Goal: Book appointment/travel/reservation

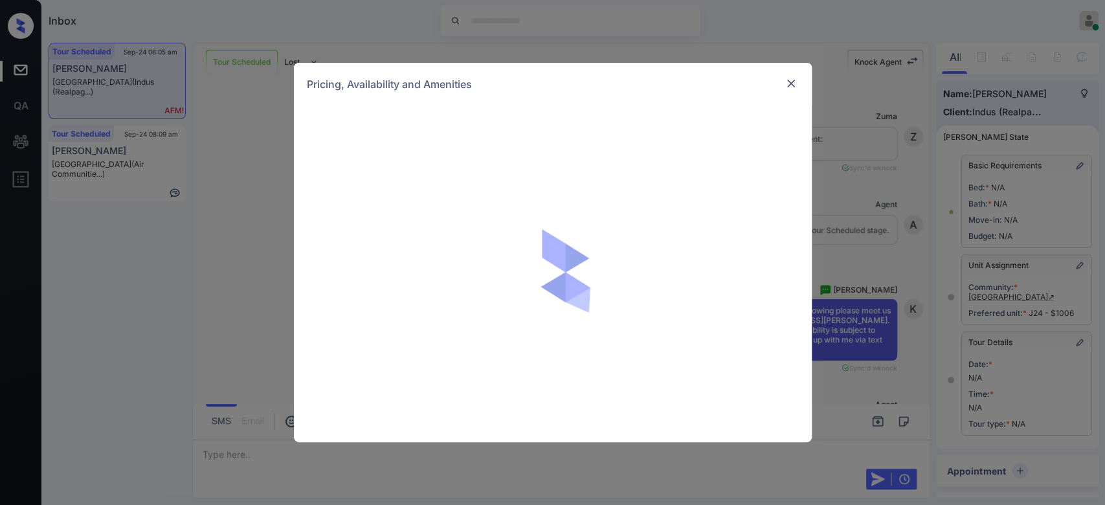
scroll to position [1244, 0]
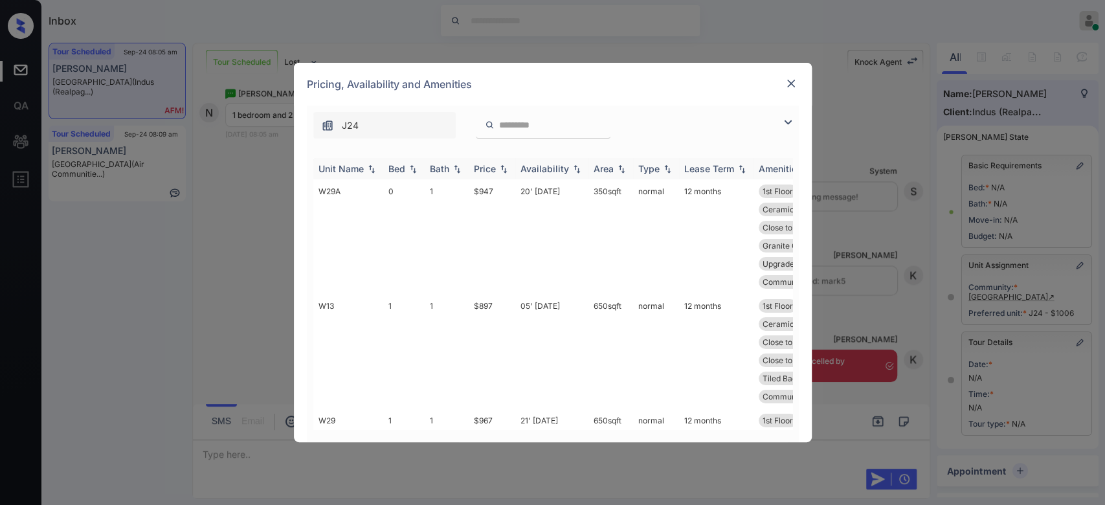
click at [486, 163] on div "Price" at bounding box center [485, 168] width 22 height 11
click at [487, 191] on td "$897" at bounding box center [492, 236] width 47 height 115
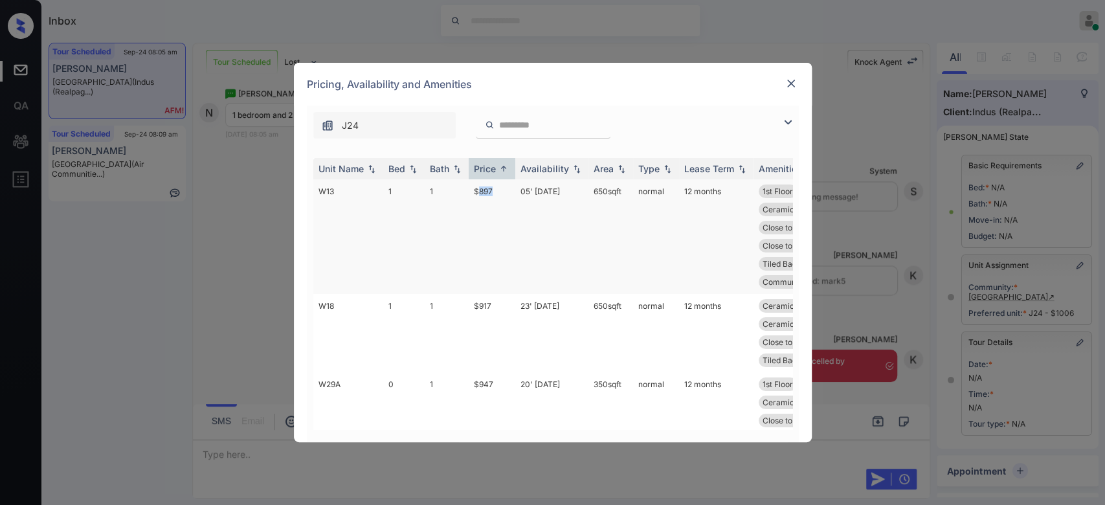
click at [487, 191] on td "$897" at bounding box center [492, 236] width 47 height 115
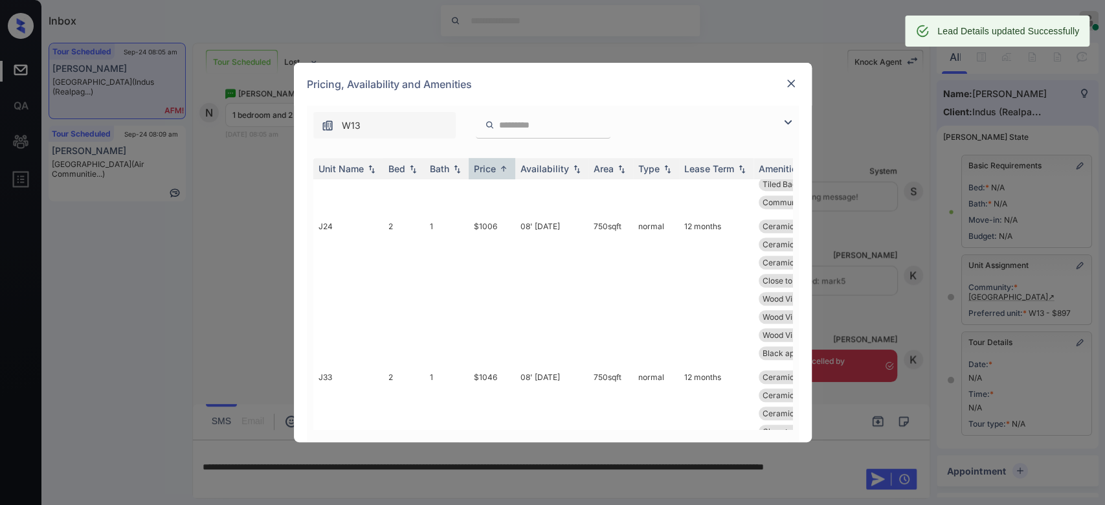
scroll to position [561, 0]
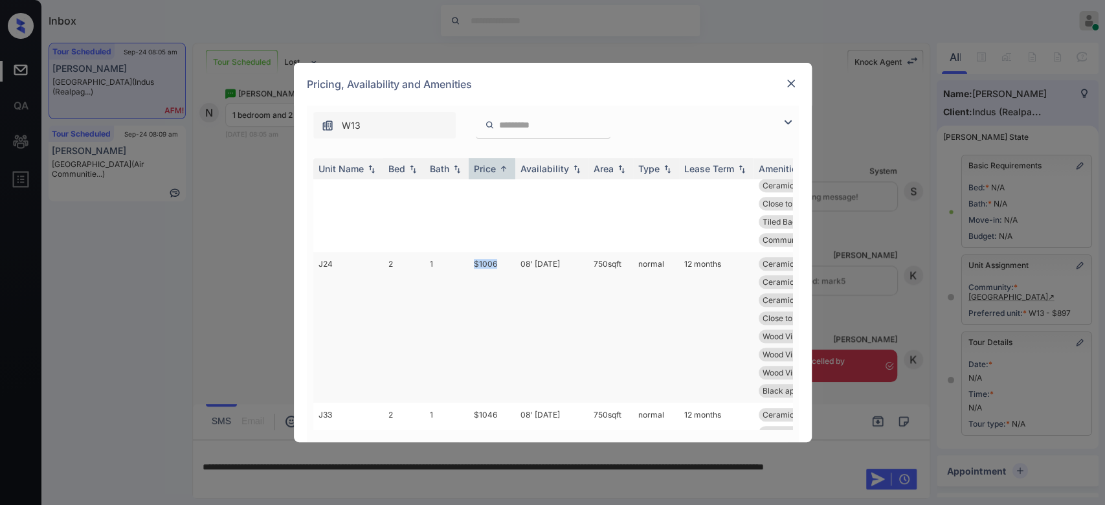
drag, startPoint x: 498, startPoint y: 238, endPoint x: 462, endPoint y: 246, distance: 36.6
click at [462, 252] on tr "J24 2 1 $1006 08' Aug 25 750 sqft normal 12 months Ceramic Tile Ba... Ceramic T…" at bounding box center [651, 327] width 677 height 151
copy tr "$1006"
click at [796, 77] on img at bounding box center [791, 83] width 13 height 13
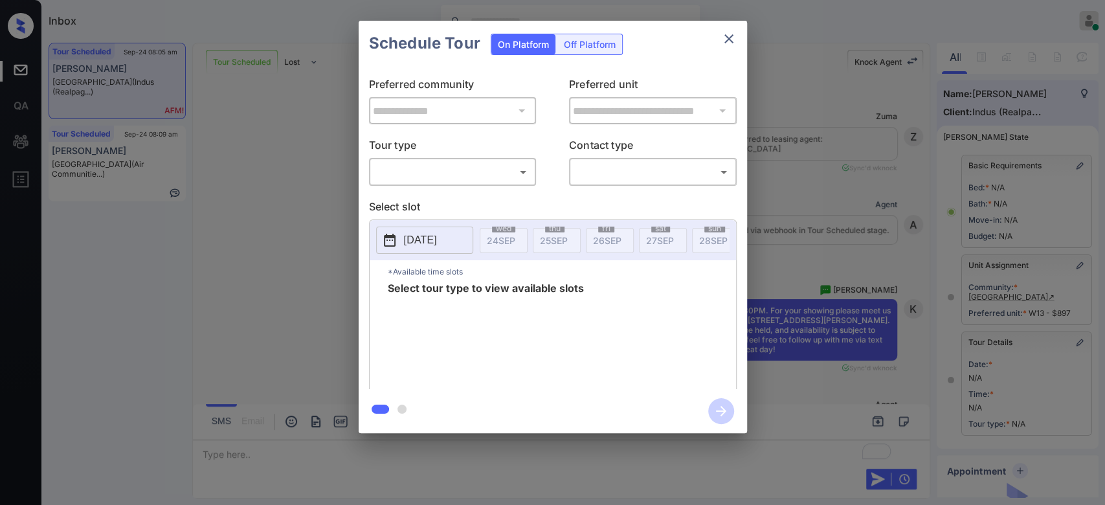
scroll to position [774, 0]
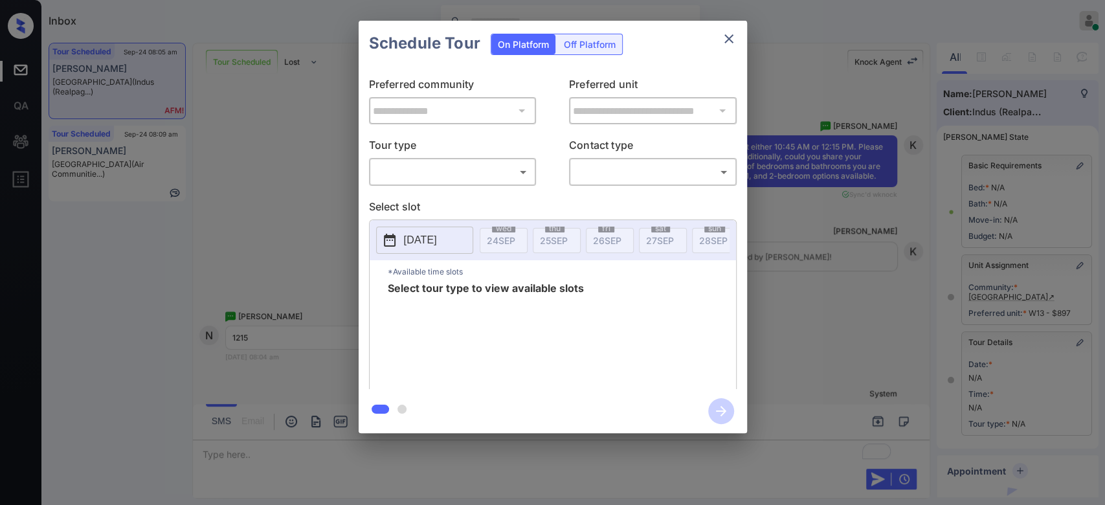
click at [492, 168] on body "Inbox Mukesh Online Set yourself offline Set yourself on break Profile Switch t…" at bounding box center [552, 252] width 1105 height 505
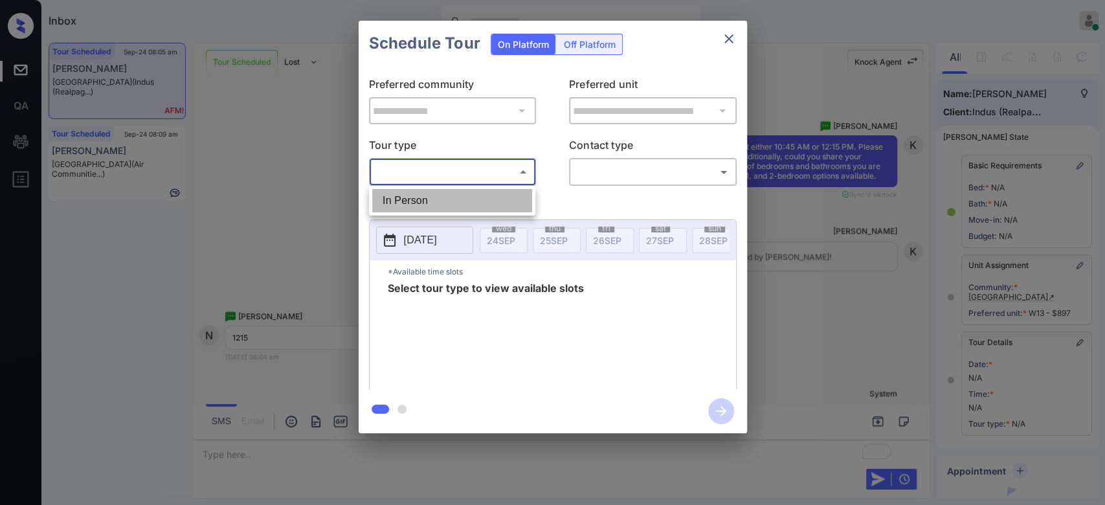
click at [433, 194] on li "In Person" at bounding box center [452, 200] width 160 height 23
type input "********"
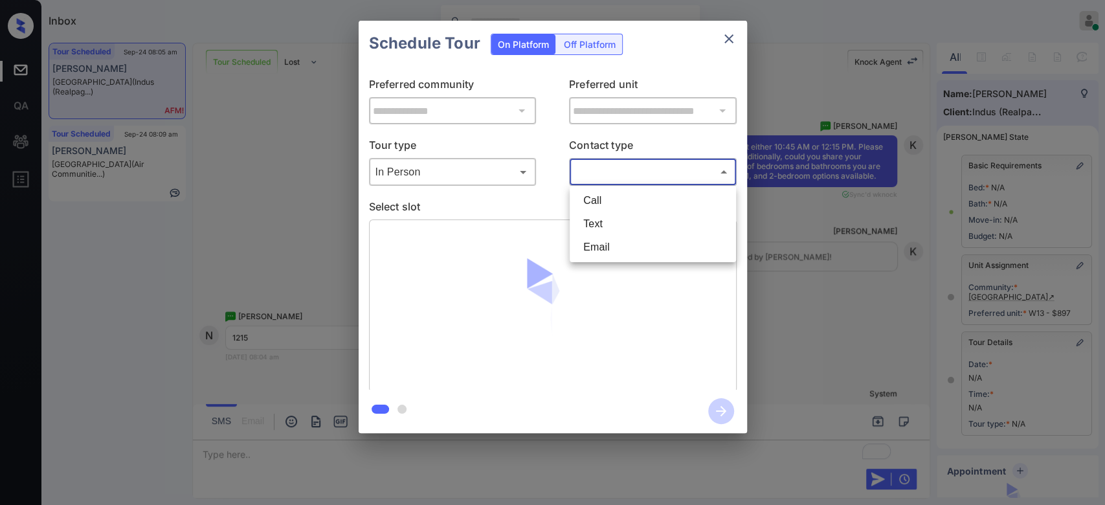
drag, startPoint x: 612, startPoint y: 167, endPoint x: 597, endPoint y: 221, distance: 55.8
click at [597, 221] on body "Inbox Mukesh Online Set yourself offline Set yourself on break Profile Switch t…" at bounding box center [552, 252] width 1105 height 505
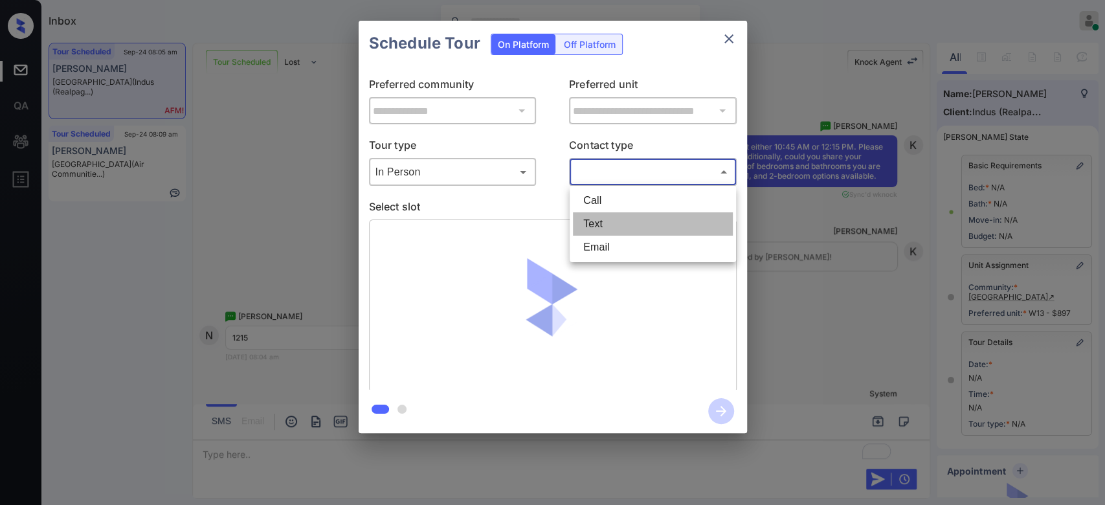
click at [597, 221] on li "Text" at bounding box center [653, 223] width 160 height 23
type input "****"
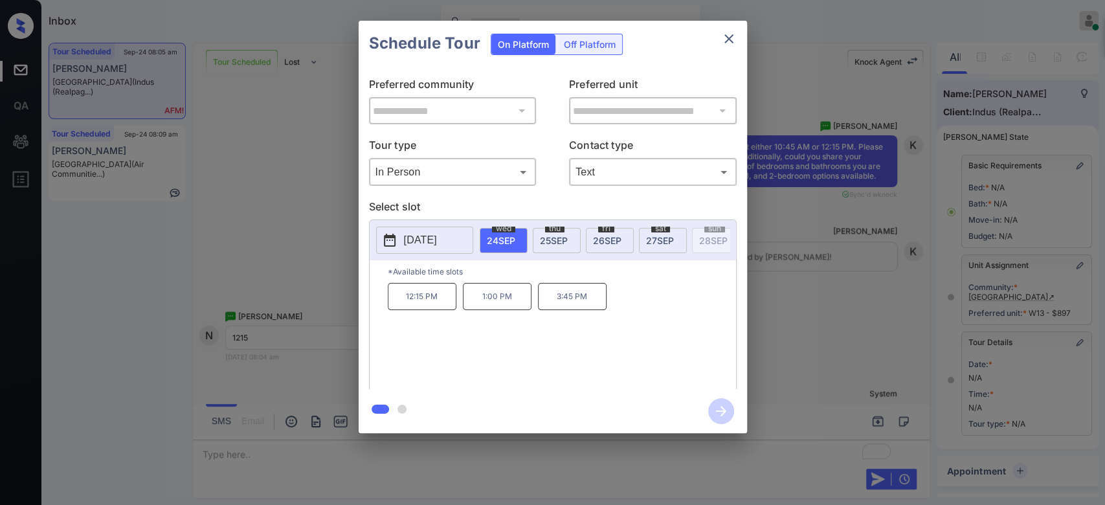
click at [609, 243] on span "26 SEP" at bounding box center [607, 240] width 28 height 11
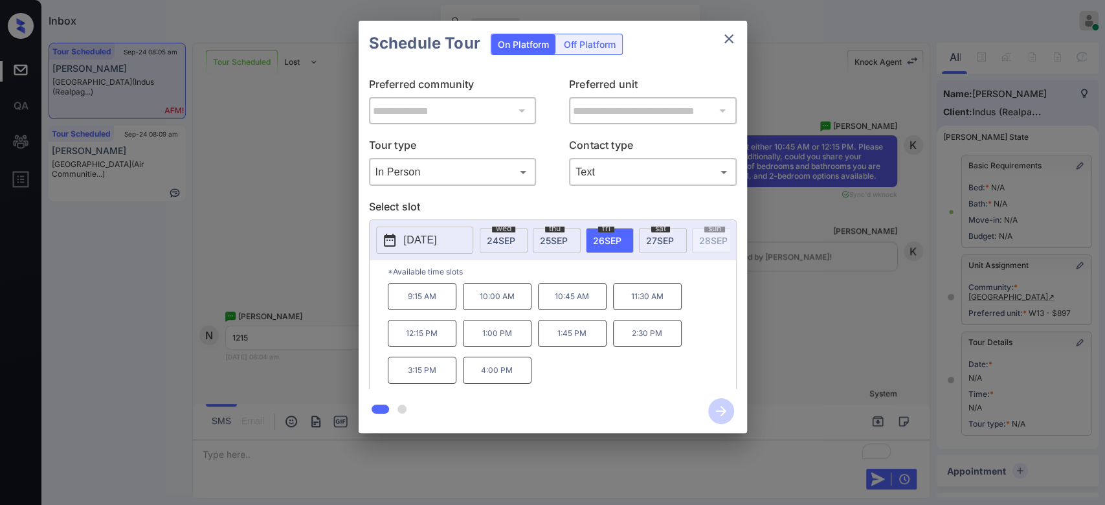
click at [448, 347] on p "12:15 PM" at bounding box center [422, 333] width 69 height 27
click at [707, 404] on button "button" at bounding box center [720, 411] width 41 height 34
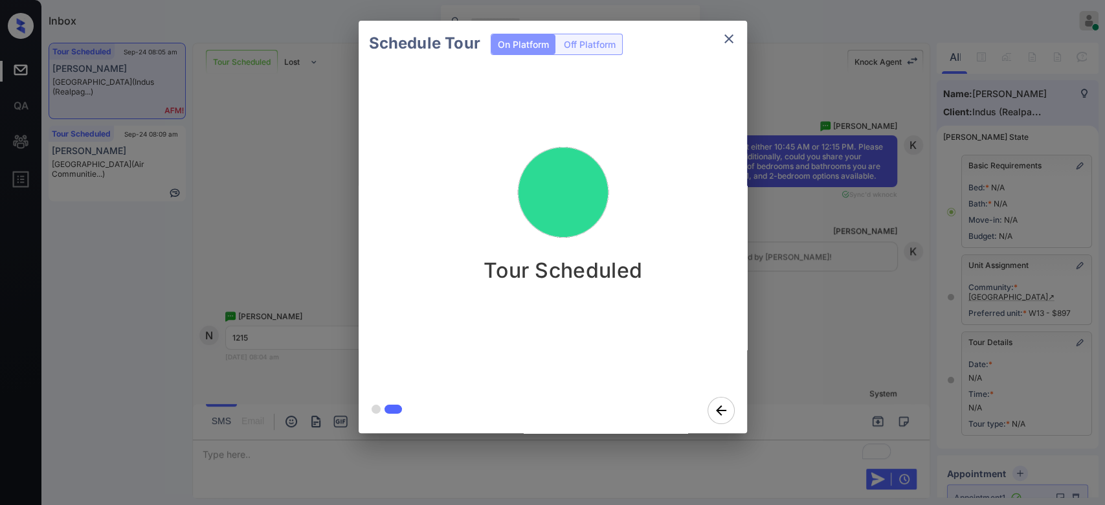
click at [777, 282] on div "Schedule Tour On Platform Off Platform Tour Scheduled" at bounding box center [552, 227] width 1105 height 454
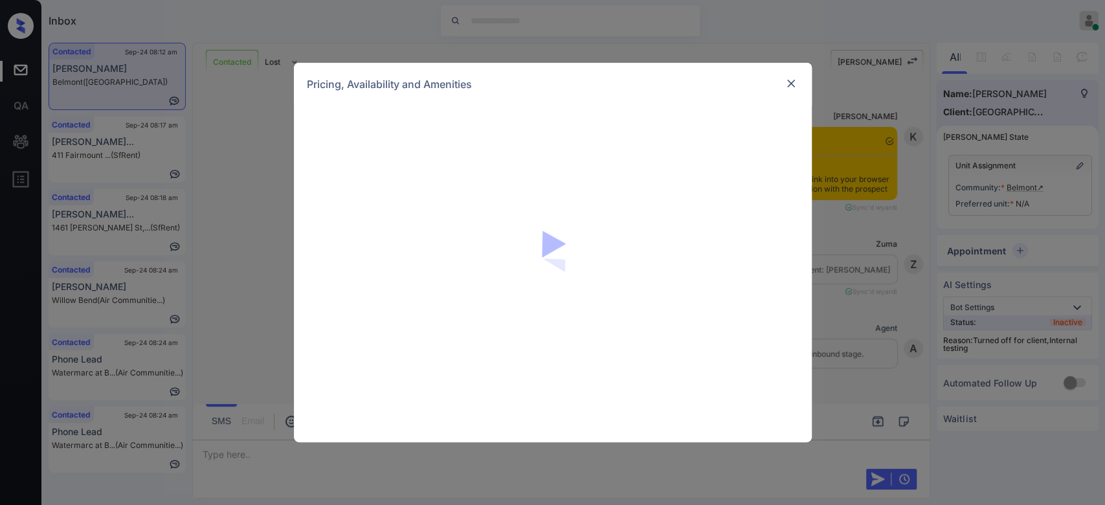
scroll to position [3262, 0]
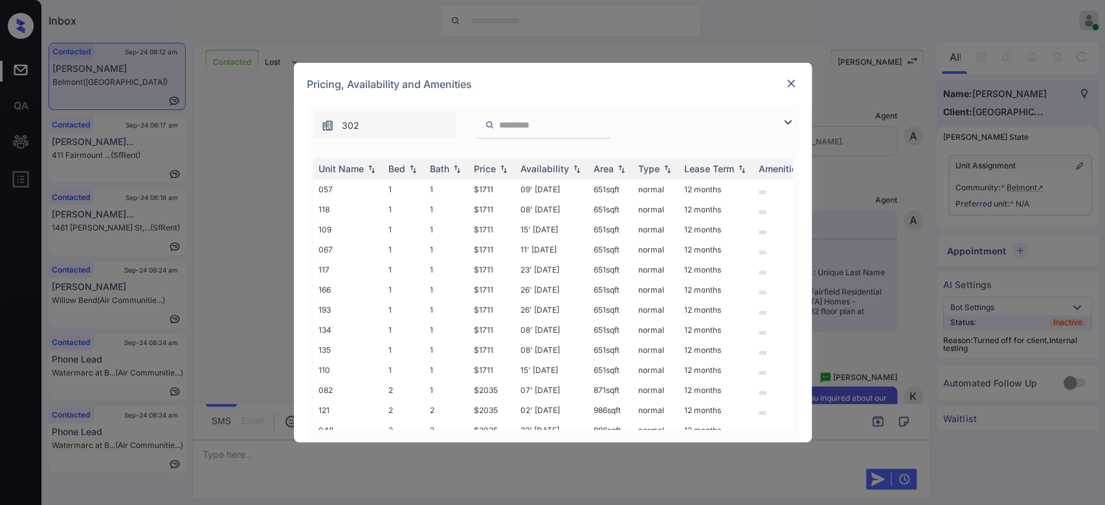
click at [526, 124] on input "search" at bounding box center [551, 125] width 106 height 11
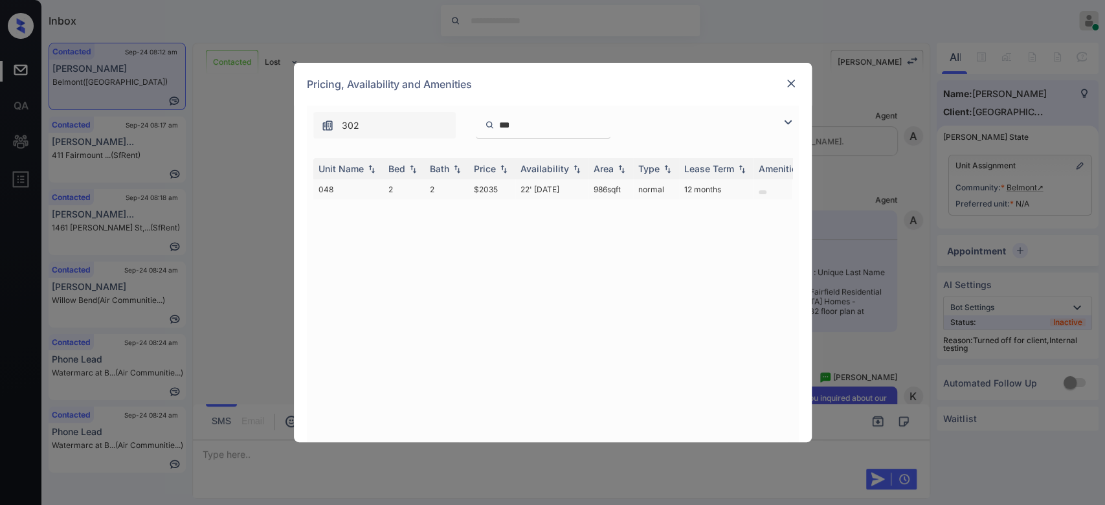
type input "***"
click at [487, 186] on td "$2035" at bounding box center [492, 189] width 47 height 20
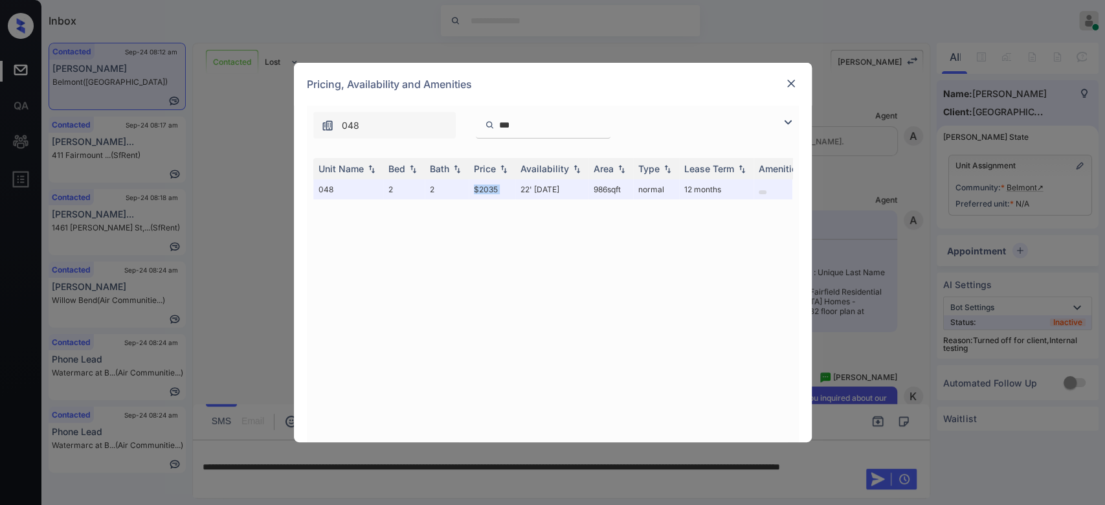
click at [792, 84] on img at bounding box center [791, 83] width 13 height 13
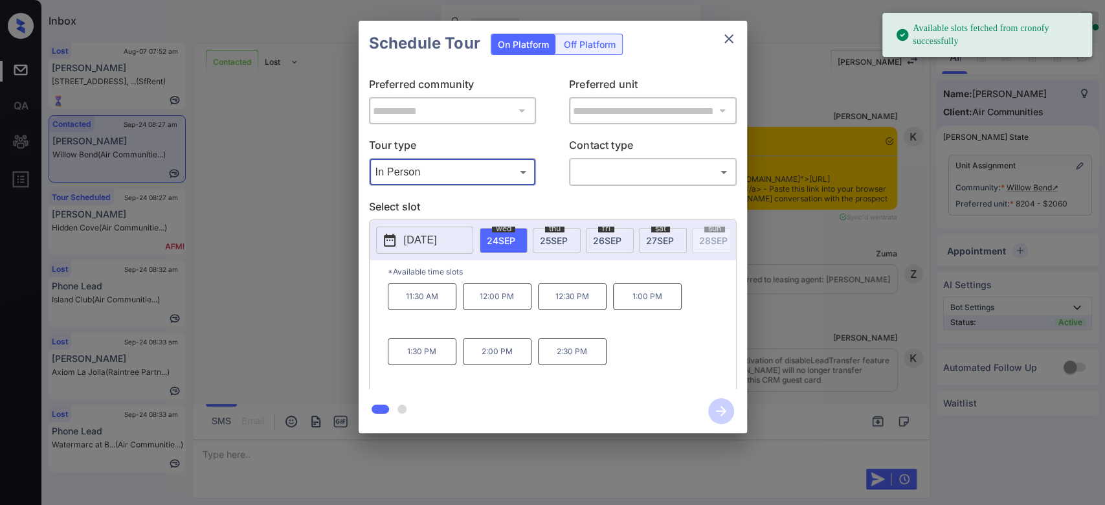
scroll to position [3027, 0]
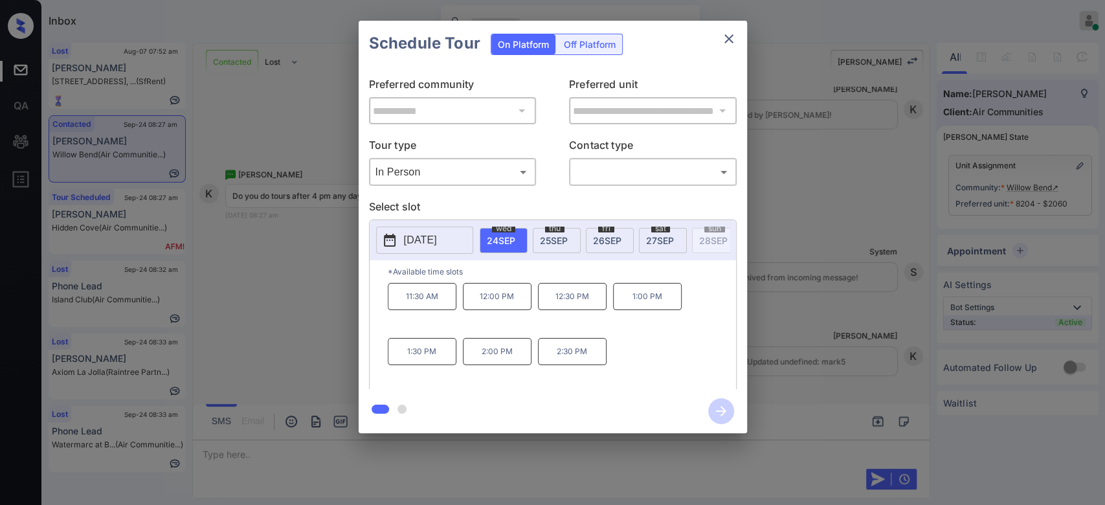
click at [546, 246] on div "thu 25 SEP" at bounding box center [557, 240] width 48 height 25
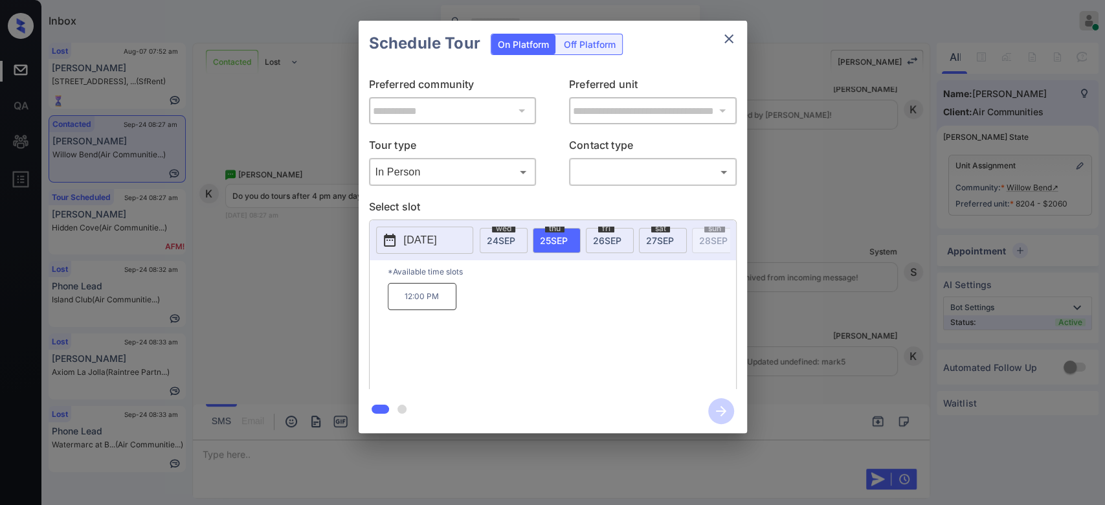
click at [613, 241] on span "[DATE]" at bounding box center [607, 240] width 28 height 11
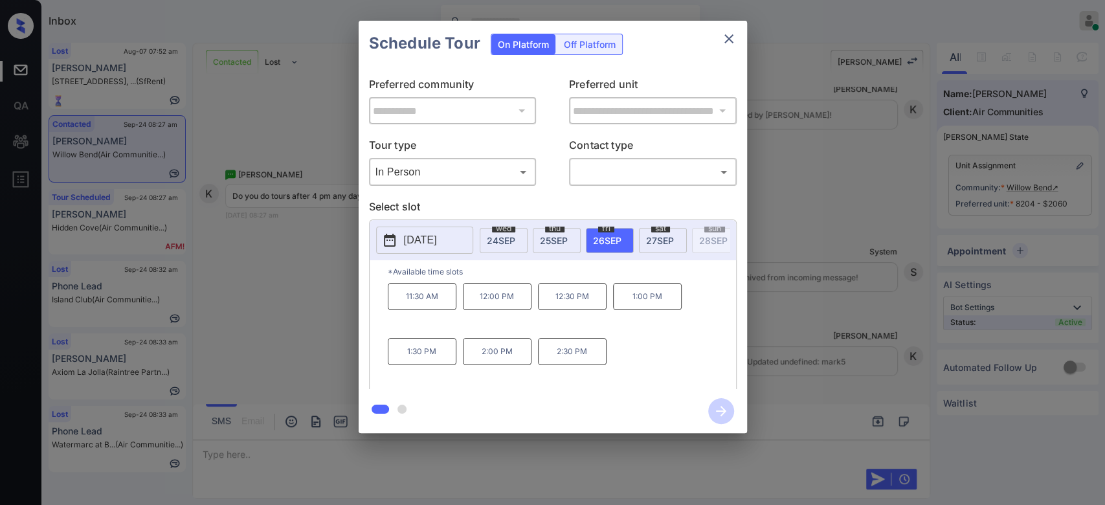
click at [643, 244] on div "sat 27 SEP" at bounding box center [663, 240] width 48 height 25
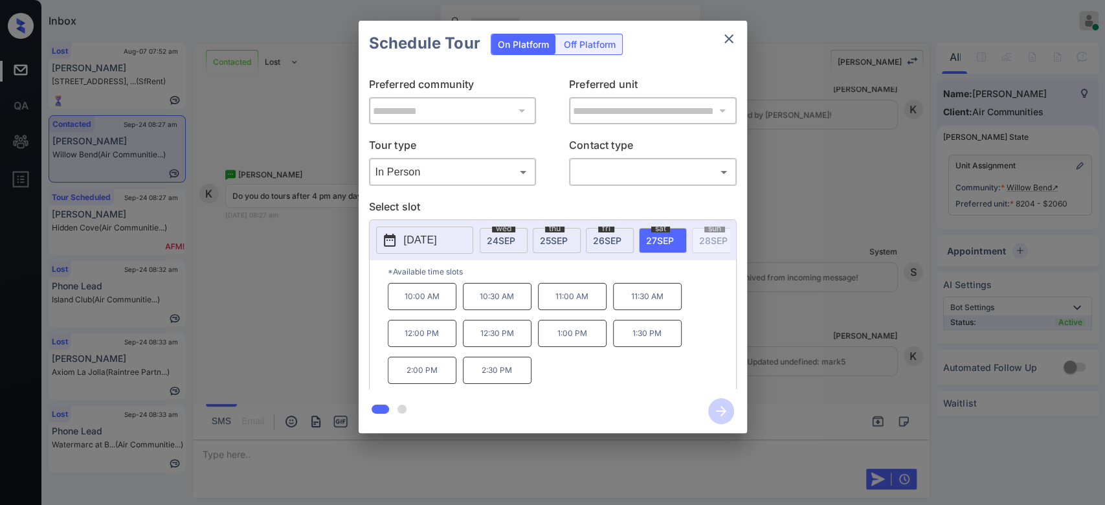
click at [437, 232] on p "2025-09-27" at bounding box center [420, 240] width 33 height 16
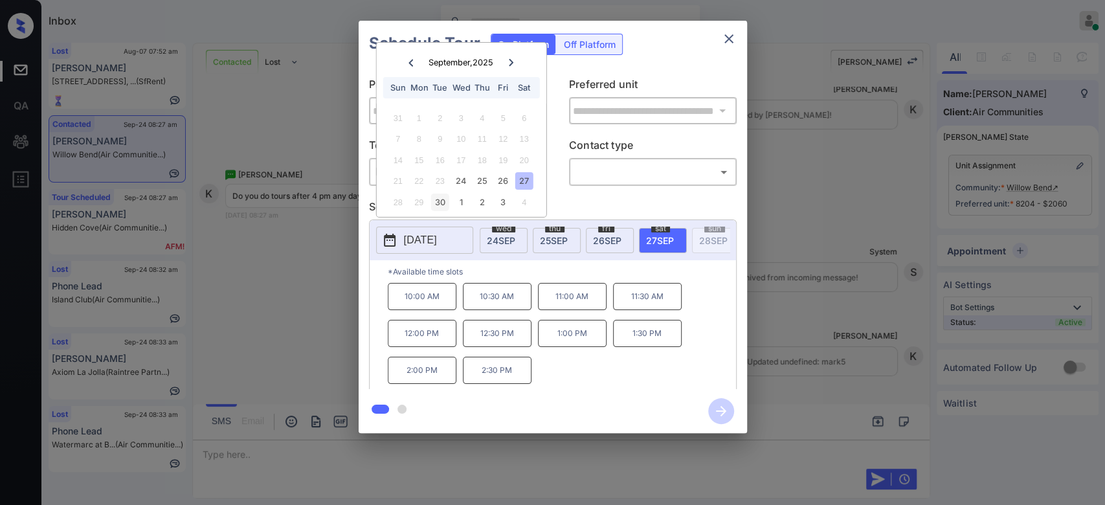
click at [436, 199] on div "30" at bounding box center [439, 202] width 17 height 17
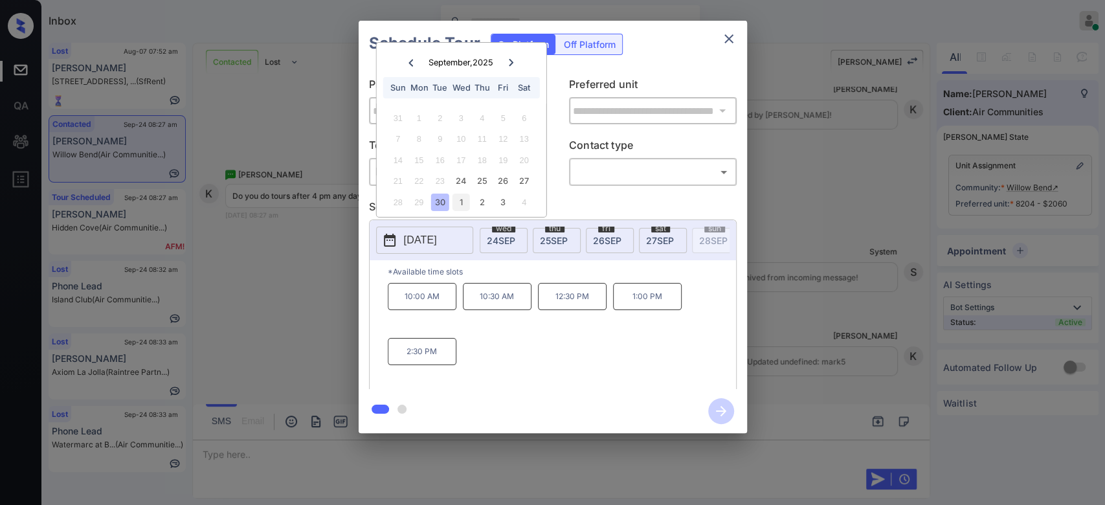
click at [464, 200] on div "1" at bounding box center [461, 202] width 17 height 17
click at [484, 114] on div "2" at bounding box center [481, 117] width 17 height 17
click at [506, 117] on div "3" at bounding box center [503, 117] width 17 height 17
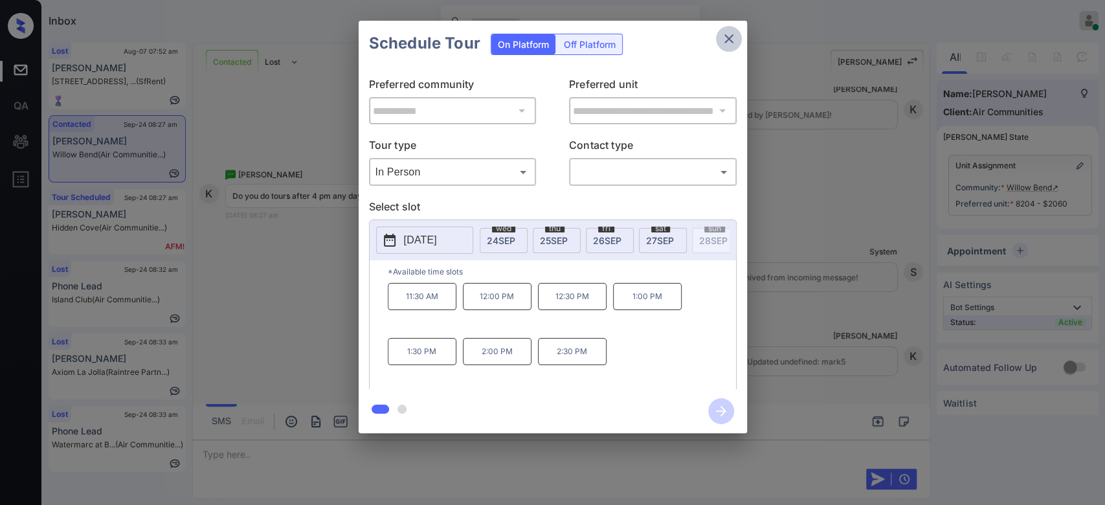
click at [733, 41] on icon "close" at bounding box center [729, 39] width 16 height 16
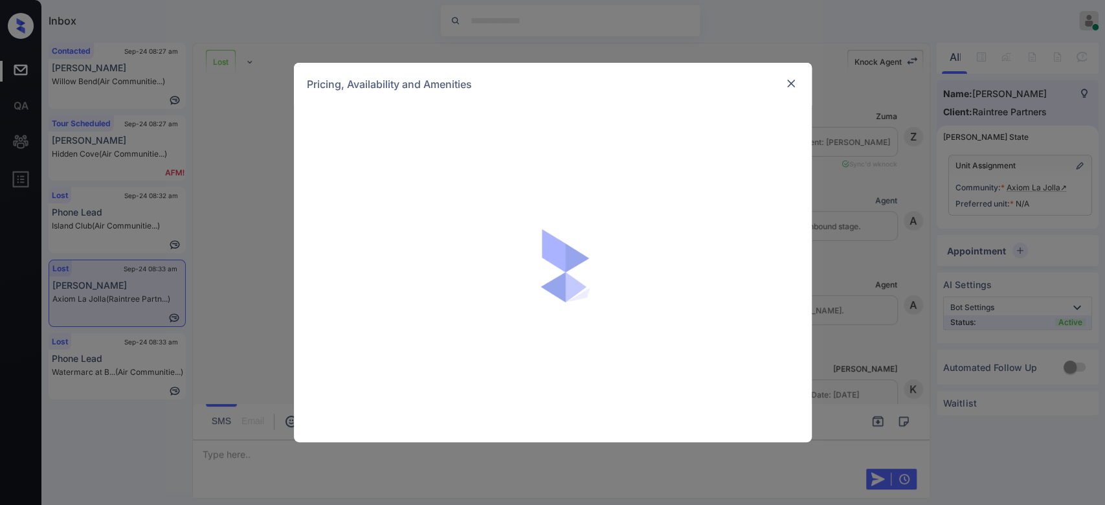
scroll to position [1339, 0]
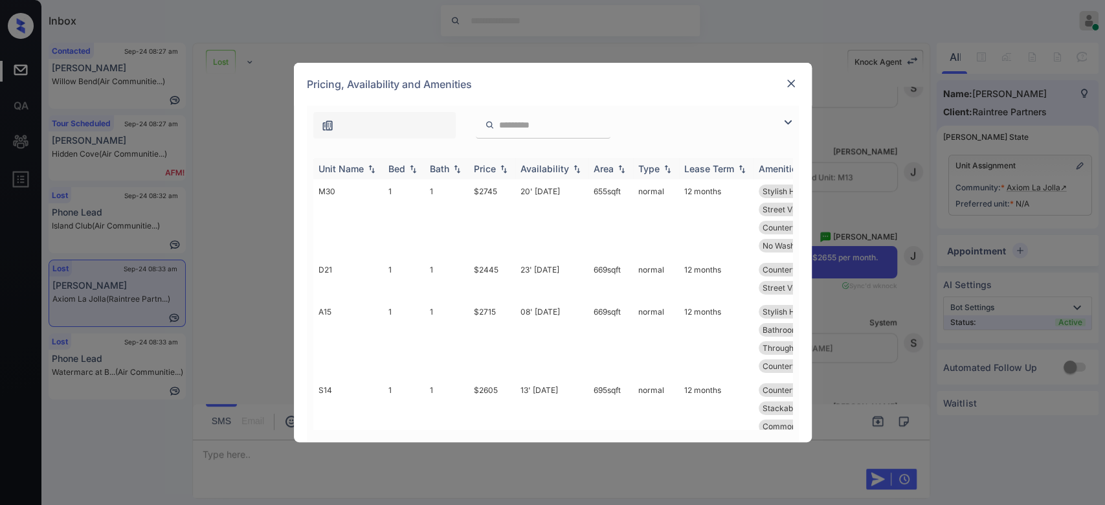
click at [484, 166] on div "Price" at bounding box center [485, 168] width 22 height 11
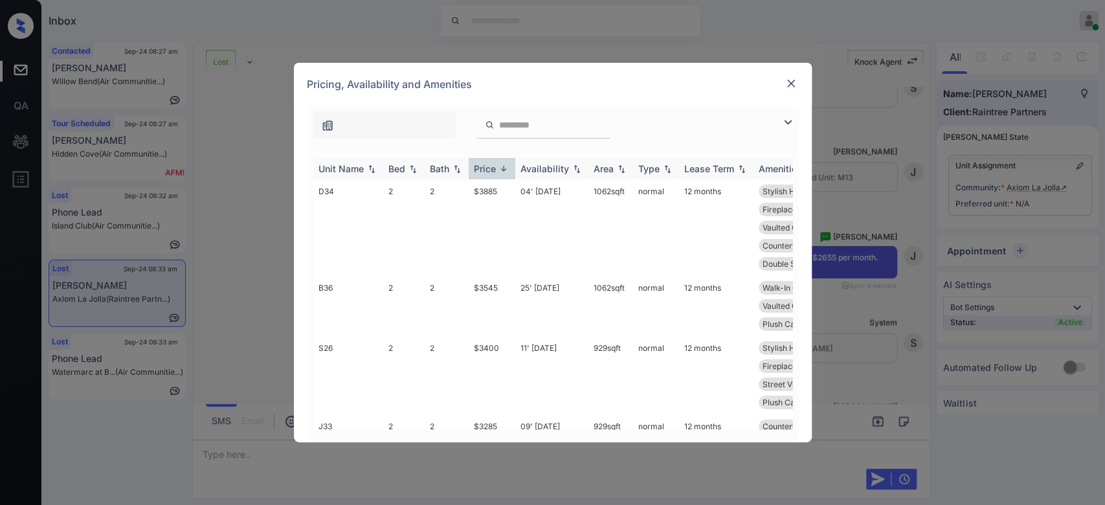
click at [484, 166] on div "Price" at bounding box center [485, 168] width 22 height 11
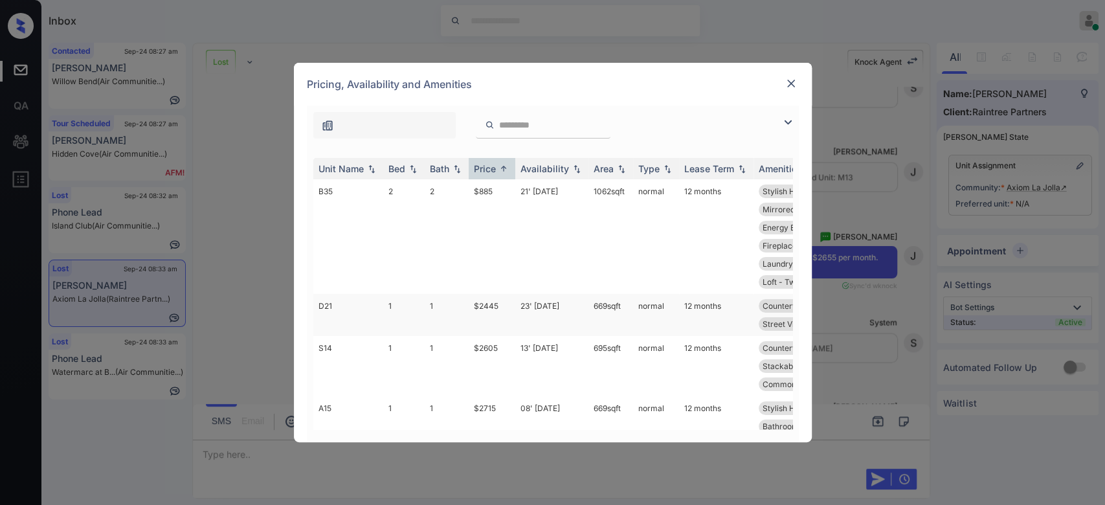
click at [482, 319] on td "$2445" at bounding box center [492, 315] width 47 height 42
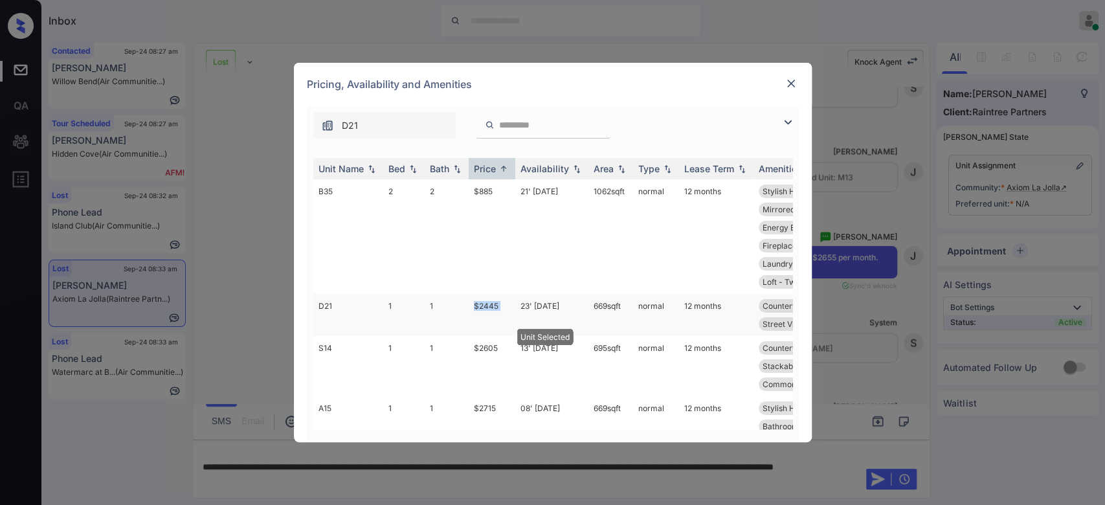
click at [482, 319] on td "$2445" at bounding box center [492, 315] width 47 height 42
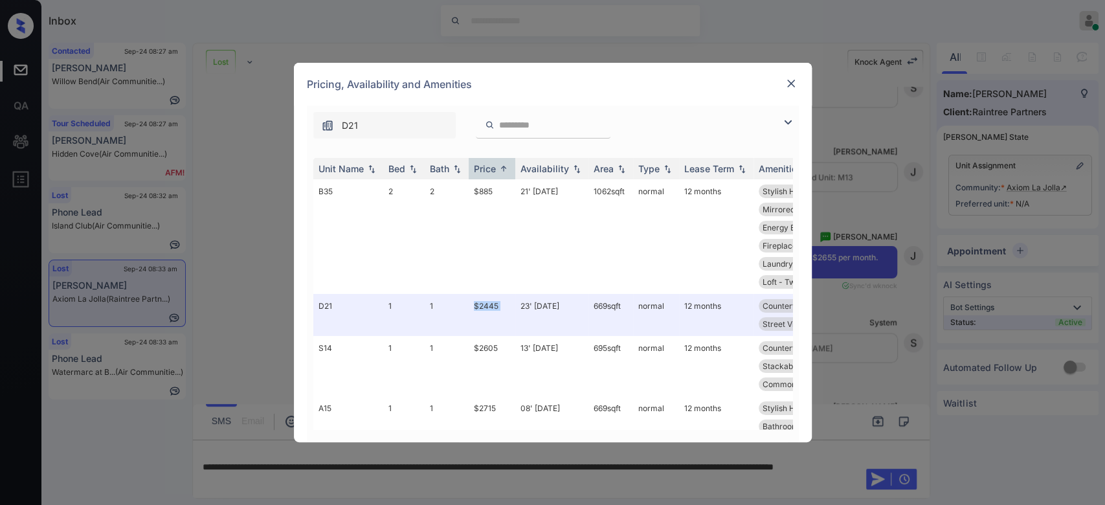
click at [796, 81] on img at bounding box center [791, 83] width 13 height 13
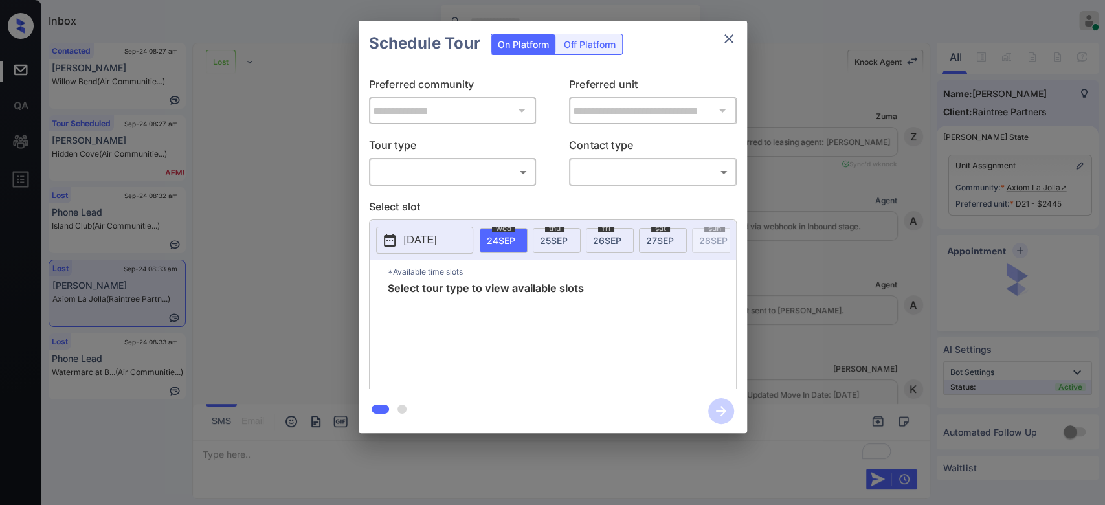
scroll to position [8113, 0]
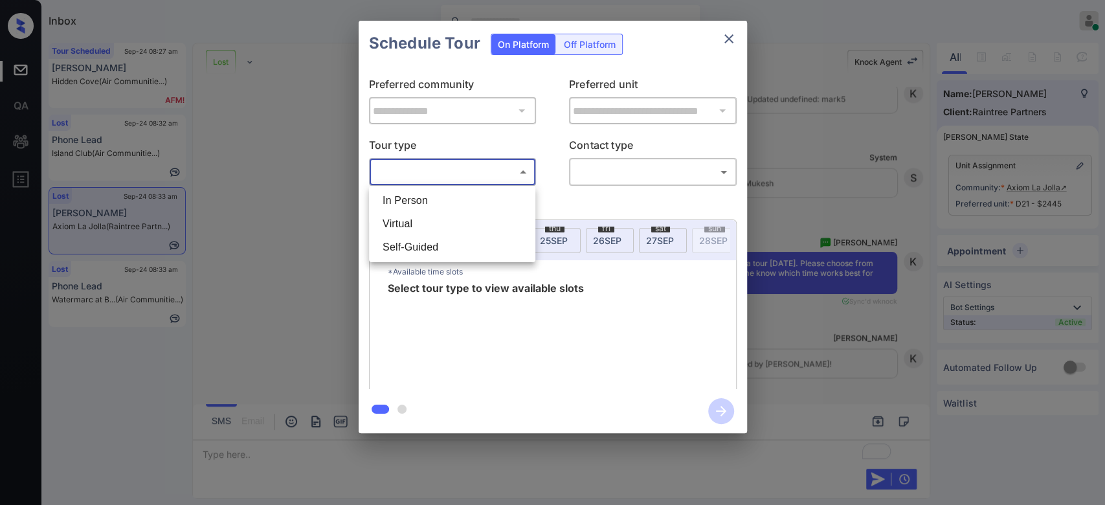
click at [500, 175] on body "Inbox Mukesh Online Set yourself offline Set yourself on break Profile Switch t…" at bounding box center [552, 252] width 1105 height 505
click at [450, 201] on li "In Person" at bounding box center [452, 200] width 160 height 23
type input "********"
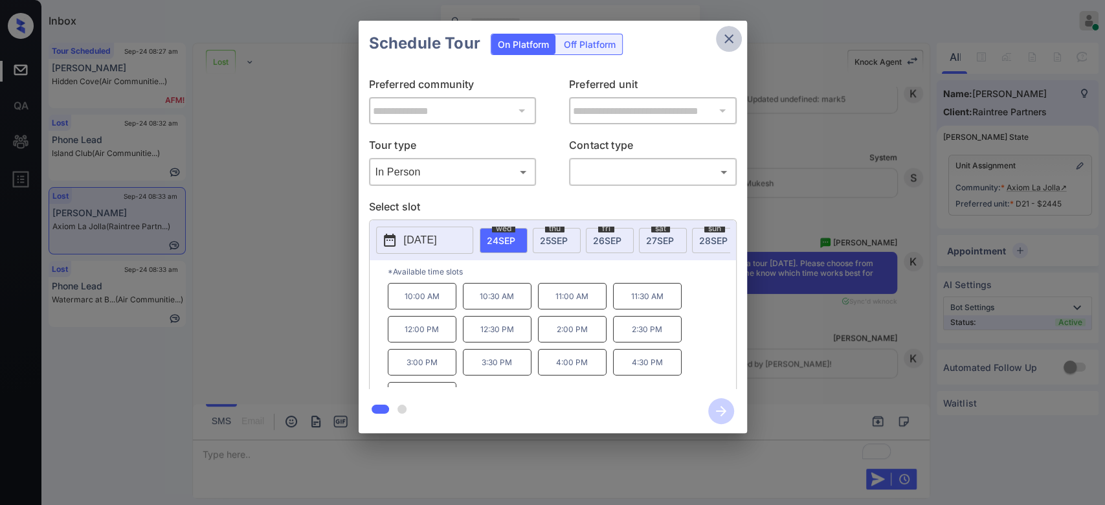
click at [730, 38] on icon "close" at bounding box center [729, 39] width 16 height 16
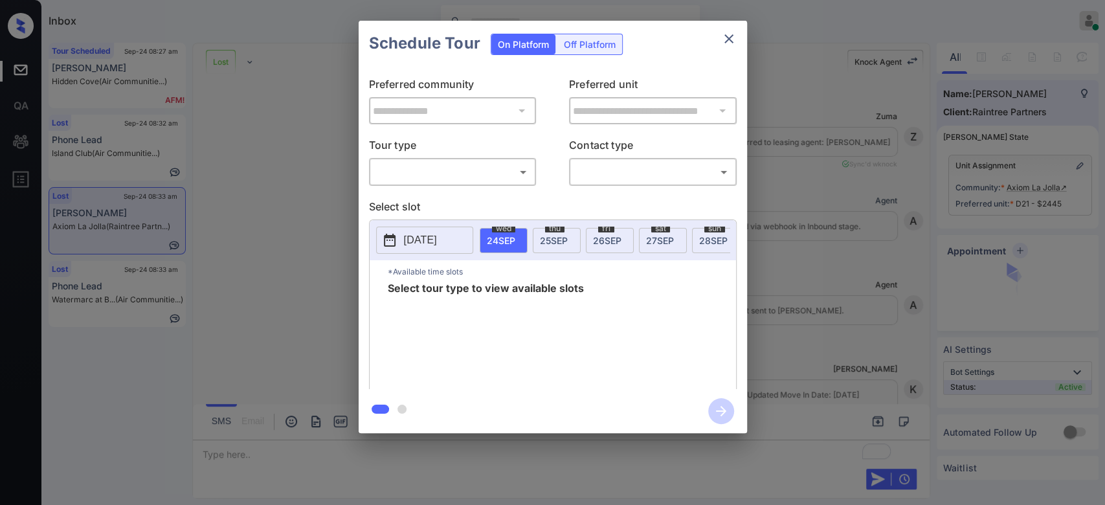
scroll to position [8479, 0]
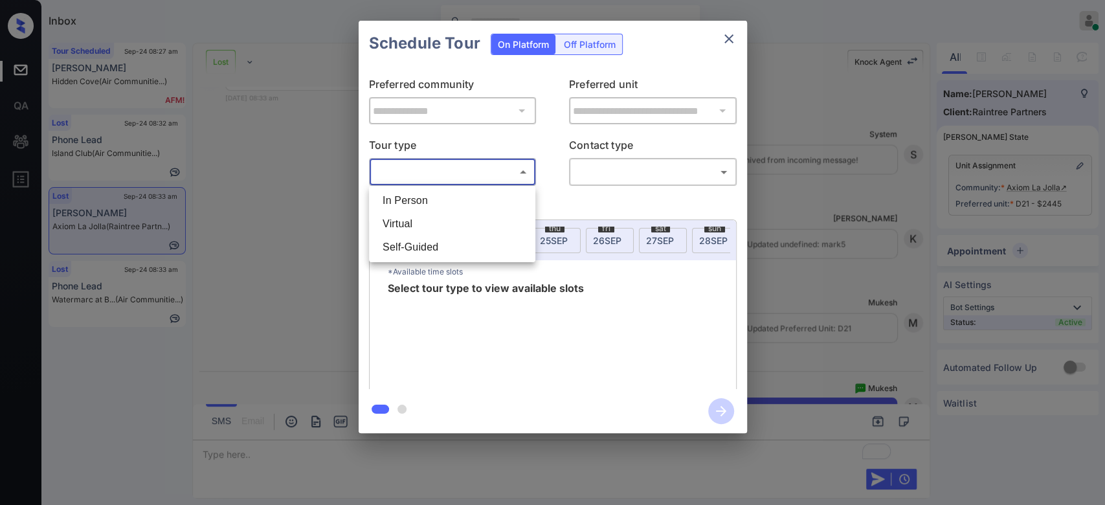
drag, startPoint x: 430, startPoint y: 170, endPoint x: 418, endPoint y: 194, distance: 27.2
click at [418, 194] on body "Inbox Mukesh Online Set yourself offline Set yourself on break Profile Switch t…" at bounding box center [552, 252] width 1105 height 505
click at [418, 194] on li "In Person" at bounding box center [452, 200] width 160 height 23
type input "********"
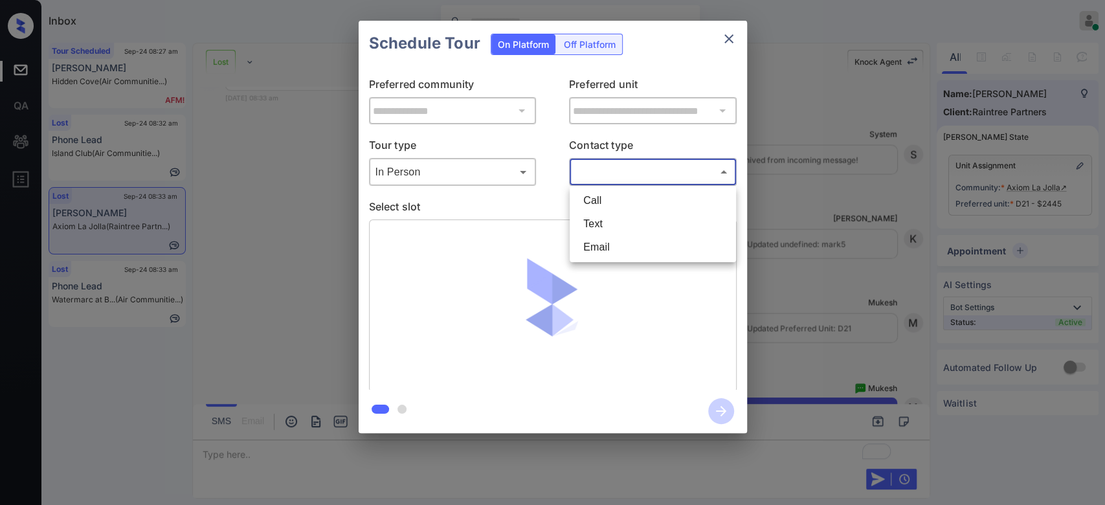
drag, startPoint x: 611, startPoint y: 170, endPoint x: 590, endPoint y: 221, distance: 55.2
click at [590, 221] on body "Inbox Mukesh Online Set yourself offline Set yourself on break Profile Switch t…" at bounding box center [552, 252] width 1105 height 505
click at [590, 221] on li "Text" at bounding box center [653, 223] width 160 height 23
type input "****"
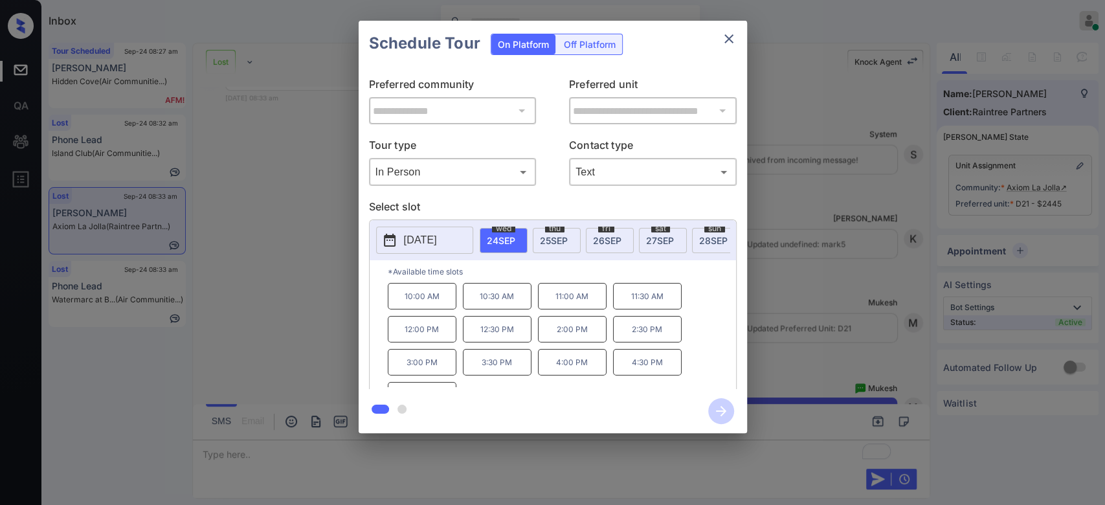
click at [549, 300] on p "11:00 AM" at bounding box center [572, 296] width 69 height 27
click at [719, 405] on icon "button" at bounding box center [721, 411] width 26 height 26
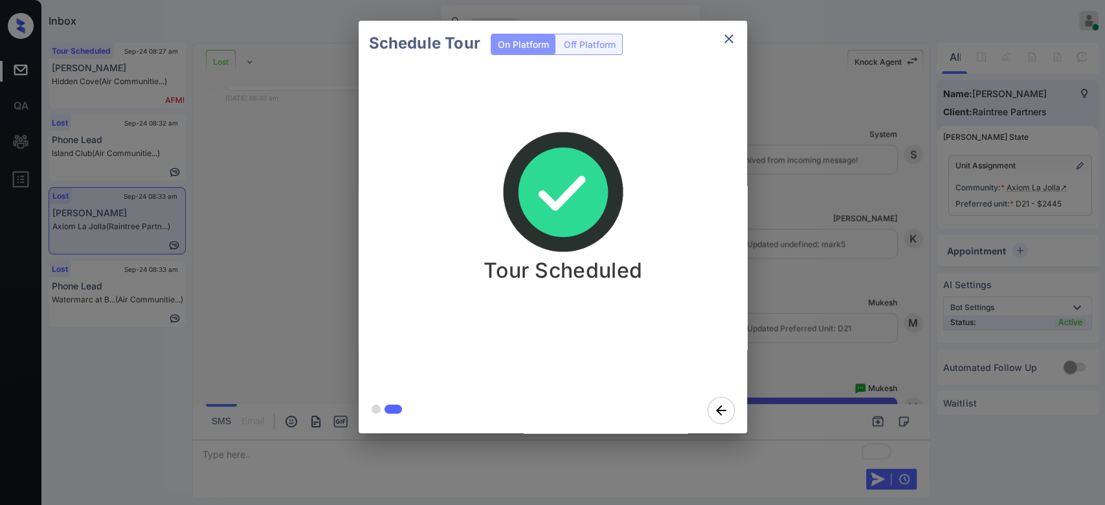
click at [832, 63] on div "Schedule Tour On Platform Off Platform Tour Scheduled" at bounding box center [552, 227] width 1105 height 454
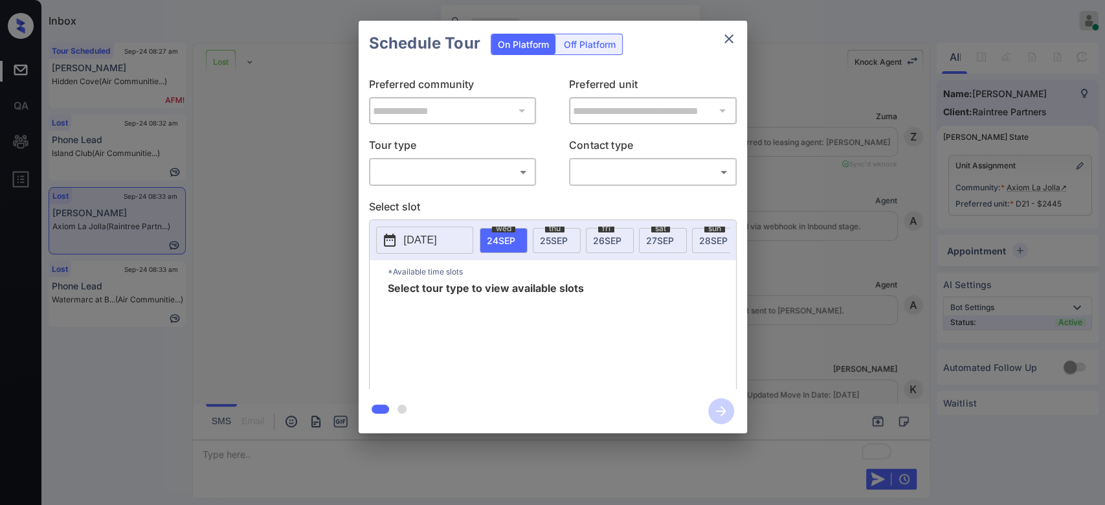
scroll to position [8479, 0]
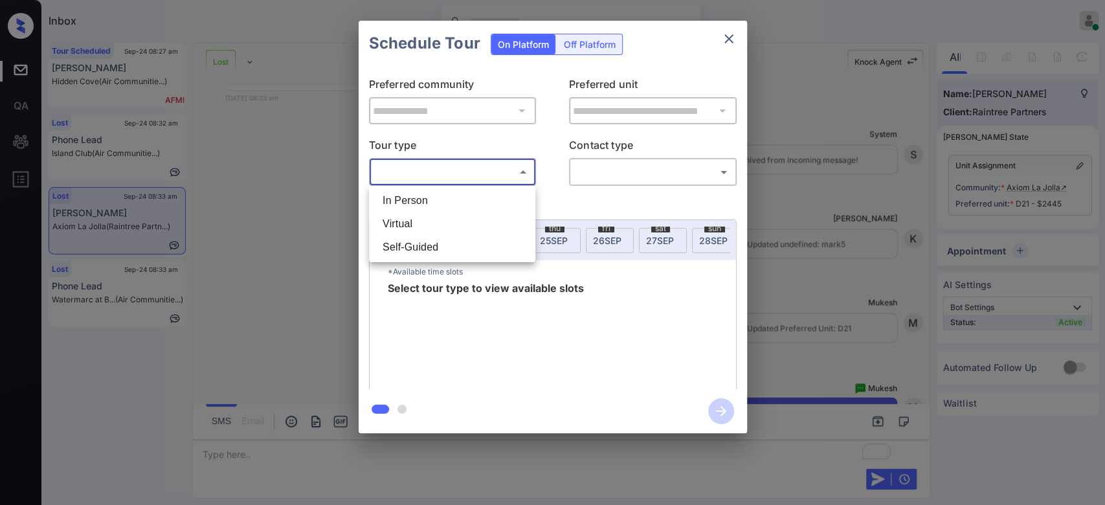
click at [517, 173] on body "Inbox Mukesh Online Set yourself offline Set yourself on break Profile Switch t…" at bounding box center [552, 252] width 1105 height 505
click at [454, 197] on li "In Person" at bounding box center [452, 200] width 160 height 23
type input "********"
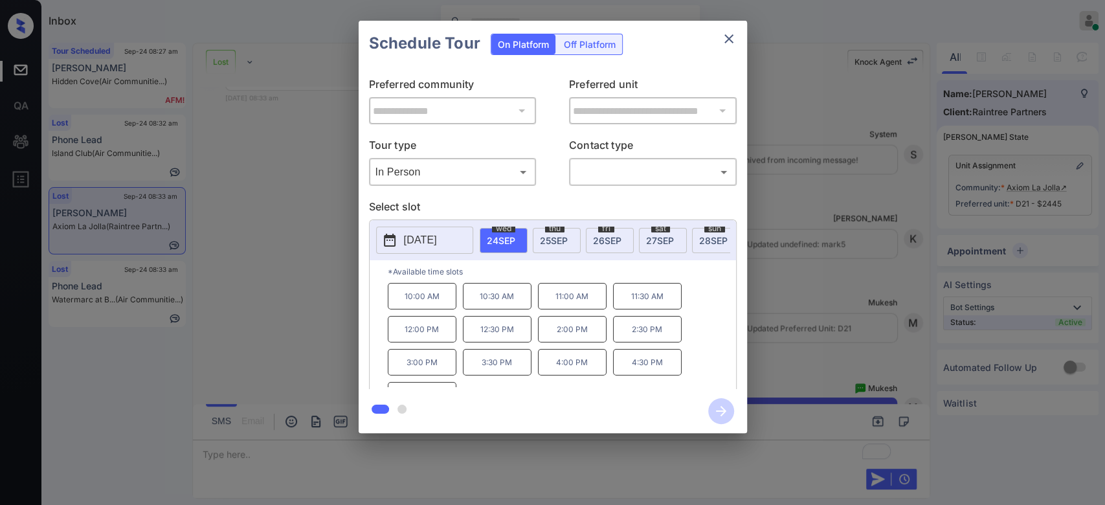
click at [642, 120] on div "**********" at bounding box center [553, 227] width 388 height 412
click at [725, 38] on icon "close" at bounding box center [729, 39] width 16 height 16
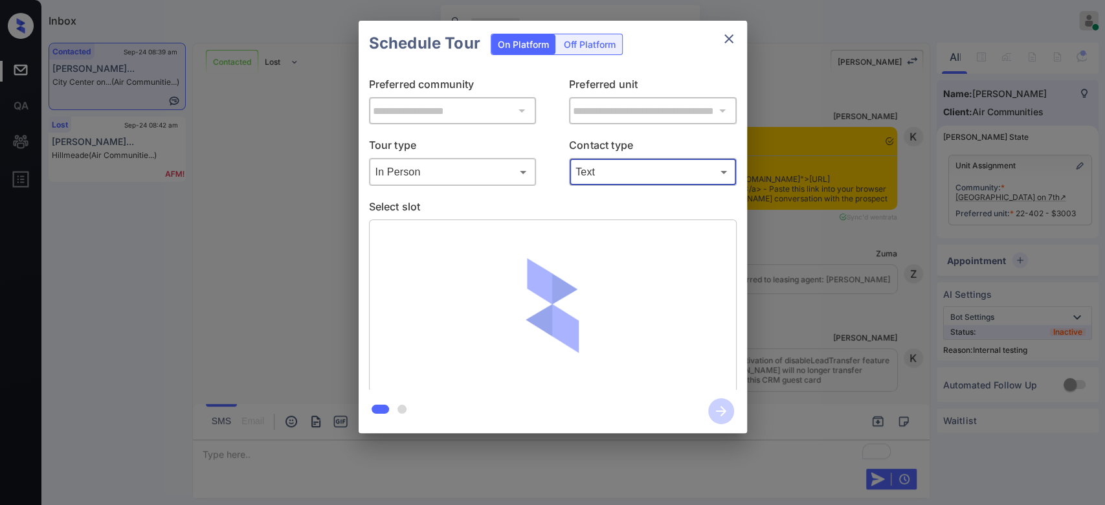
scroll to position [5164, 0]
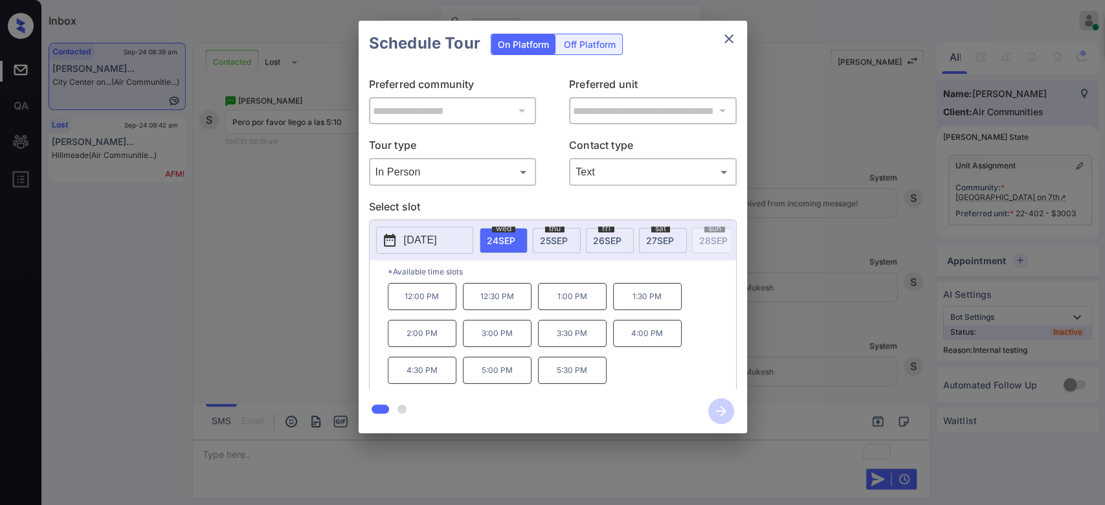
click at [502, 376] on p "5:00 PM" at bounding box center [497, 370] width 69 height 27
click at [717, 409] on icon "button" at bounding box center [721, 411] width 26 height 26
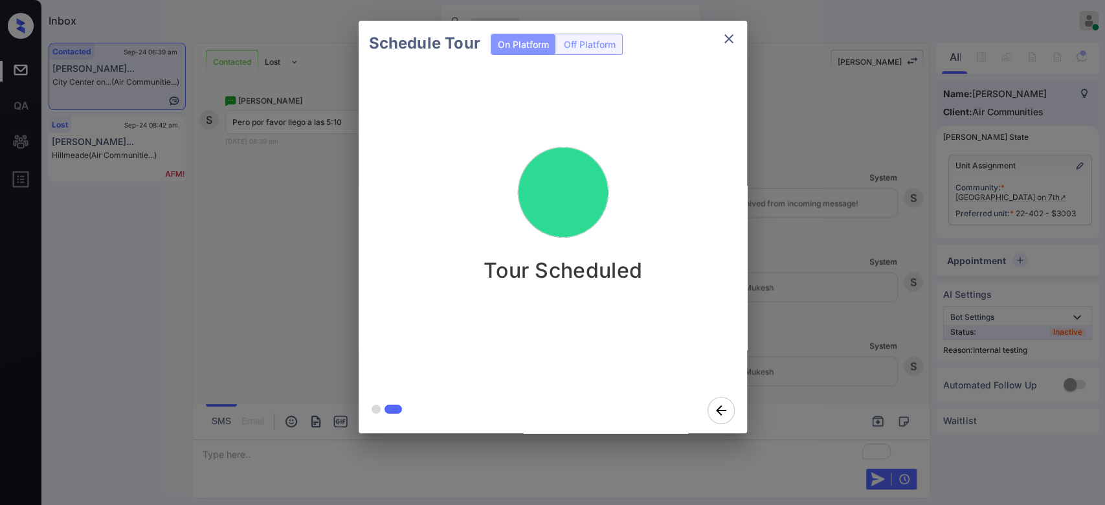
click at [785, 271] on div "Schedule Tour On Platform Off Platform Tour Scheduled" at bounding box center [552, 227] width 1105 height 454
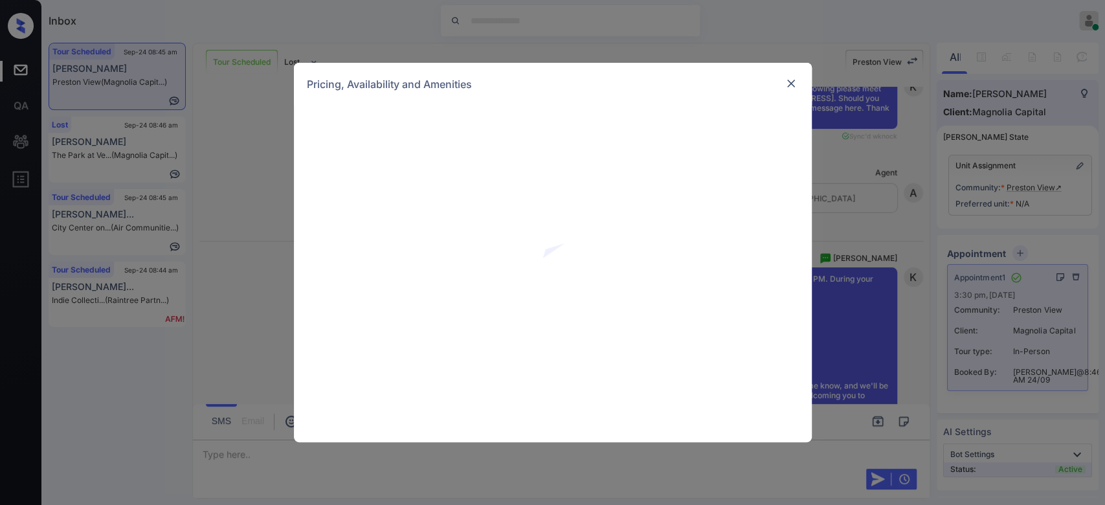
scroll to position [2860, 0]
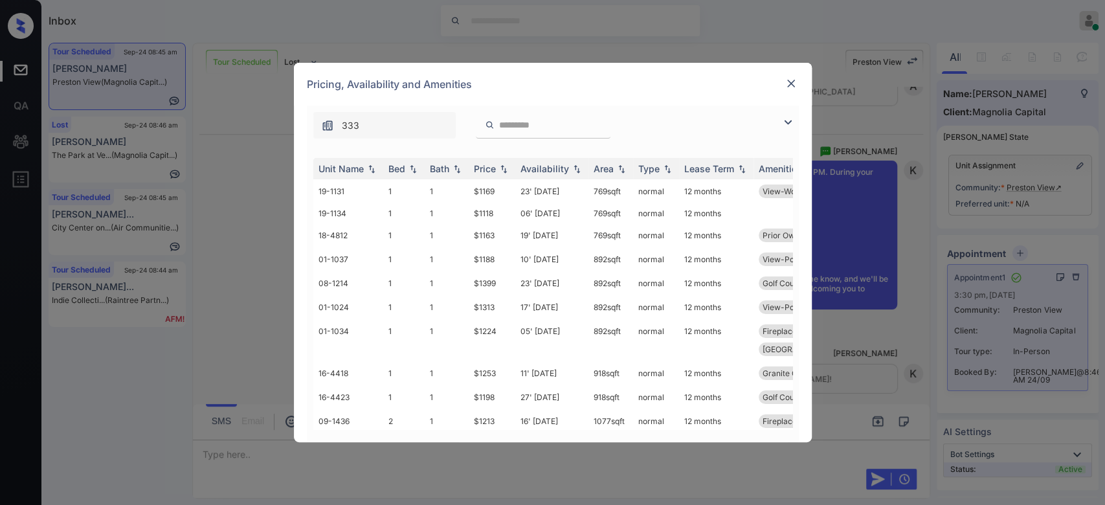
click at [785, 80] on img at bounding box center [791, 83] width 13 height 13
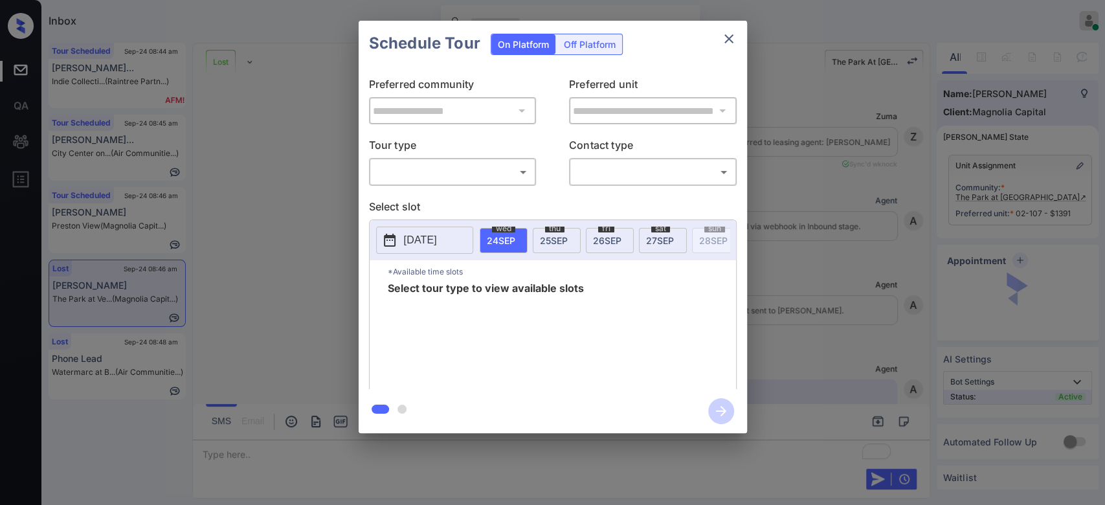
scroll to position [3538, 0]
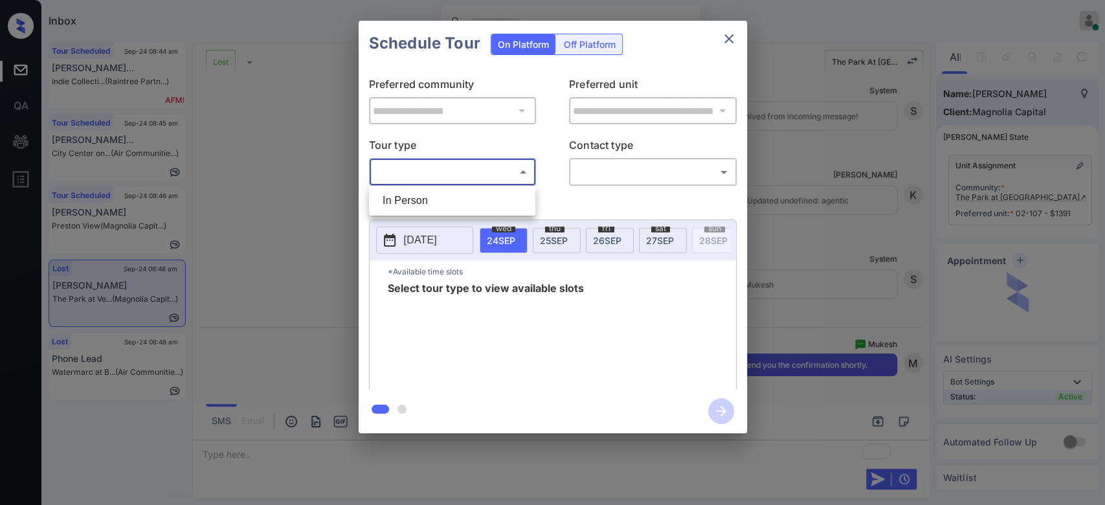
click at [478, 163] on body "Inbox Mukesh Online Set yourself offline Set yourself on break Profile Switch t…" at bounding box center [552, 252] width 1105 height 505
click at [430, 198] on li "In Person" at bounding box center [452, 200] width 160 height 23
type input "********"
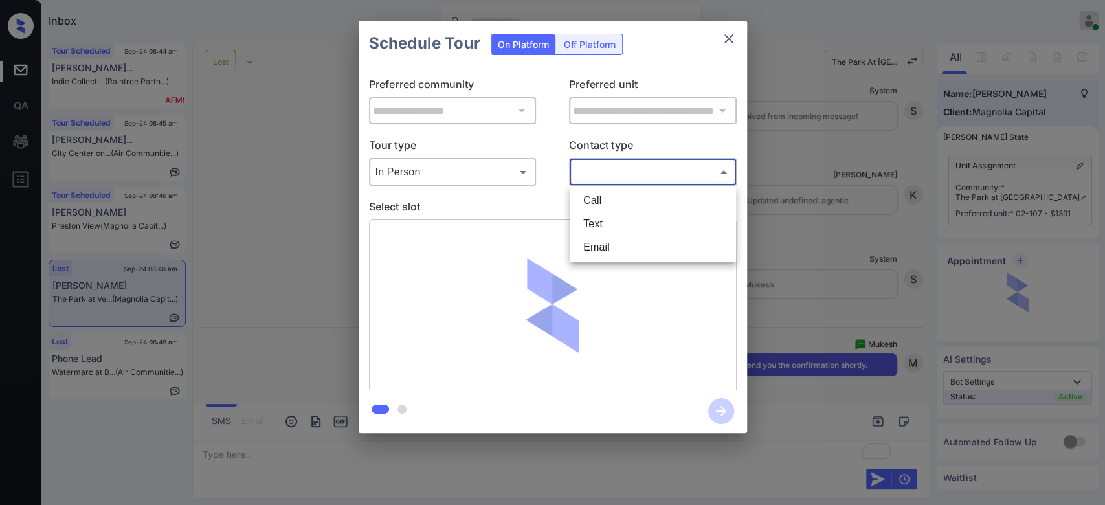
click at [639, 173] on body "Inbox Mukesh Online Set yourself offline Set yourself on break Profile Switch t…" at bounding box center [552, 252] width 1105 height 505
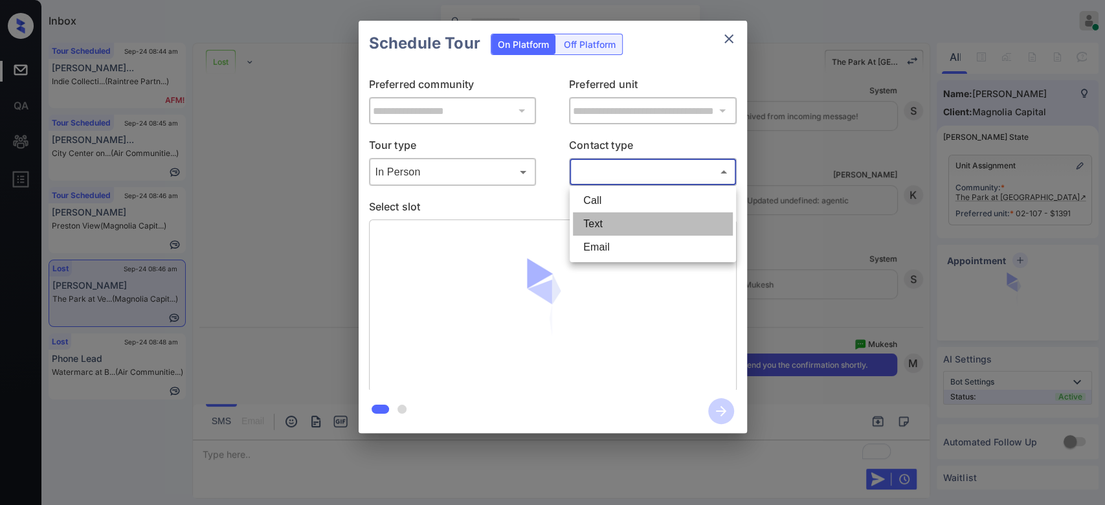
click at [623, 228] on li "Text" at bounding box center [653, 223] width 160 height 23
type input "****"
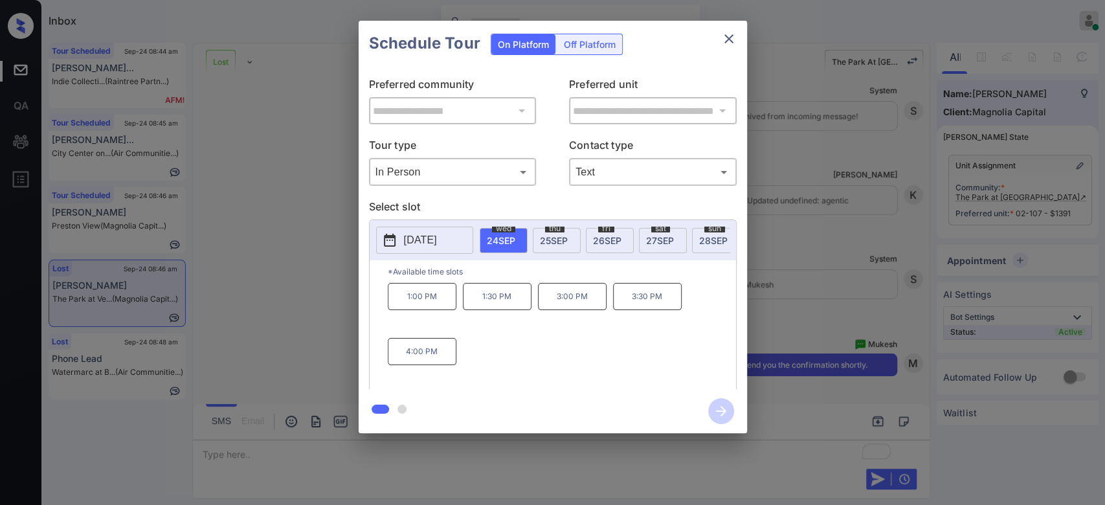
click at [436, 310] on p "1:00 PM" at bounding box center [422, 296] width 69 height 27
click at [717, 414] on icon "button" at bounding box center [721, 411] width 26 height 26
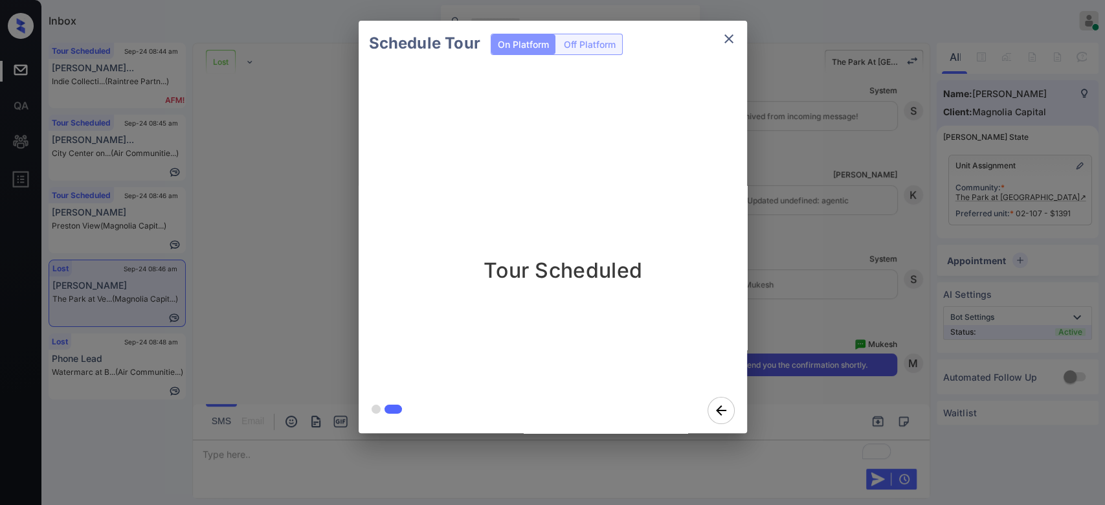
click at [786, 272] on div "Schedule Tour On Platform Off Platform Tour Scheduled" at bounding box center [552, 227] width 1105 height 454
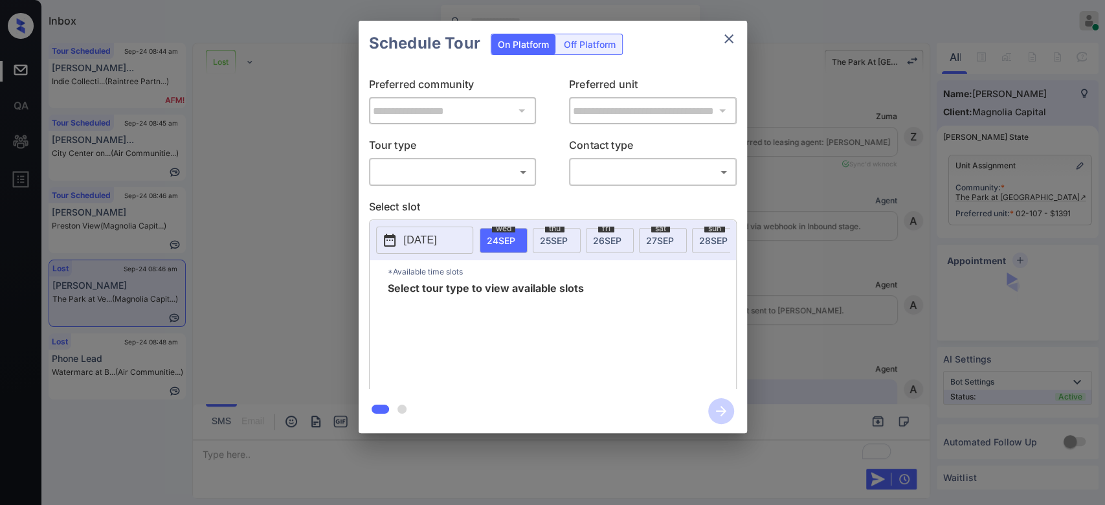
scroll to position [3538, 0]
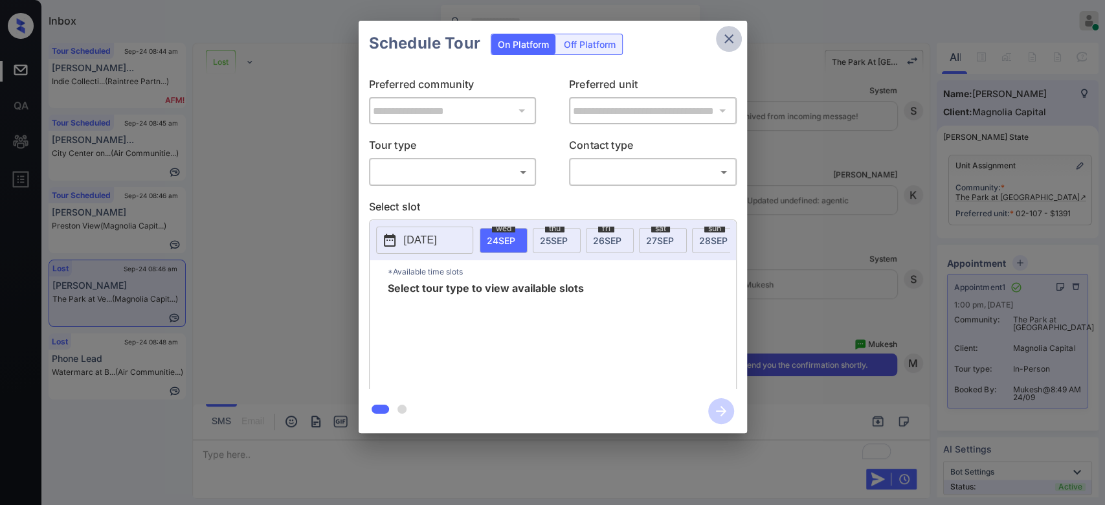
click at [730, 41] on icon "close" at bounding box center [729, 39] width 16 height 16
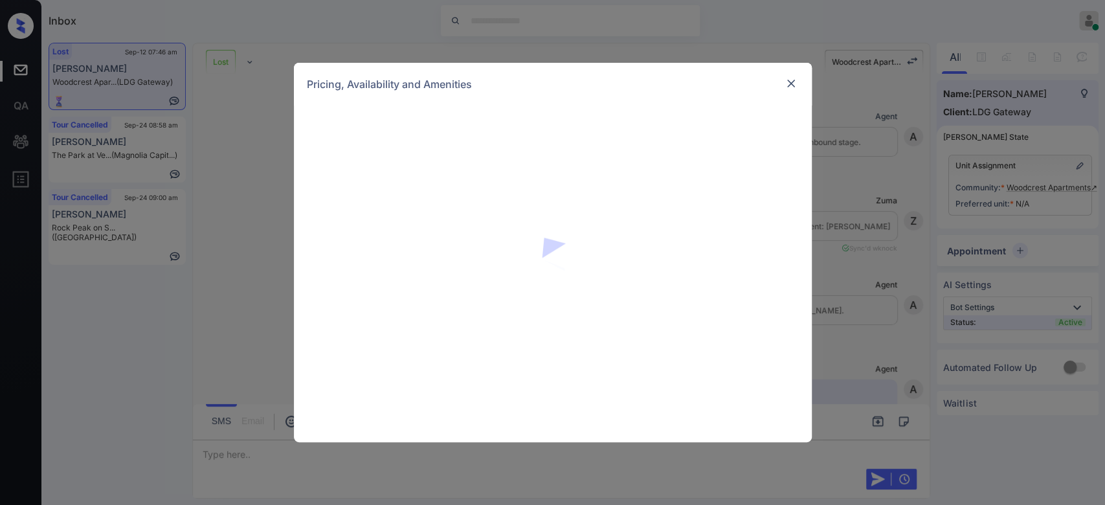
scroll to position [1872, 0]
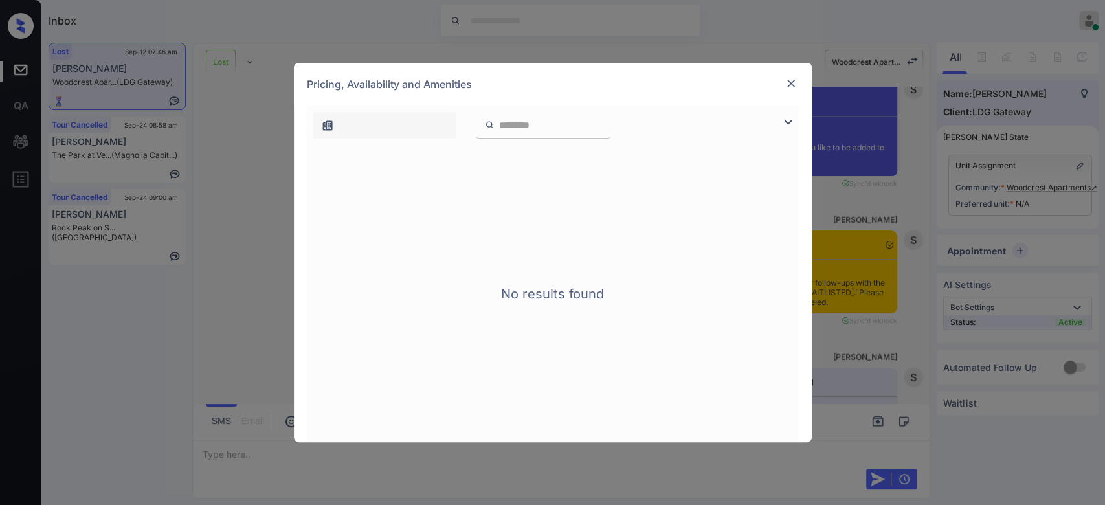
click at [785, 89] on img at bounding box center [791, 83] width 13 height 13
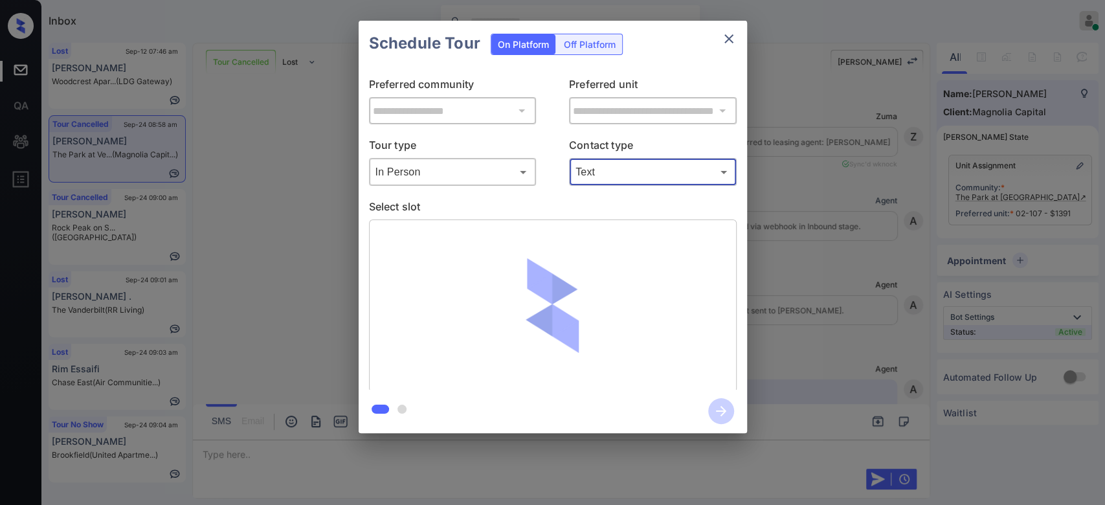
scroll to position [3234, 0]
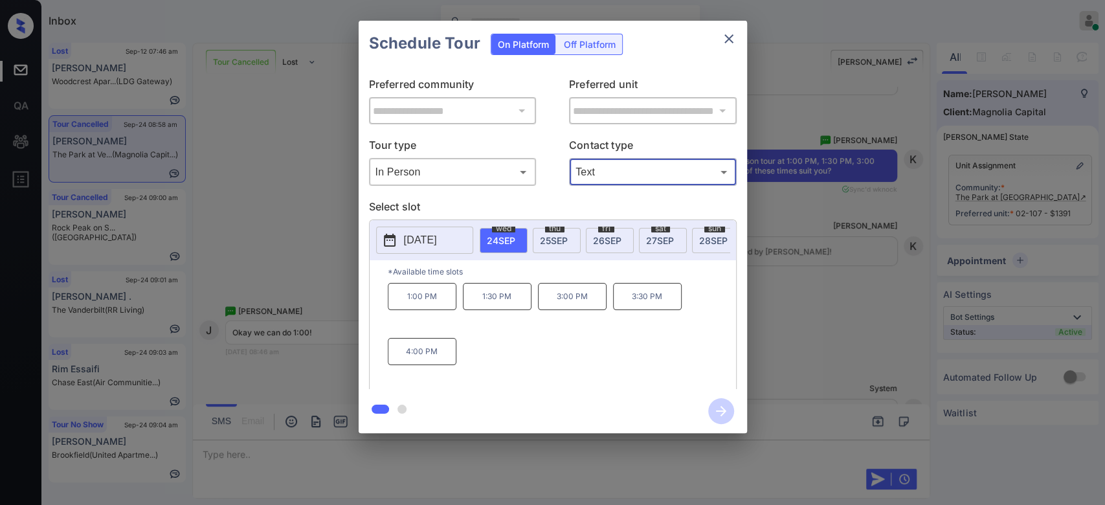
click at [429, 310] on p "1:00 PM" at bounding box center [422, 296] width 69 height 27
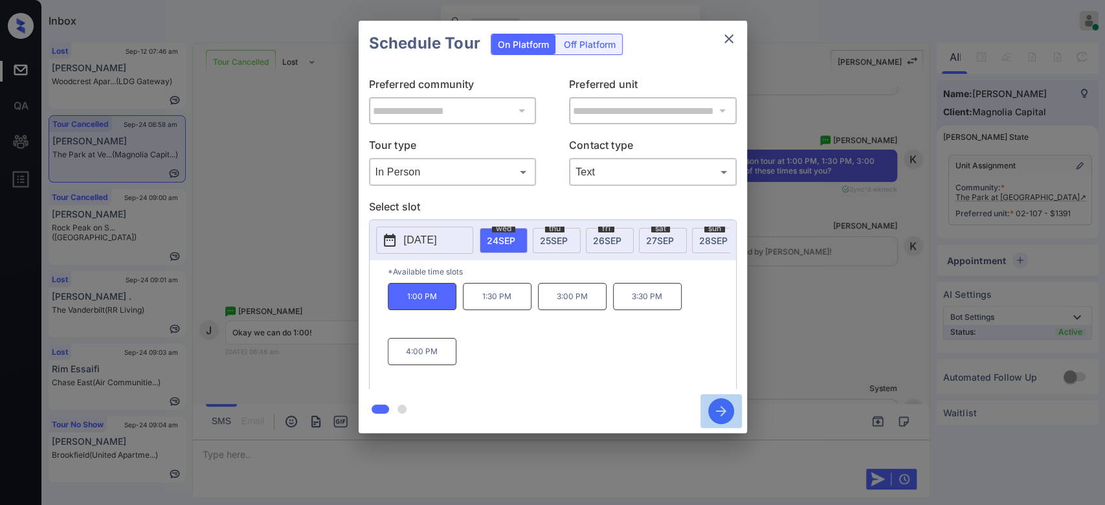
click at [705, 415] on button "button" at bounding box center [720, 411] width 41 height 34
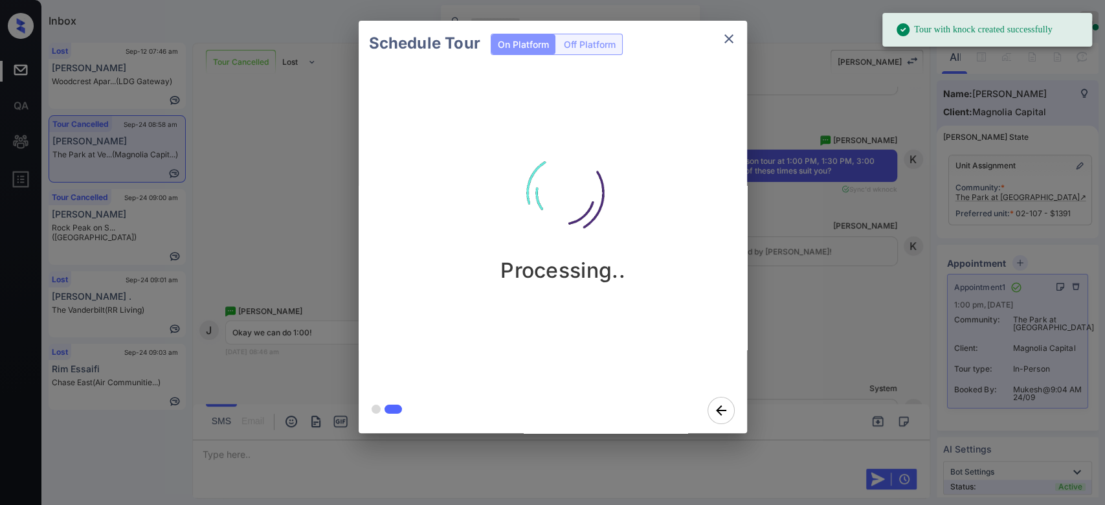
click at [850, 230] on div "Schedule Tour On Platform Off Platform Processing.." at bounding box center [552, 227] width 1105 height 454
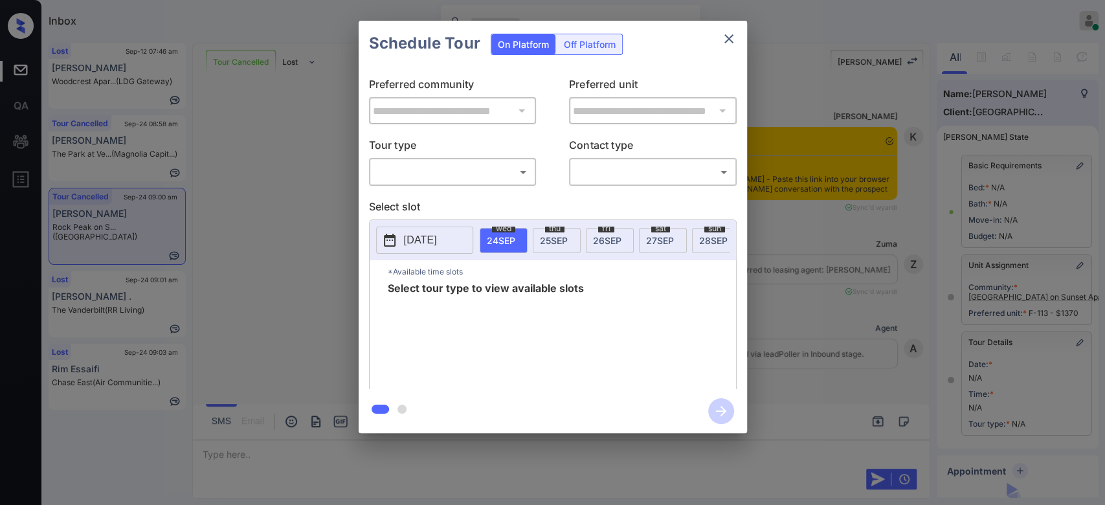
scroll to position [4014, 0]
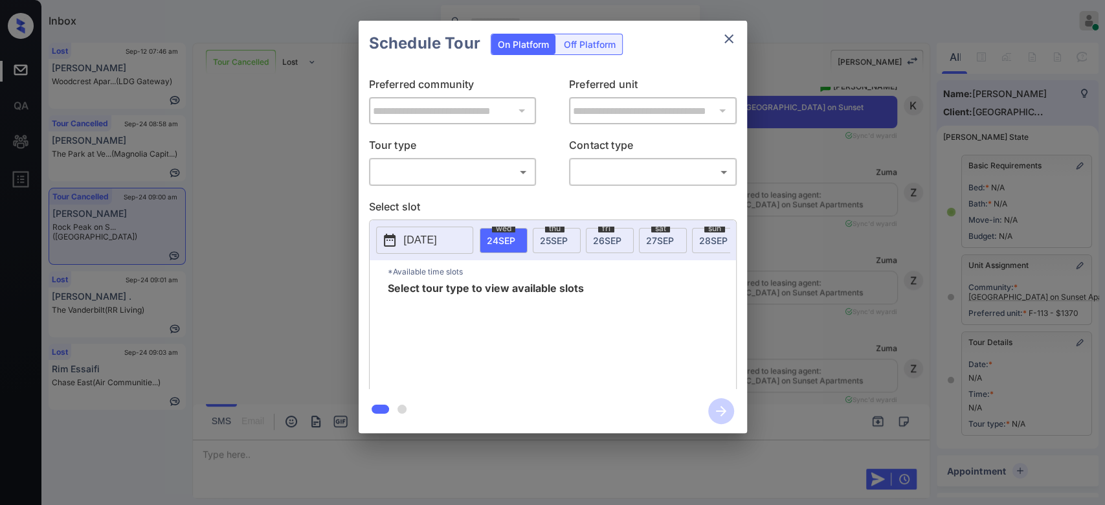
click at [475, 168] on body "Inbox Mukesh Online Set yourself offline Set yourself on break Profile Switch t…" at bounding box center [552, 252] width 1105 height 505
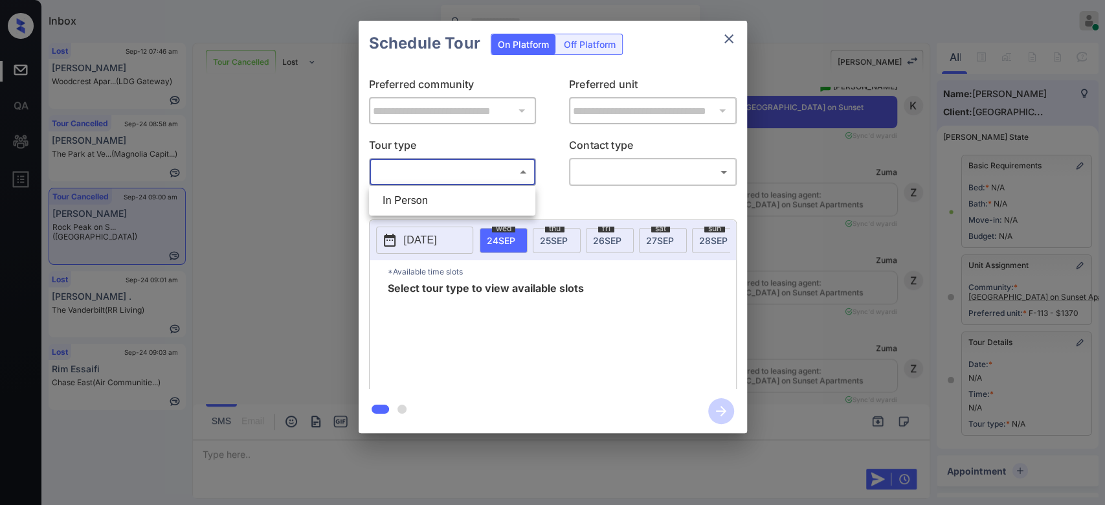
click at [429, 197] on li "In Person" at bounding box center [452, 200] width 160 height 23
type input "********"
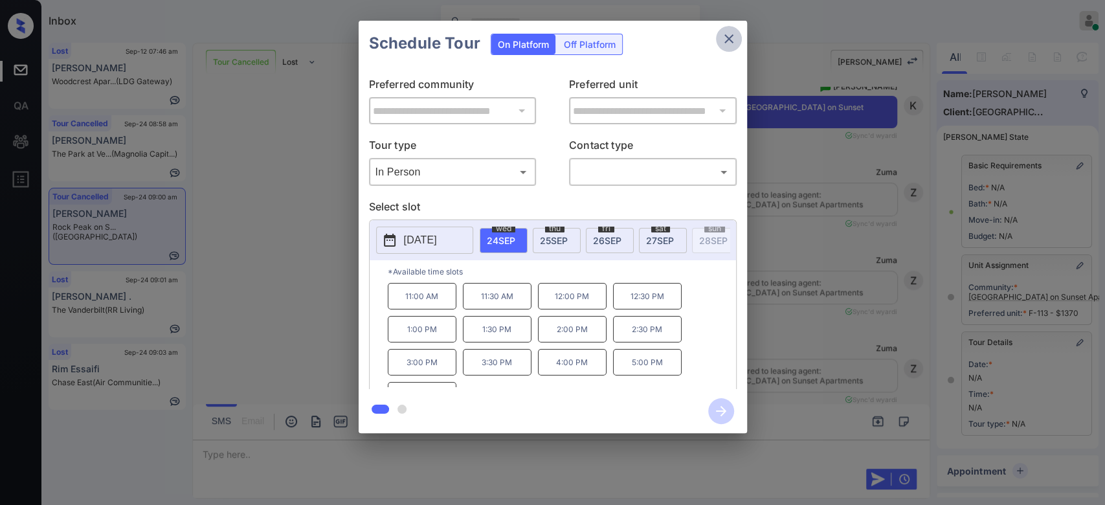
click at [735, 36] on icon "close" at bounding box center [729, 39] width 16 height 16
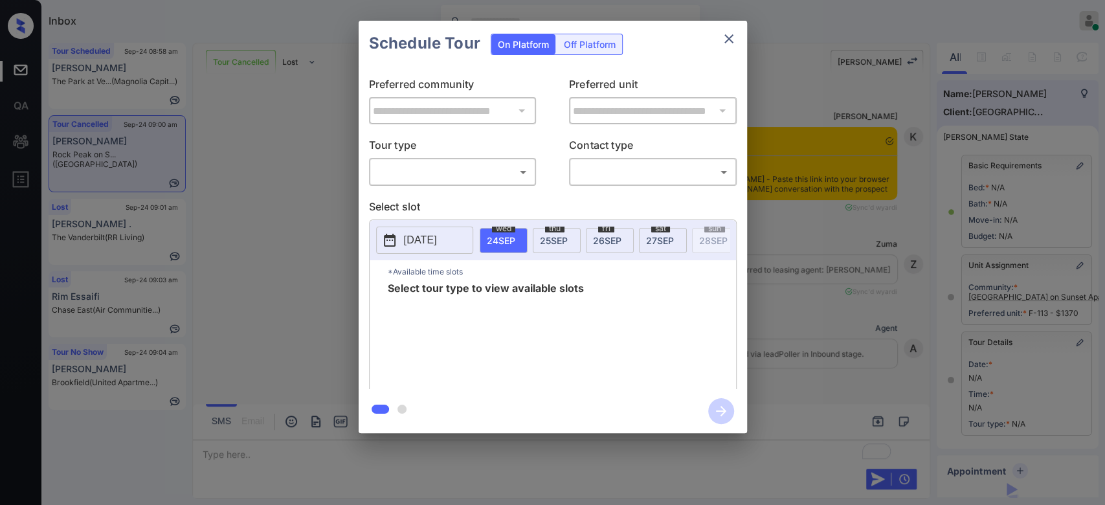
scroll to position [2, 0]
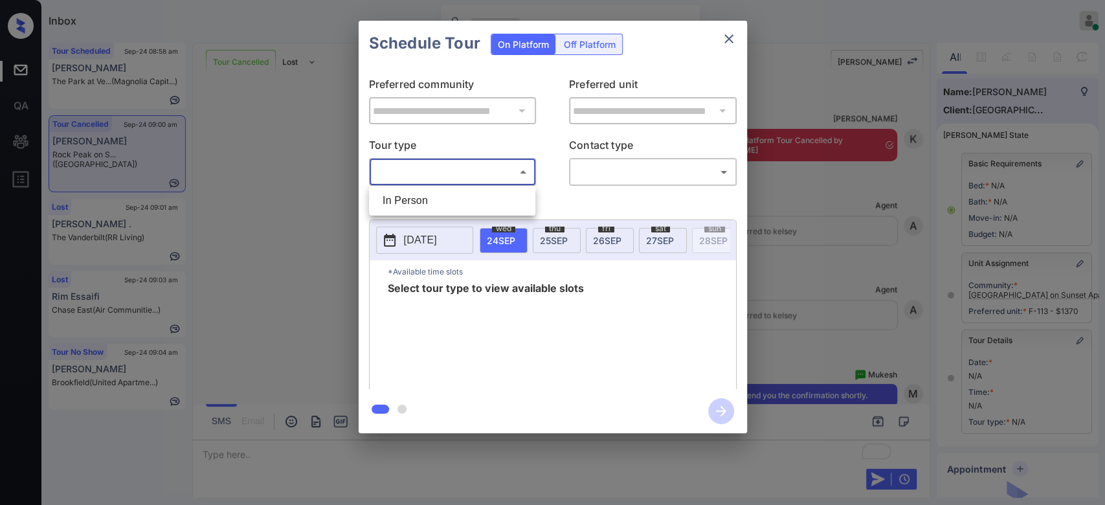
click at [485, 174] on body "Inbox Mukesh Online Set yourself offline Set yourself on break Profile Switch t…" at bounding box center [552, 252] width 1105 height 505
click at [440, 198] on li "In Person" at bounding box center [452, 200] width 160 height 23
type input "********"
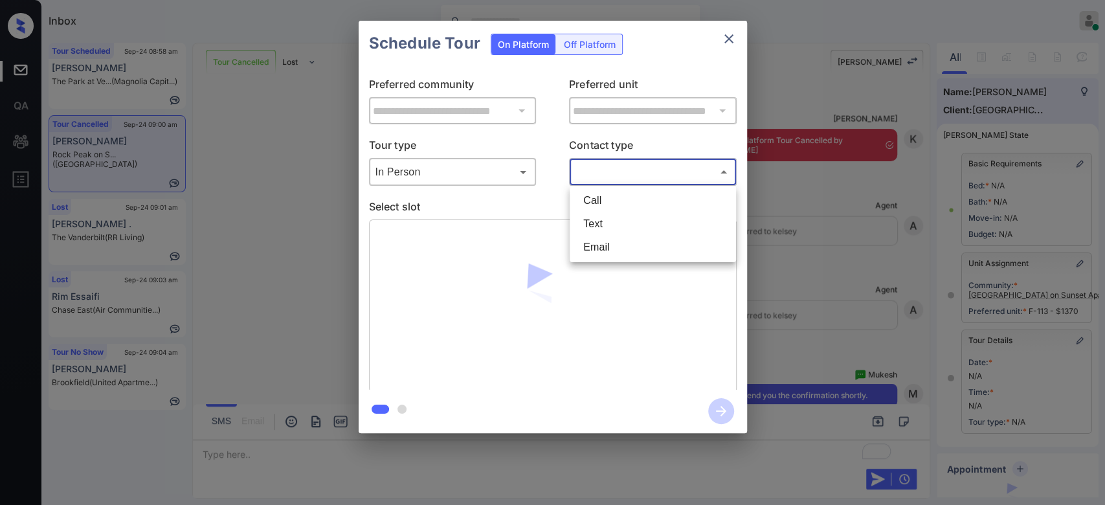
click at [624, 163] on body "Inbox Mukesh Online Set yourself offline Set yourself on break Profile Switch t…" at bounding box center [552, 252] width 1105 height 505
click at [601, 225] on li "Text" at bounding box center [653, 223] width 160 height 23
type input "****"
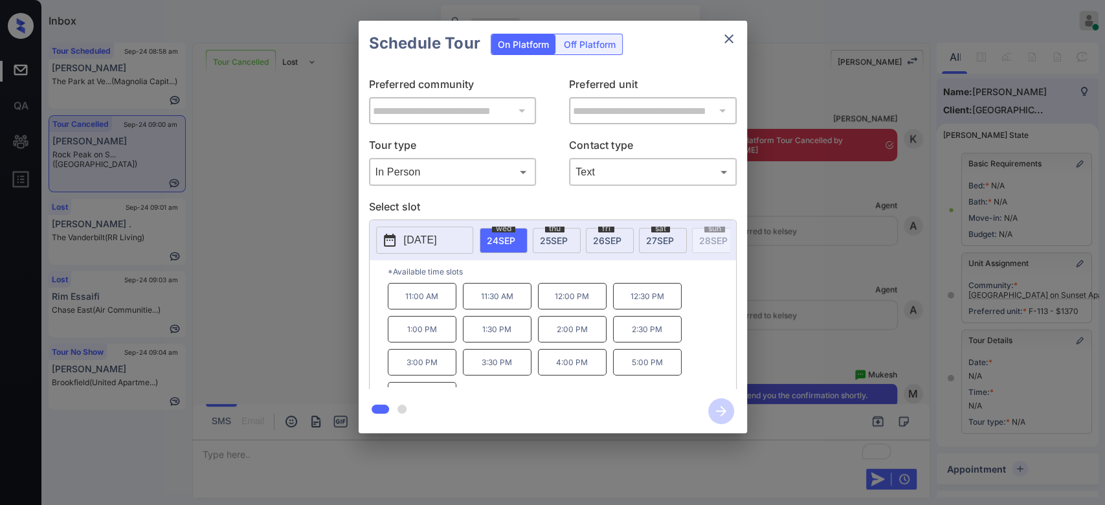
click at [568, 339] on p "2:00 PM" at bounding box center [572, 329] width 69 height 27
click at [711, 412] on icon "button" at bounding box center [721, 411] width 26 height 26
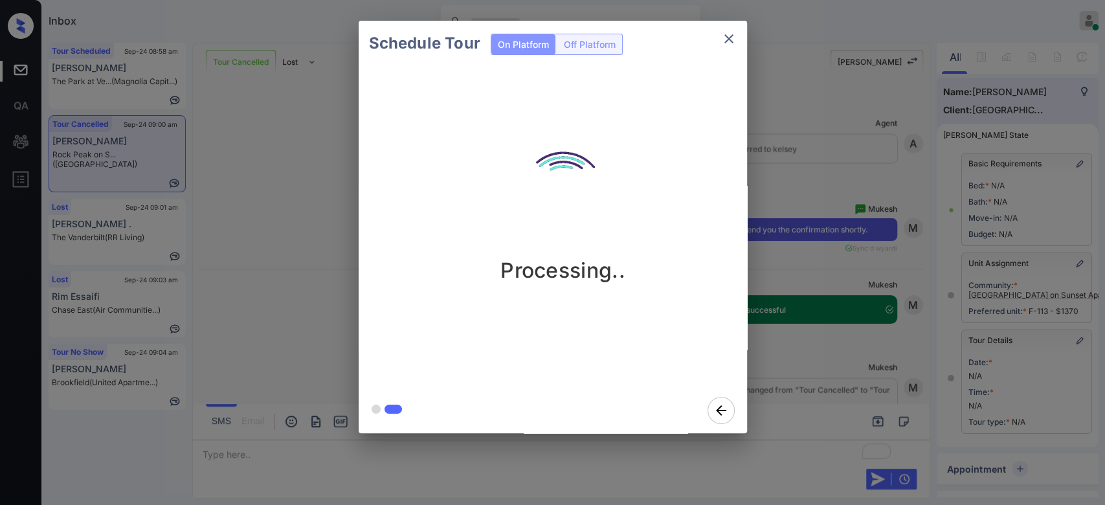
scroll to position [5096, 0]
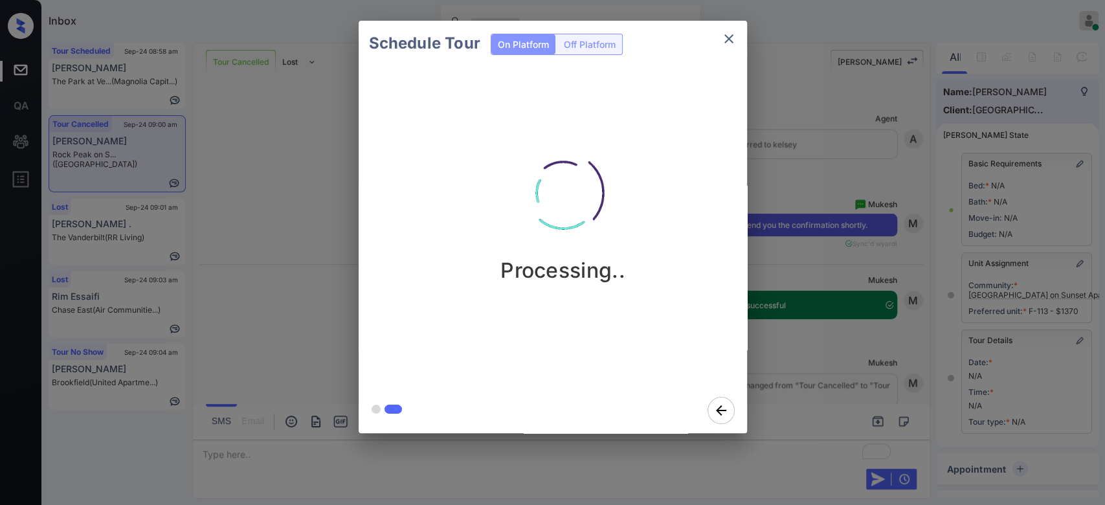
click at [829, 181] on div "Schedule Tour On Platform Off Platform Processing.." at bounding box center [552, 227] width 1105 height 454
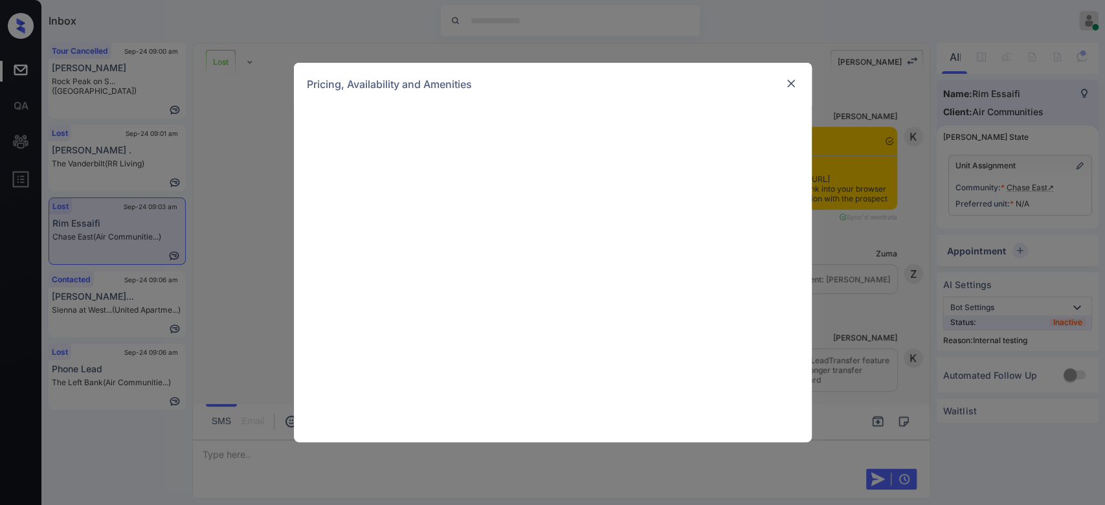
scroll to position [9453, 0]
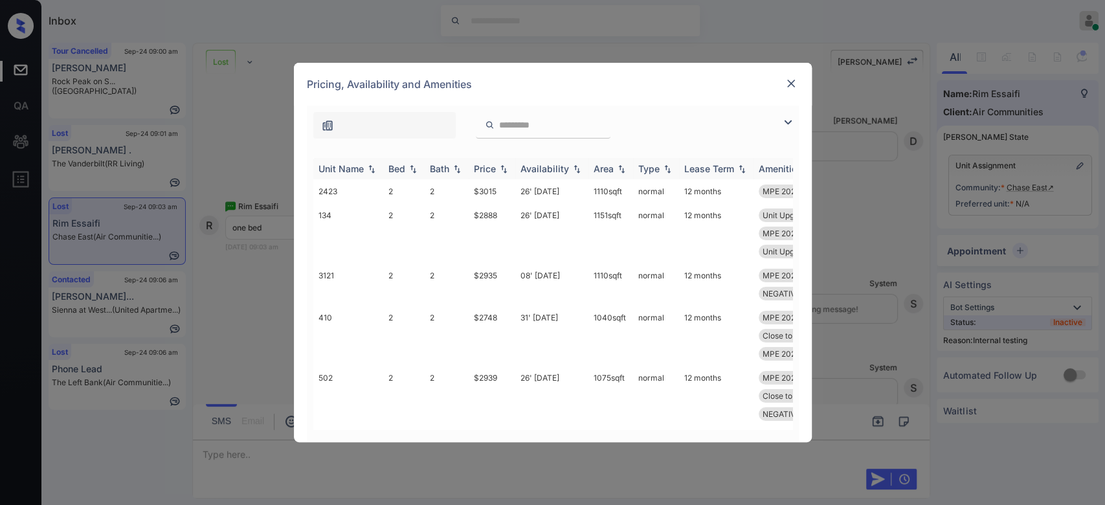
click at [491, 164] on div "Price" at bounding box center [485, 168] width 22 height 11
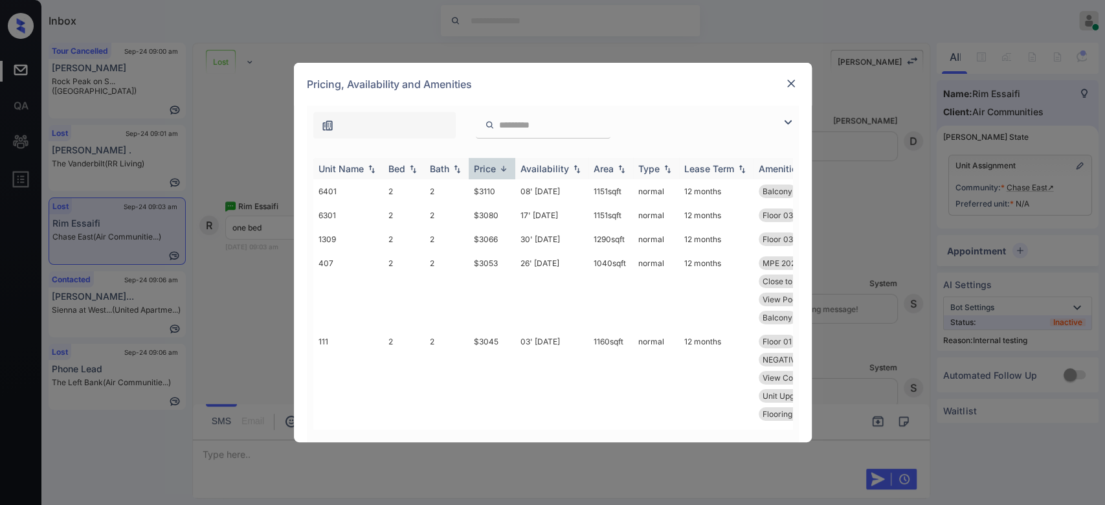
click at [491, 164] on div "Price" at bounding box center [485, 168] width 22 height 11
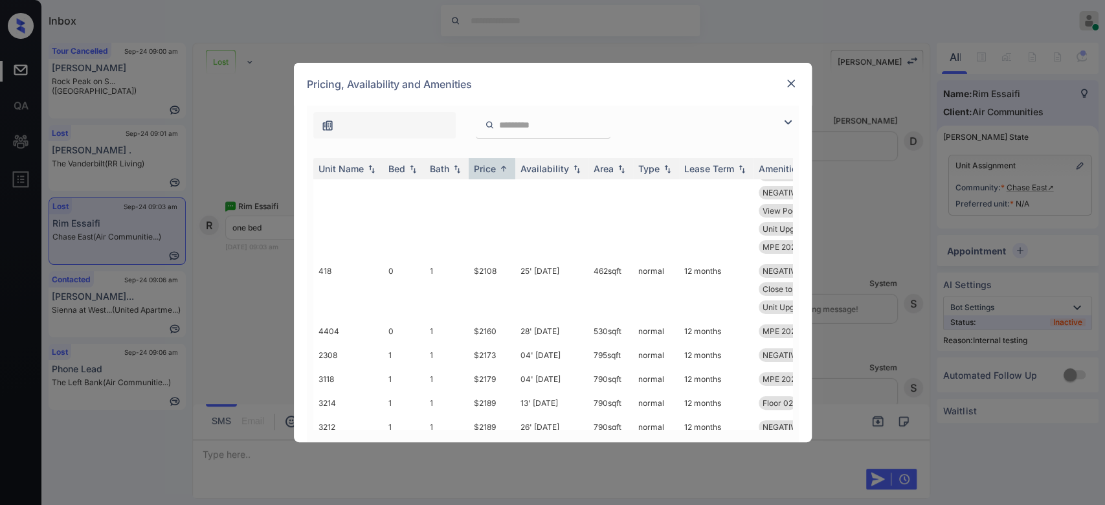
scroll to position [86, 0]
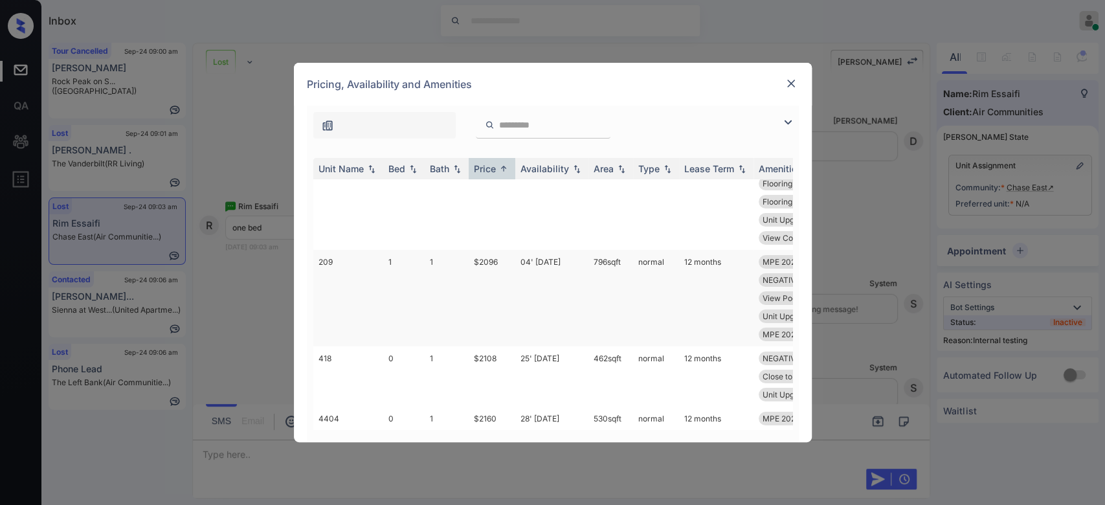
click at [480, 254] on td "$2096" at bounding box center [492, 298] width 47 height 96
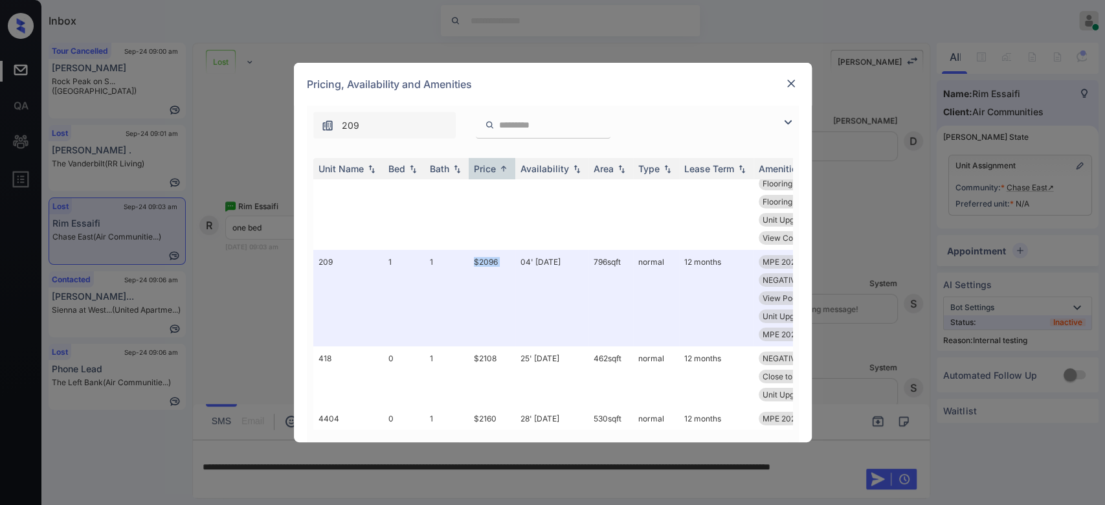
click at [791, 85] on img at bounding box center [791, 83] width 13 height 13
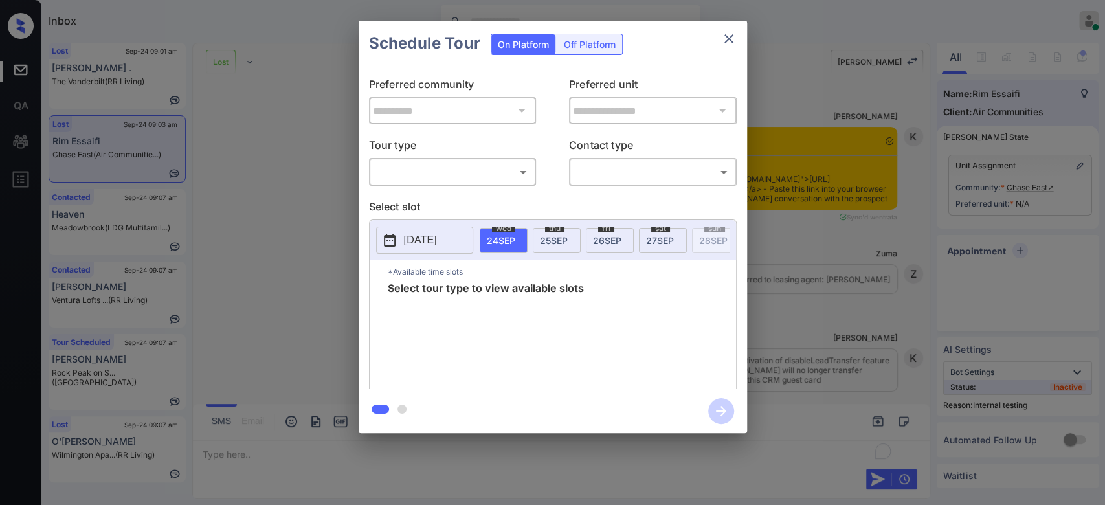
scroll to position [9453, 0]
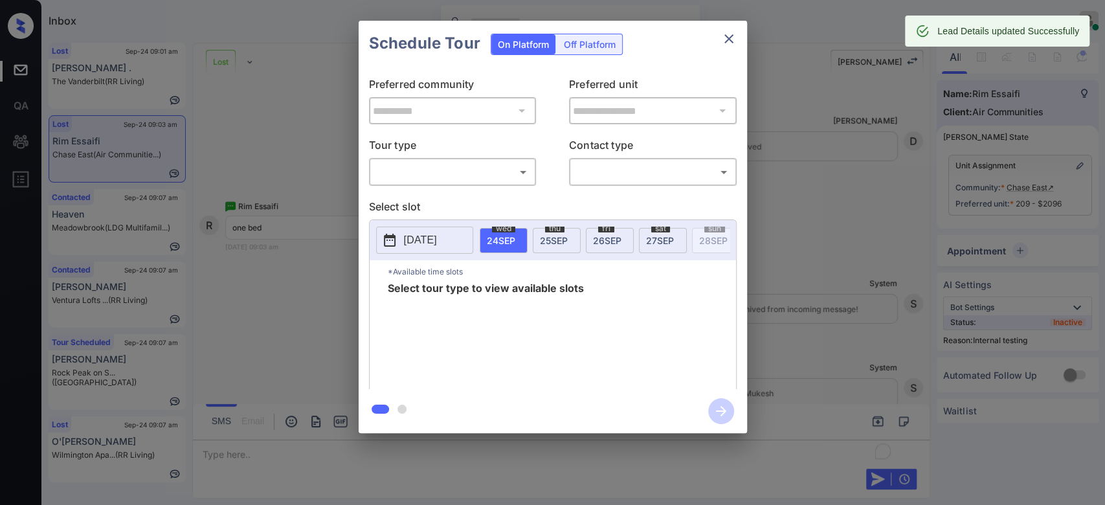
type input "**********"
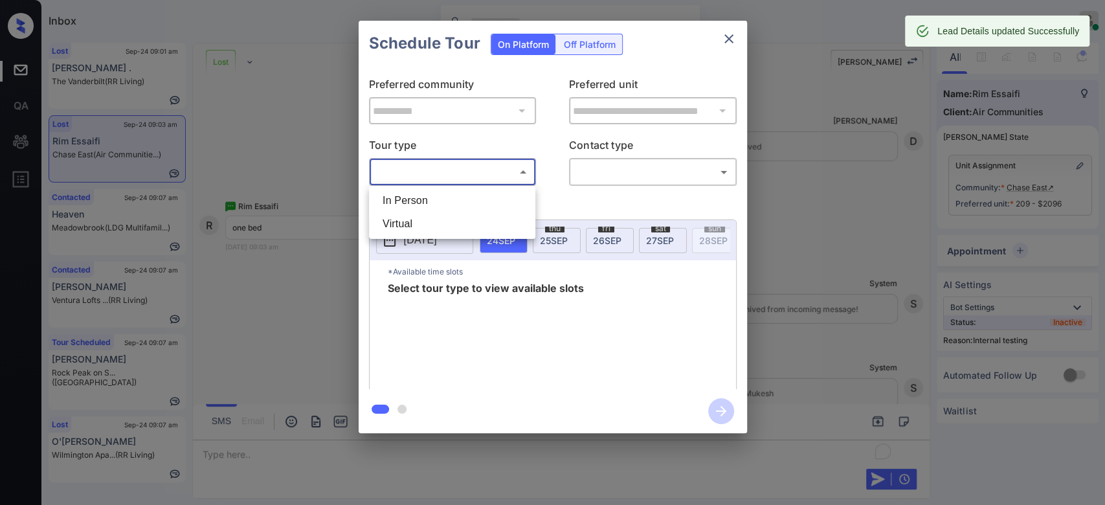
click at [512, 174] on body "Inbox Mukesh Online Set yourself offline Set yourself on break Profile Switch t…" at bounding box center [552, 252] width 1105 height 505
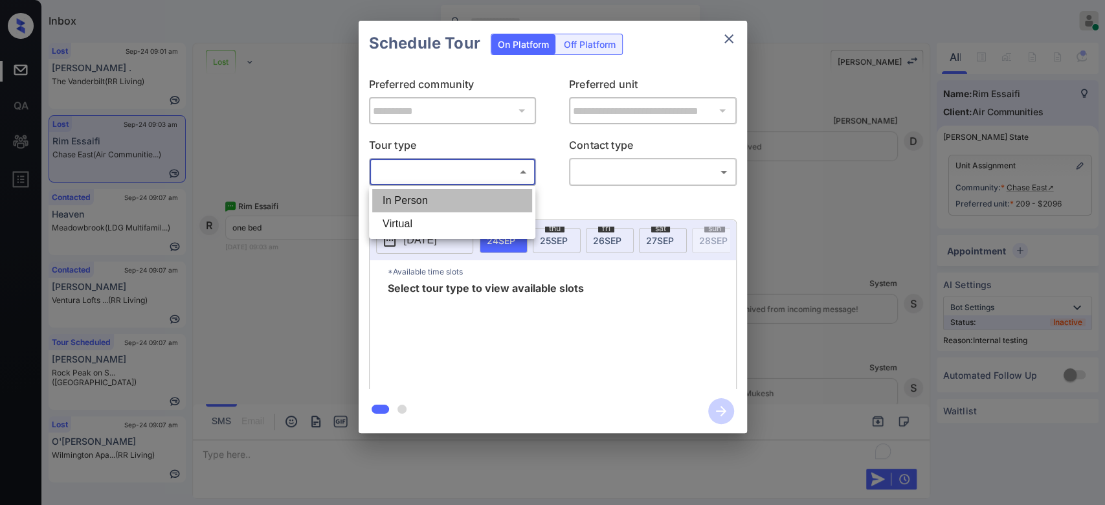
click at [447, 192] on li "In Person" at bounding box center [452, 200] width 160 height 23
type input "********"
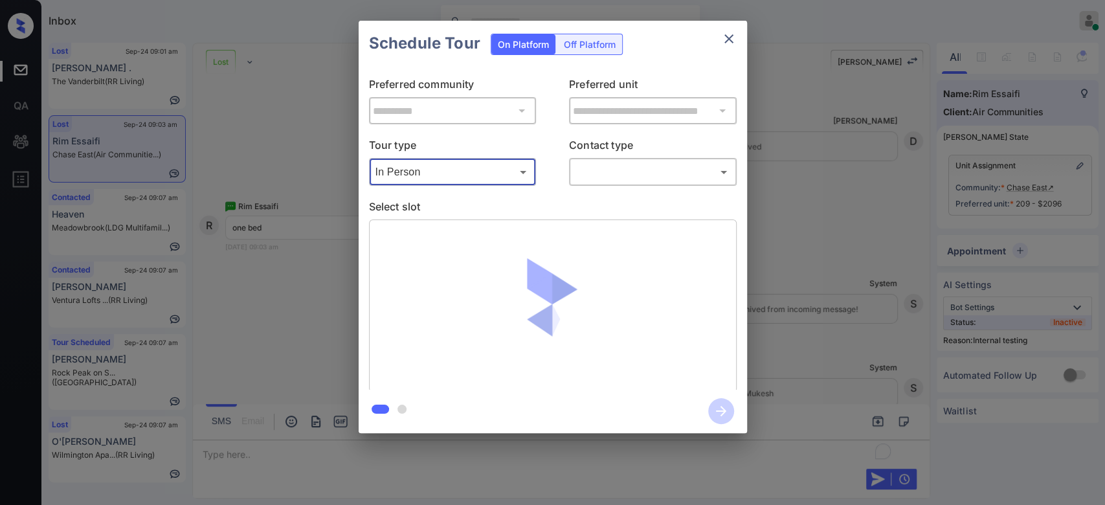
scroll to position [9537, 0]
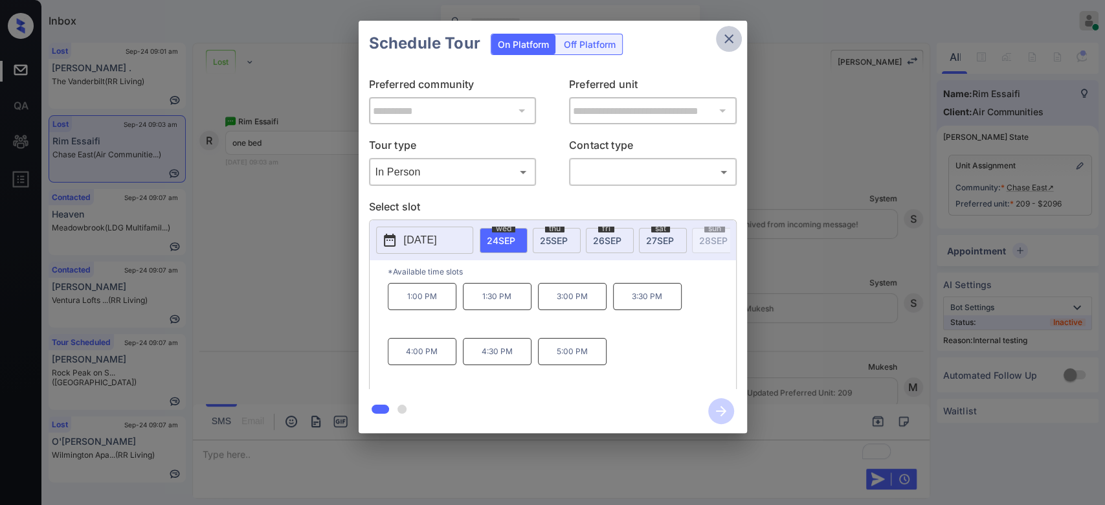
click at [731, 41] on icon "close" at bounding box center [728, 38] width 9 height 9
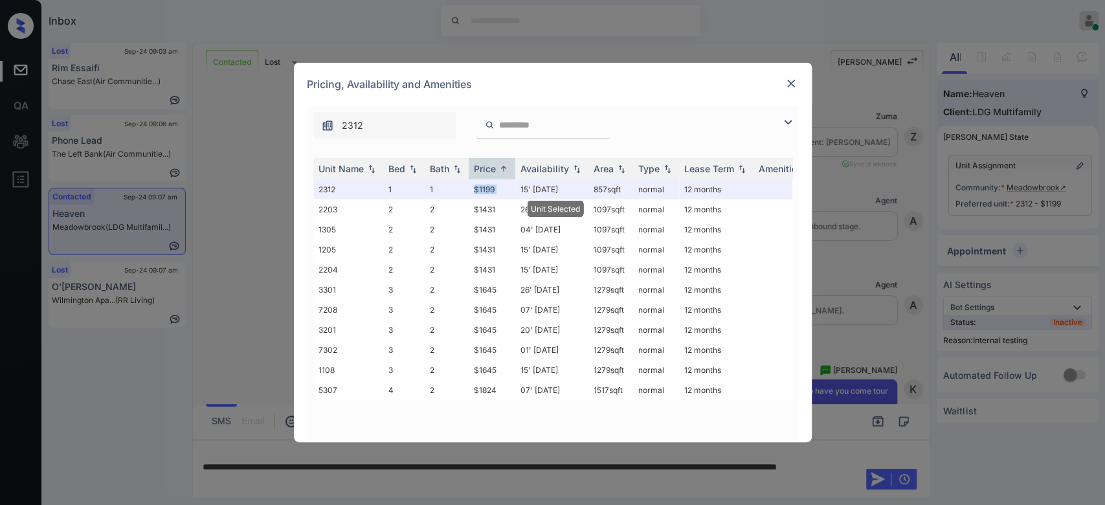
click at [492, 191] on td "$1199" at bounding box center [492, 189] width 47 height 20
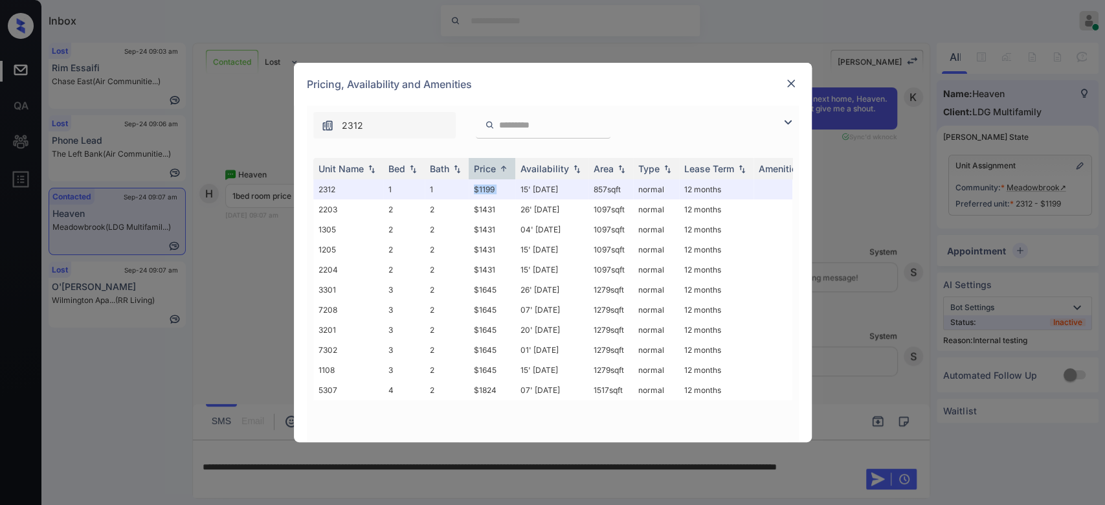
click at [789, 83] on img at bounding box center [791, 83] width 13 height 13
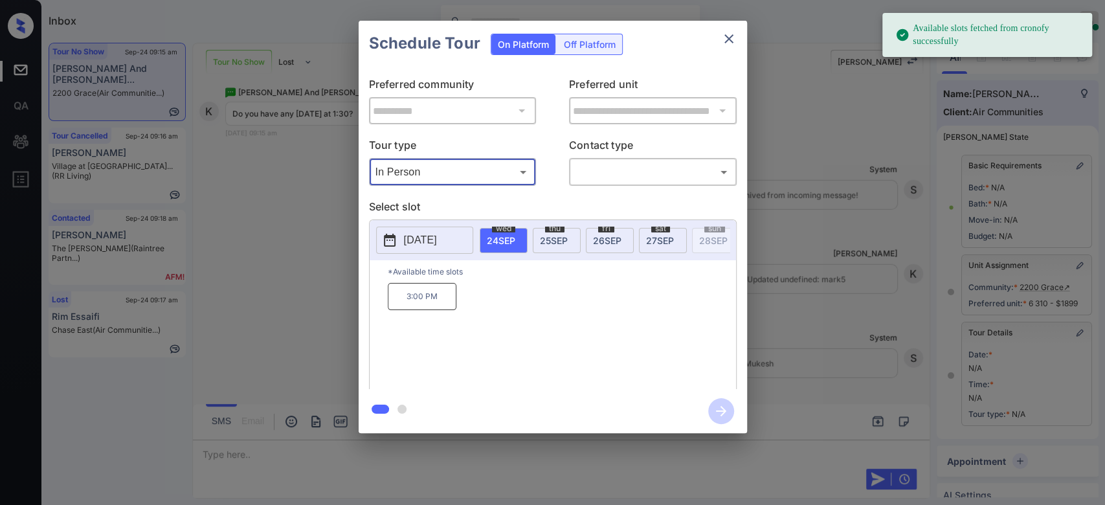
scroll to position [3, 0]
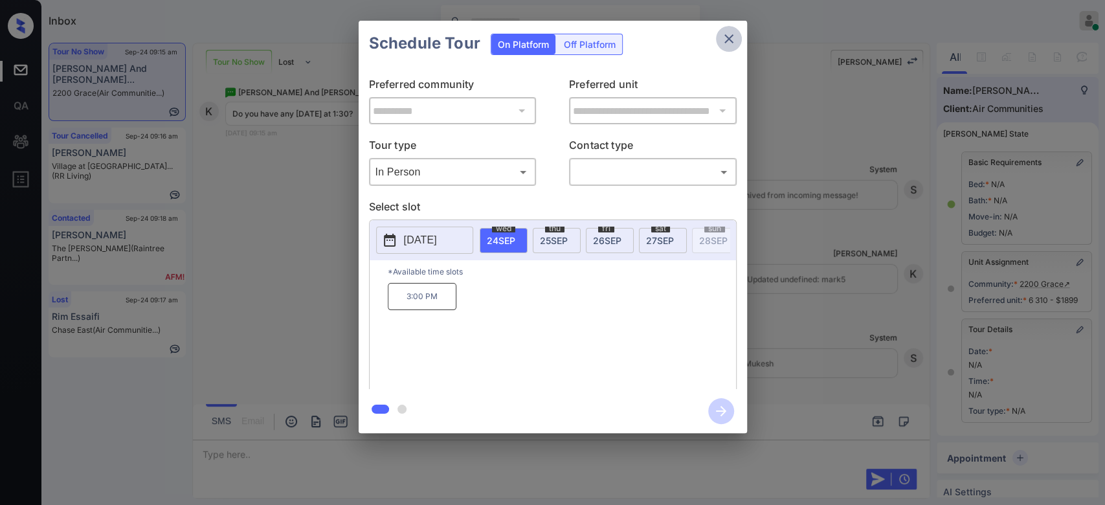
click at [730, 39] on icon "close" at bounding box center [729, 39] width 16 height 16
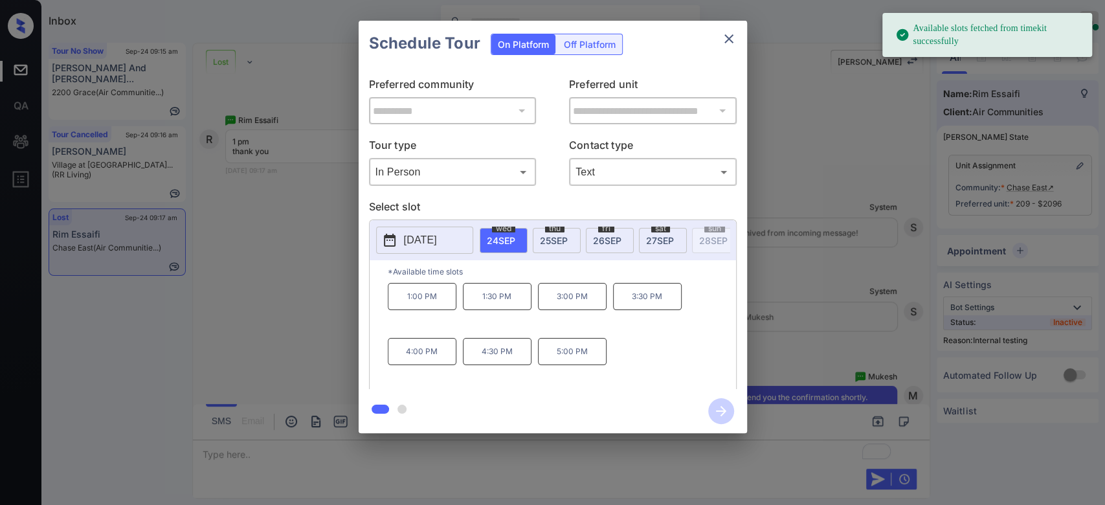
click at [422, 305] on p "1:00 PM" at bounding box center [422, 296] width 69 height 27
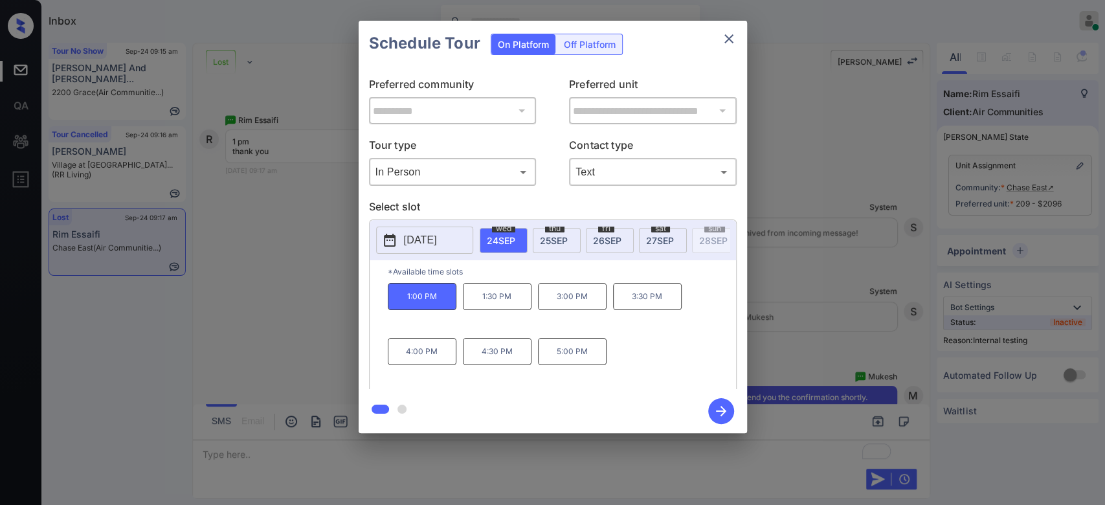
click at [720, 405] on icon "button" at bounding box center [721, 411] width 26 height 26
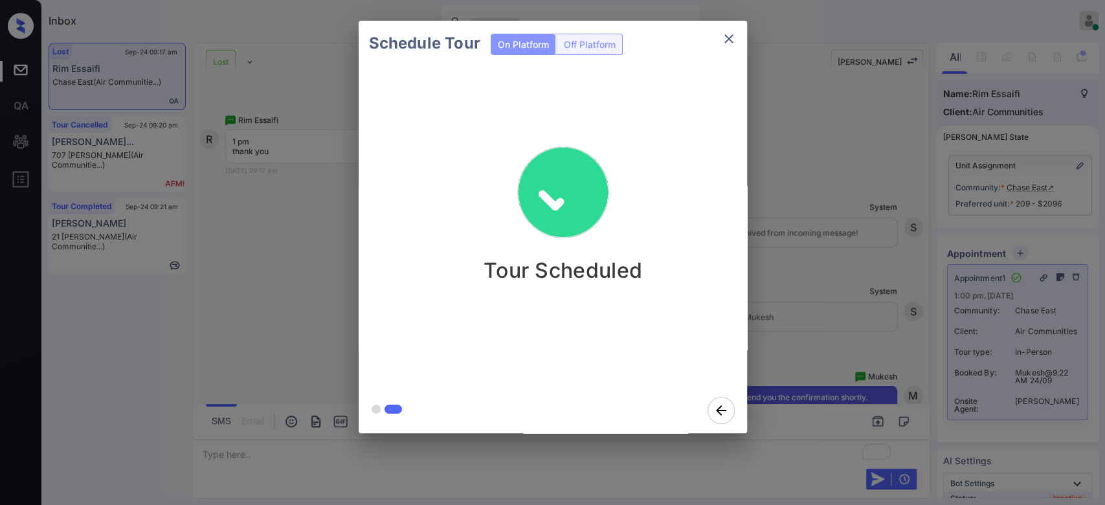
click at [796, 157] on div "Schedule Tour On Platform Off Platform Tour Scheduled" at bounding box center [552, 227] width 1105 height 454
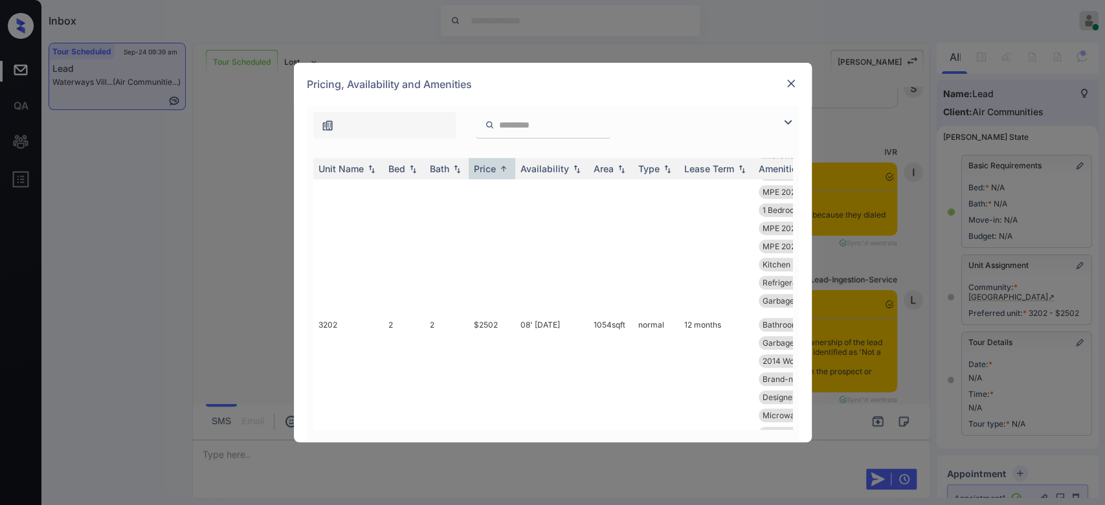
scroll to position [536, 0]
click at [481, 318] on td "$2502" at bounding box center [492, 424] width 47 height 223
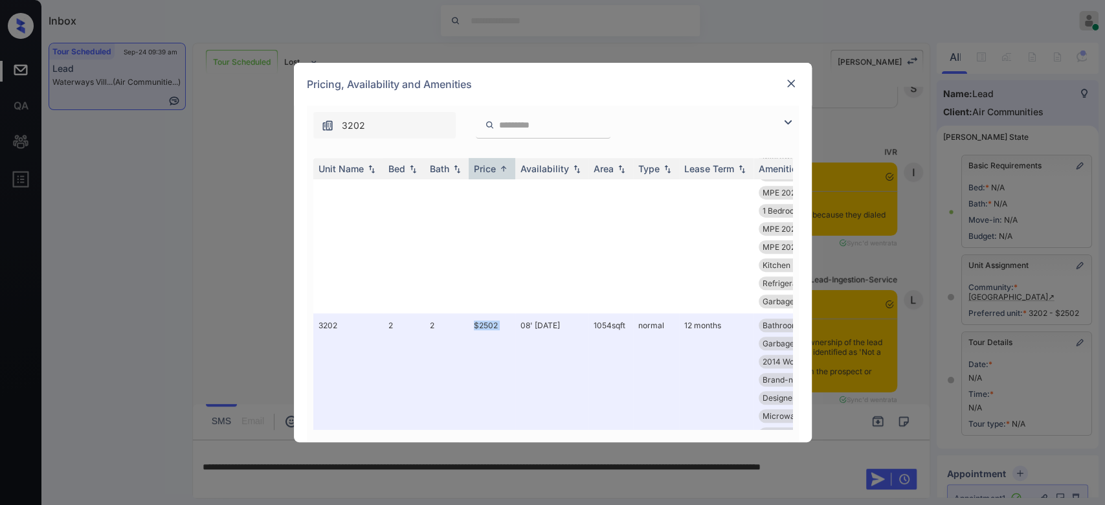
click at [794, 82] on img at bounding box center [791, 83] width 13 height 13
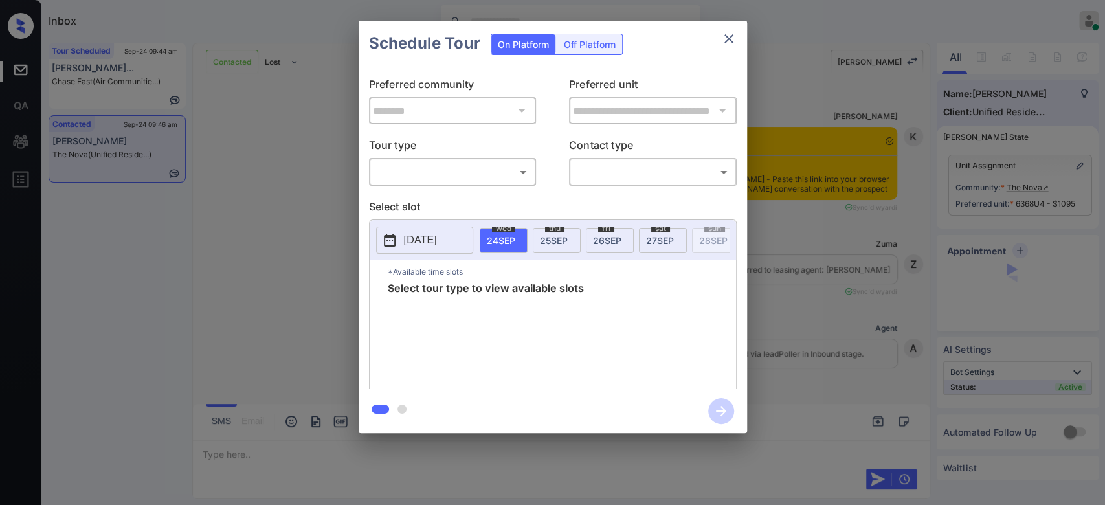
scroll to position [2131, 0]
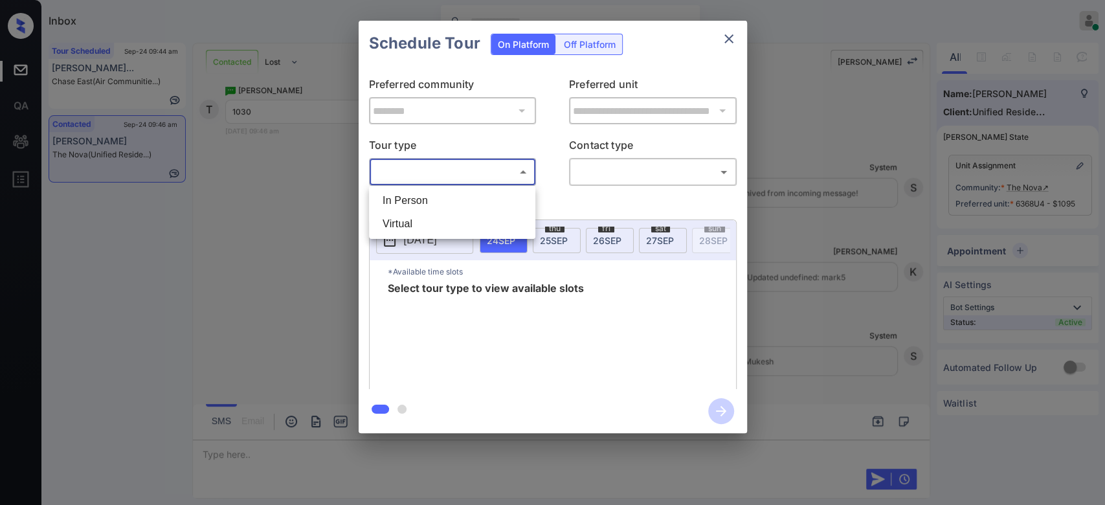
click at [519, 161] on body "Inbox Mukesh Online Set yourself offline Set yourself on break Profile Switch t…" at bounding box center [552, 252] width 1105 height 505
click at [460, 193] on li "In Person" at bounding box center [452, 200] width 160 height 23
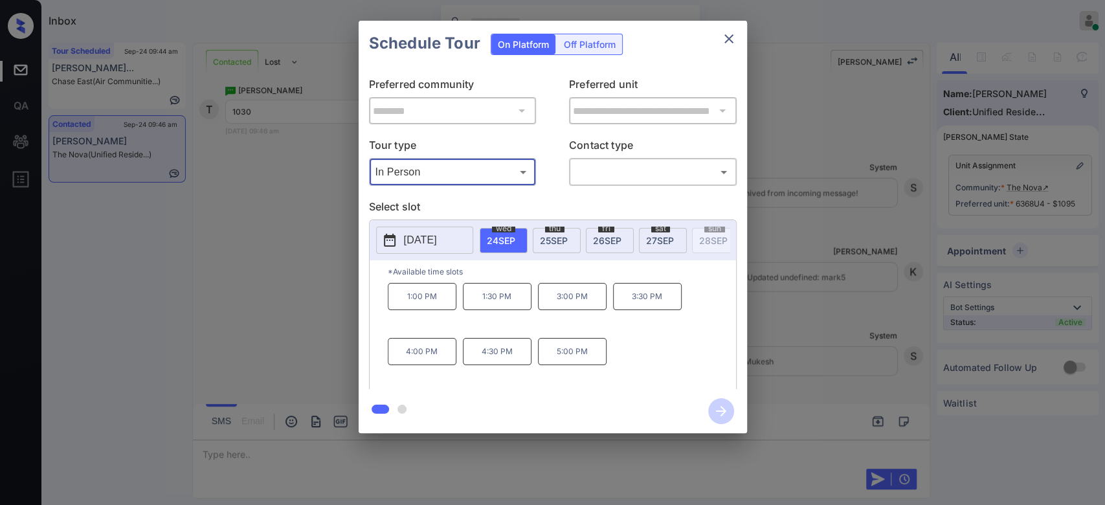
type input "********"
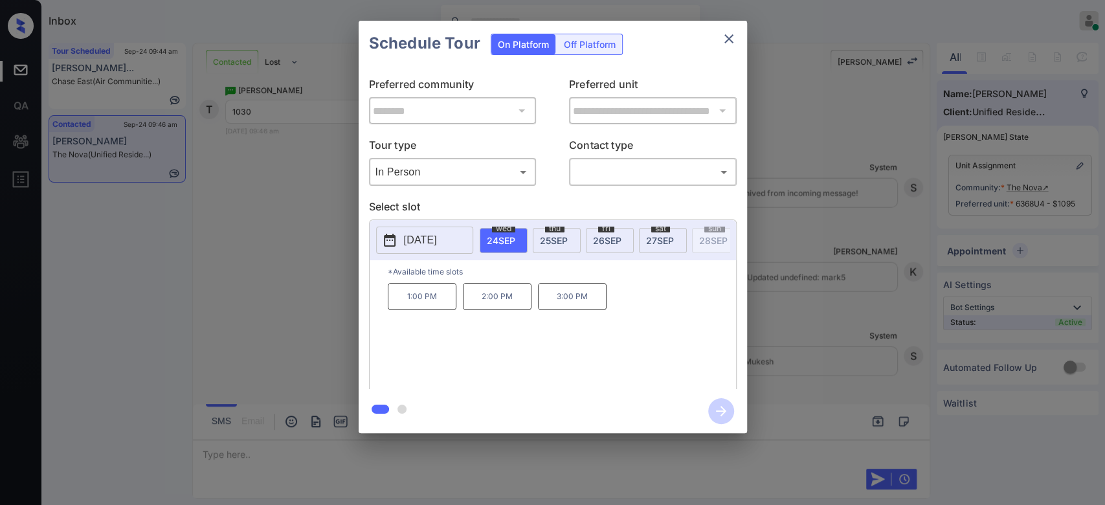
click at [555, 239] on span "25 SEP" at bounding box center [554, 240] width 28 height 11
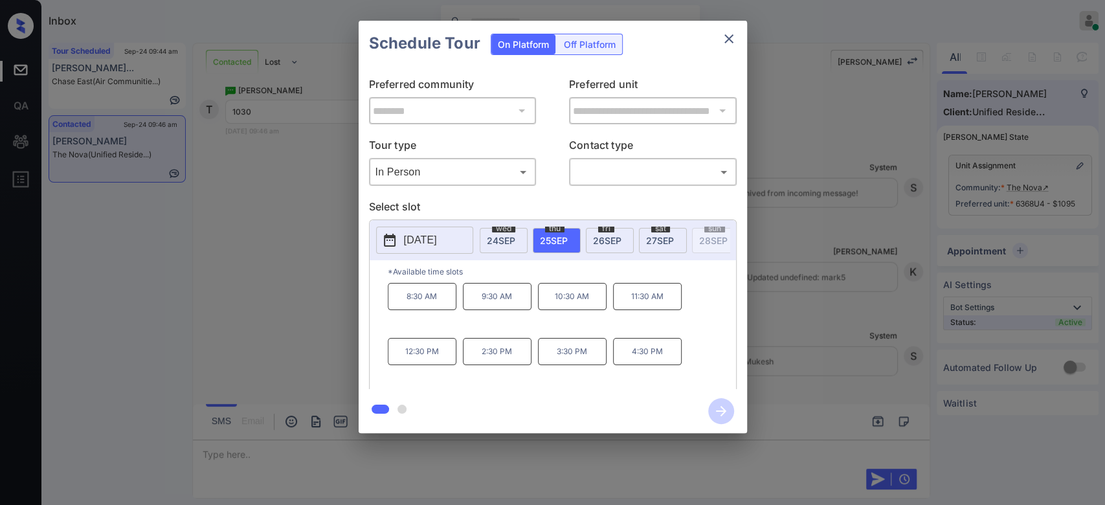
click at [333, 290] on div "**********" at bounding box center [552, 227] width 1105 height 454
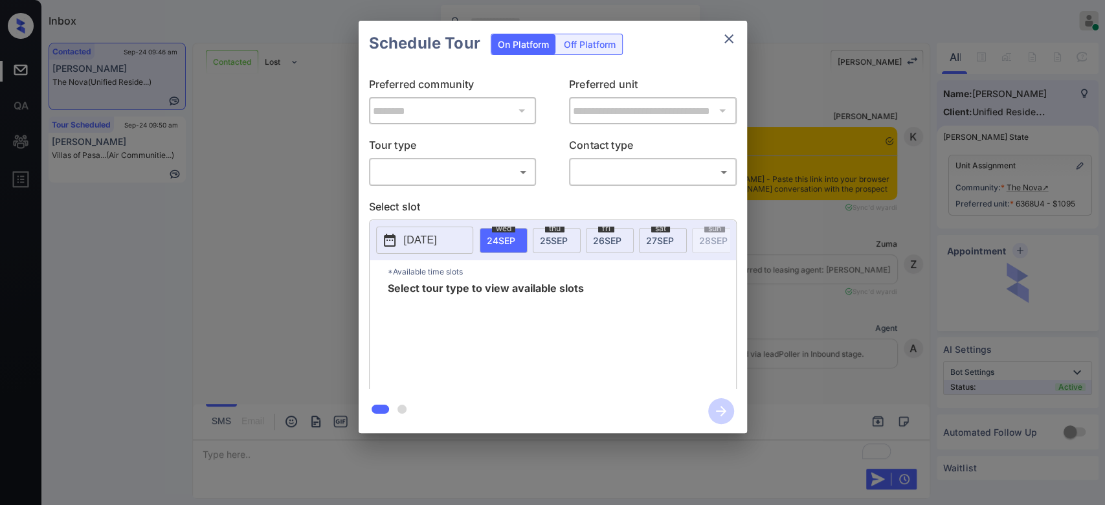
scroll to position [2208, 0]
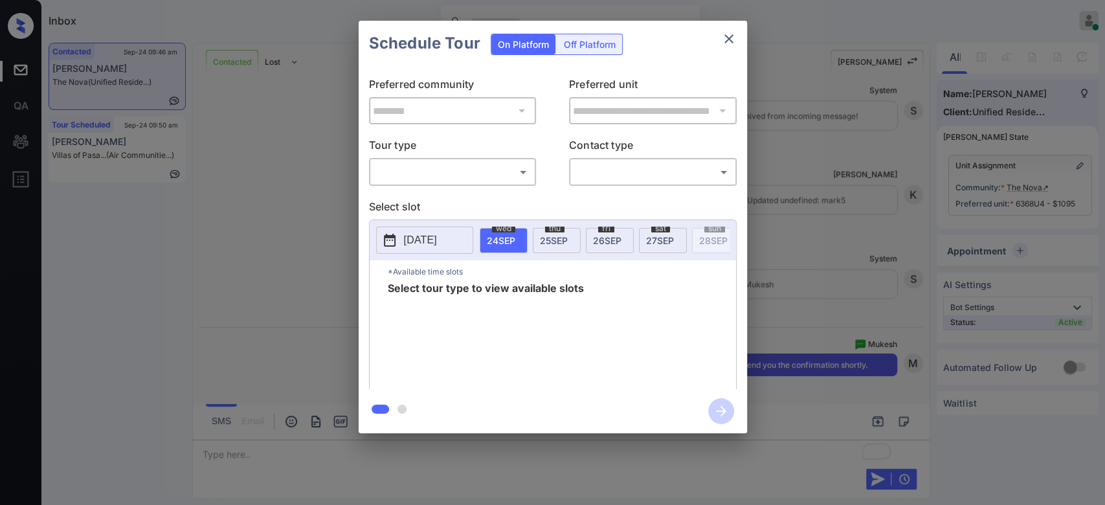
click at [384, 183] on div "​ ​" at bounding box center [453, 172] width 168 height 28
click at [387, 159] on div "​ ​" at bounding box center [453, 172] width 168 height 28
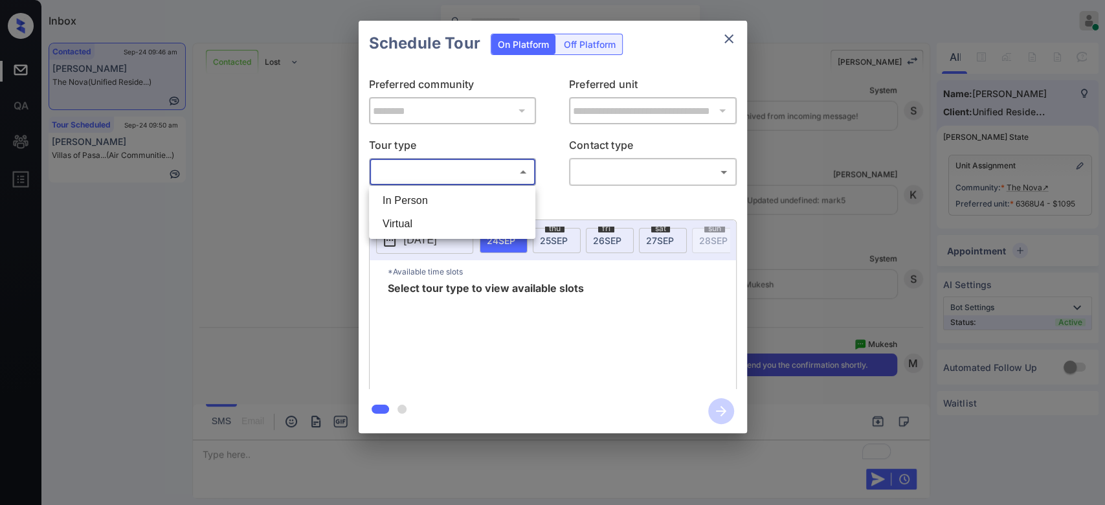
drag, startPoint x: 392, startPoint y: 172, endPoint x: 390, endPoint y: 214, distance: 42.1
click at [390, 214] on body "Inbox Mukesh Online Set yourself offline Set yourself on break Profile Switch t…" at bounding box center [552, 252] width 1105 height 505
click at [390, 207] on li "In Person" at bounding box center [452, 200] width 160 height 23
type input "********"
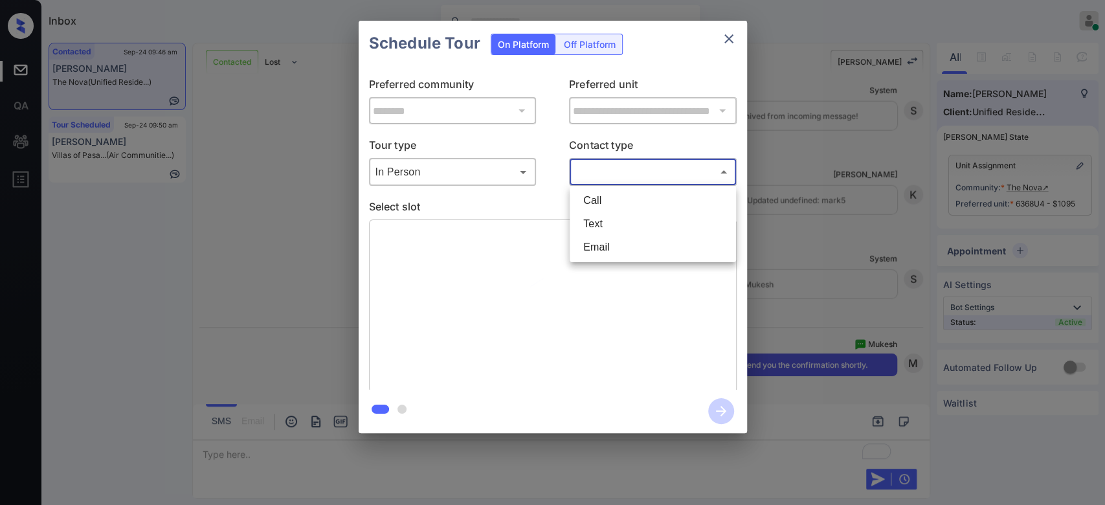
click at [637, 170] on body "Inbox Mukesh Online Set yourself offline Set yourself on break Profile Switch t…" at bounding box center [552, 252] width 1105 height 505
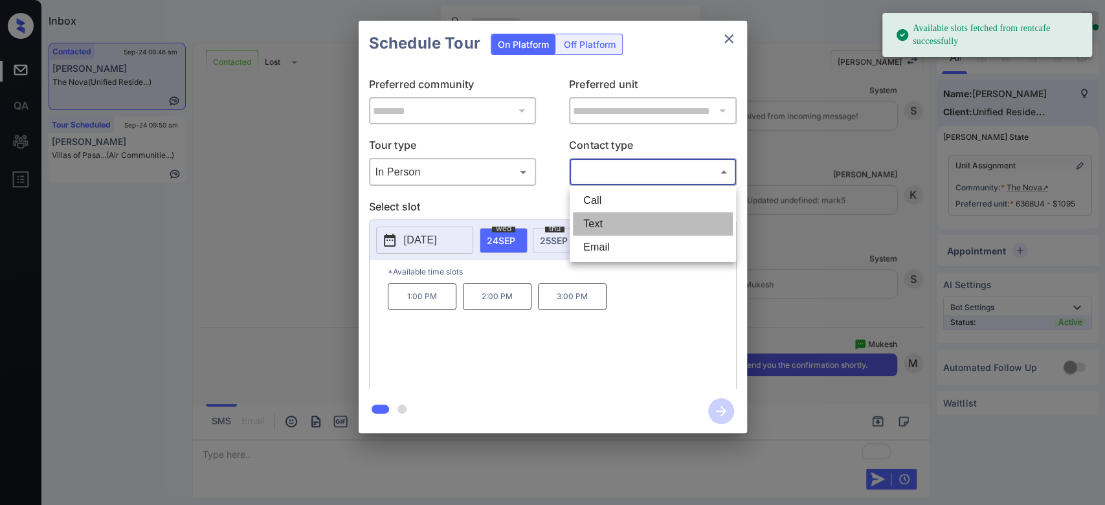
click at [613, 228] on li "Text" at bounding box center [653, 223] width 160 height 23
type input "****"
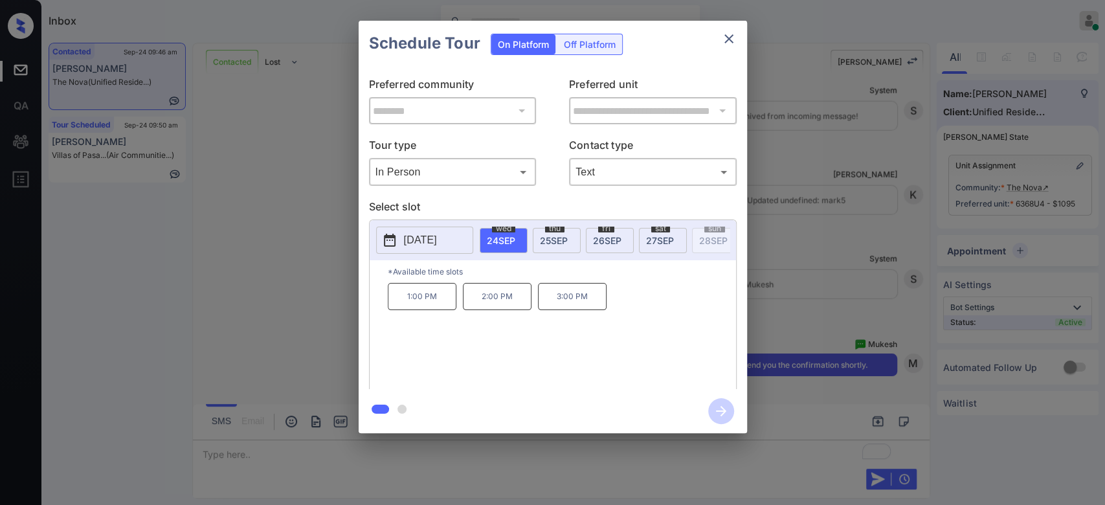
click at [565, 236] on span "25 SEP" at bounding box center [554, 240] width 28 height 11
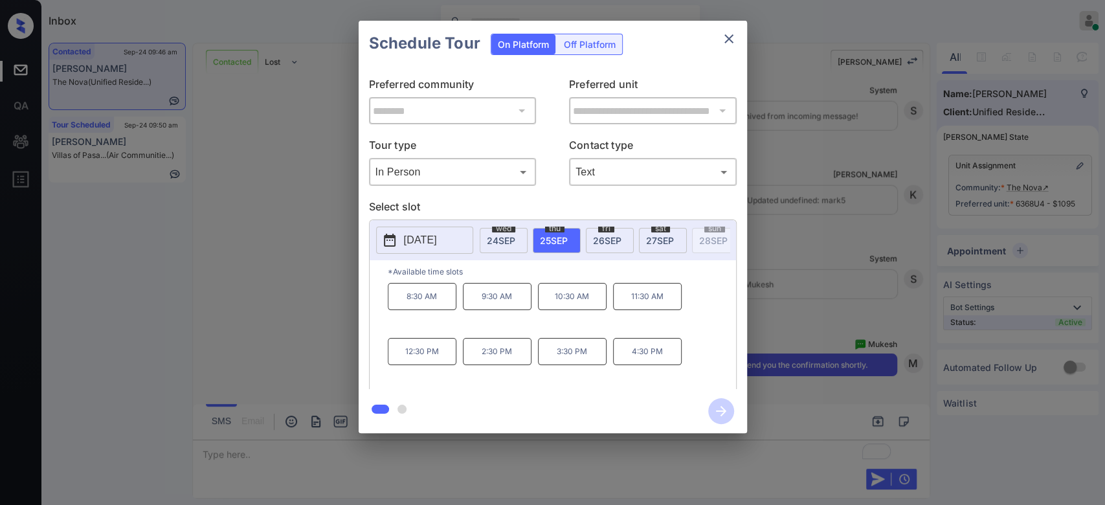
click at [564, 305] on p "10:30 AM" at bounding box center [572, 296] width 69 height 27
click at [728, 405] on icon "button" at bounding box center [721, 411] width 26 height 26
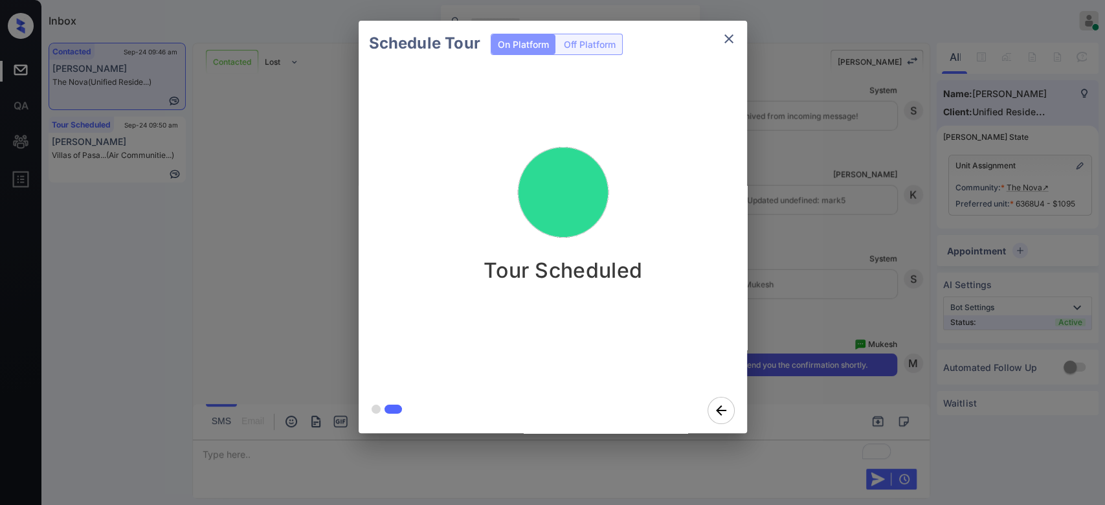
click at [779, 148] on div "Schedule Tour On Platform Off Platform Tour Scheduled" at bounding box center [552, 227] width 1105 height 454
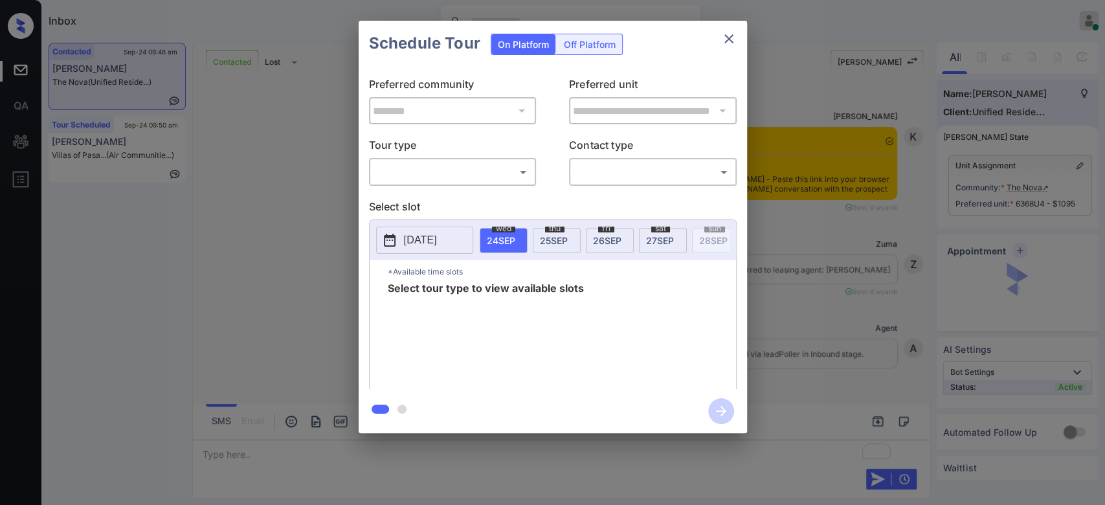
scroll to position [2208, 0]
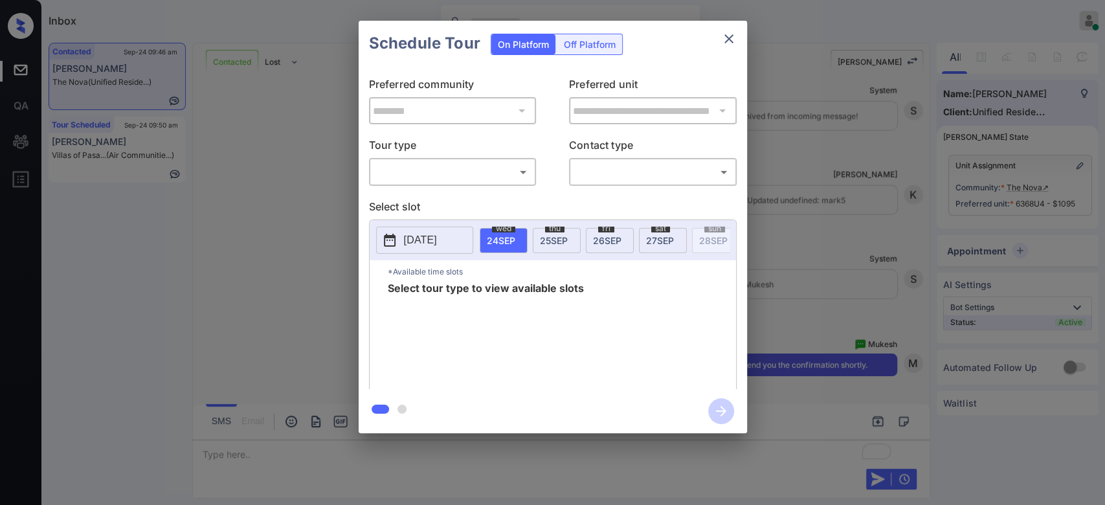
click at [491, 166] on body "Inbox Mukesh Online Set yourself offline Set yourself on break Profile Switch t…" at bounding box center [552, 252] width 1105 height 505
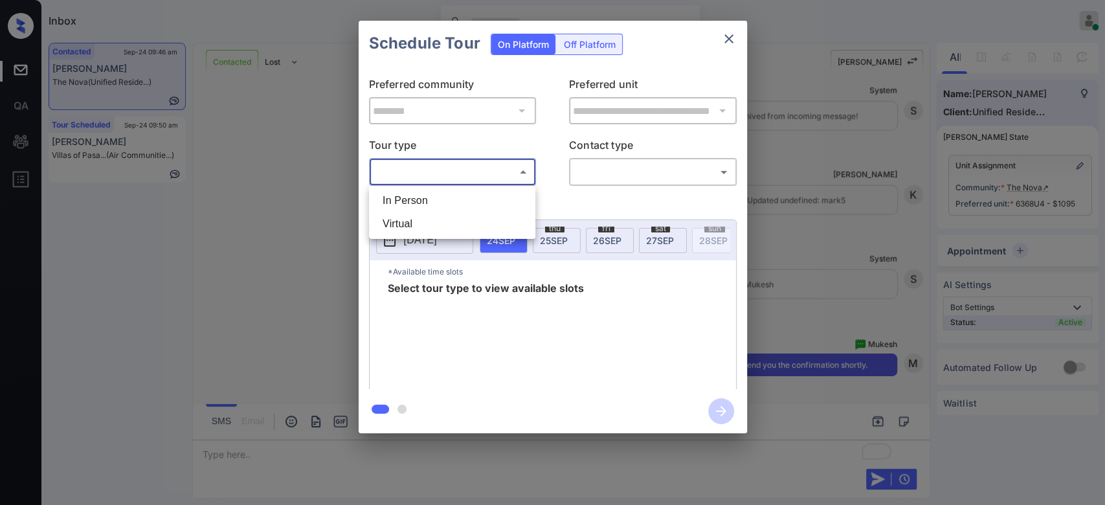
click at [438, 201] on li "In Person" at bounding box center [452, 200] width 160 height 23
type input "********"
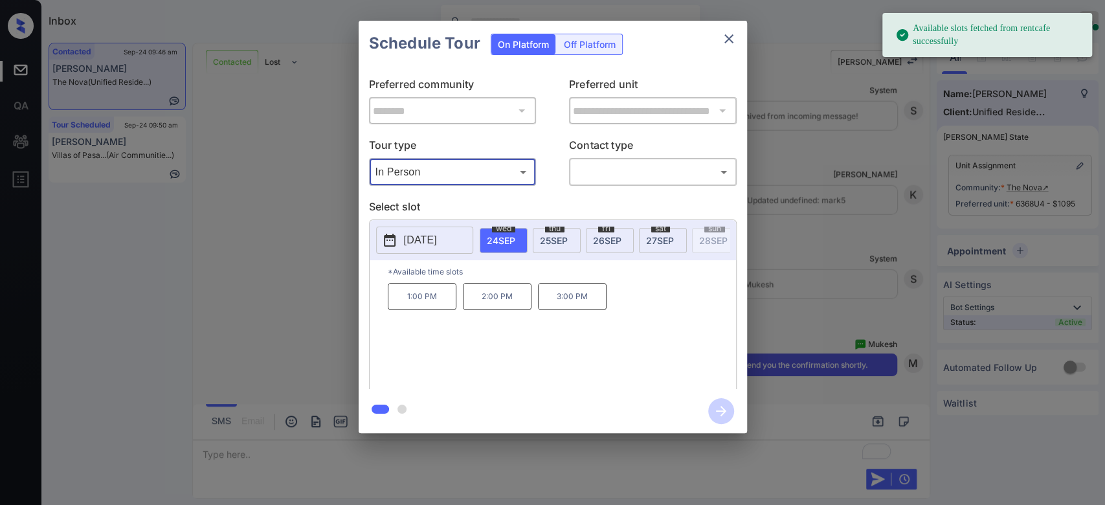
click at [724, 34] on icon "close" at bounding box center [729, 39] width 16 height 16
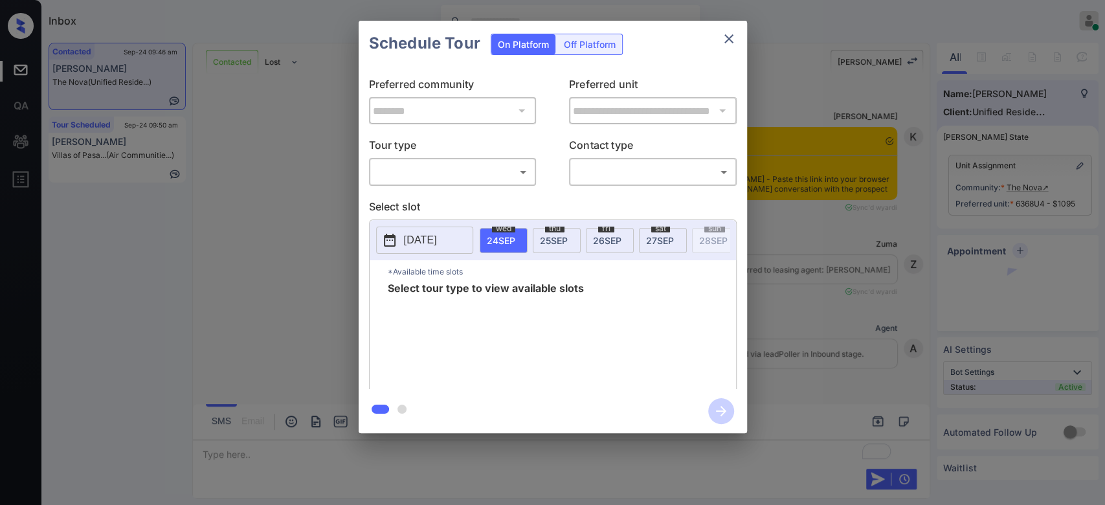
scroll to position [2208, 0]
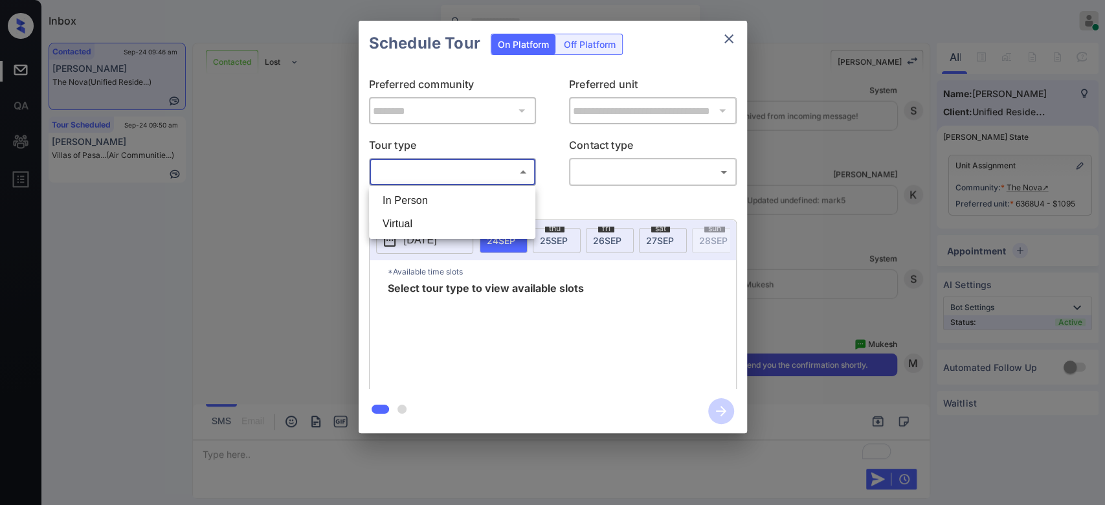
click at [482, 166] on body "Inbox Mukesh Online Set yourself offline Set yourself on break Profile Switch t…" at bounding box center [552, 252] width 1105 height 505
click at [416, 205] on li "In Person" at bounding box center [452, 200] width 160 height 23
type input "********"
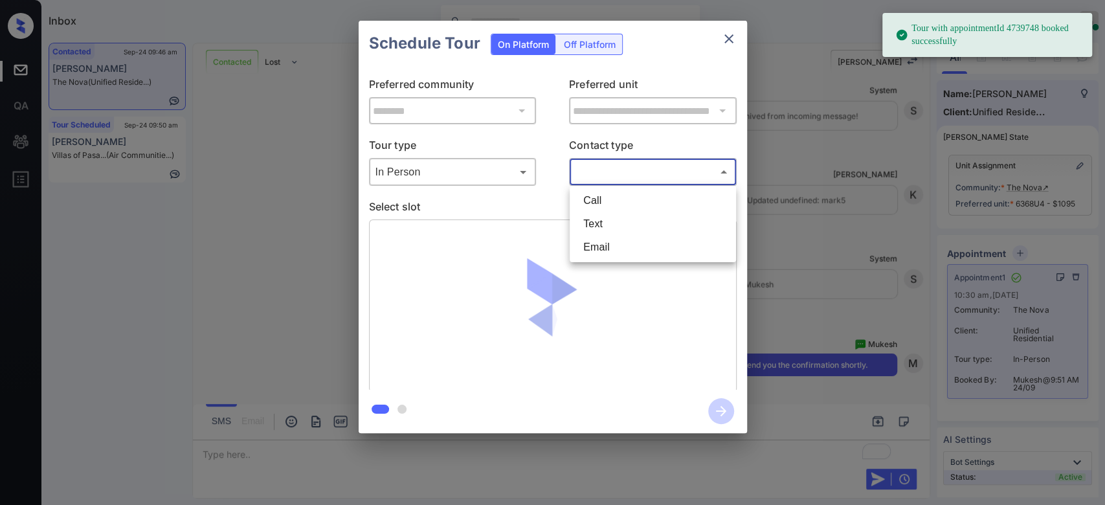
click at [642, 179] on body "Tour with appointmentId 4739748 booked successfully Inbox Mukesh Online Set you…" at bounding box center [552, 252] width 1105 height 505
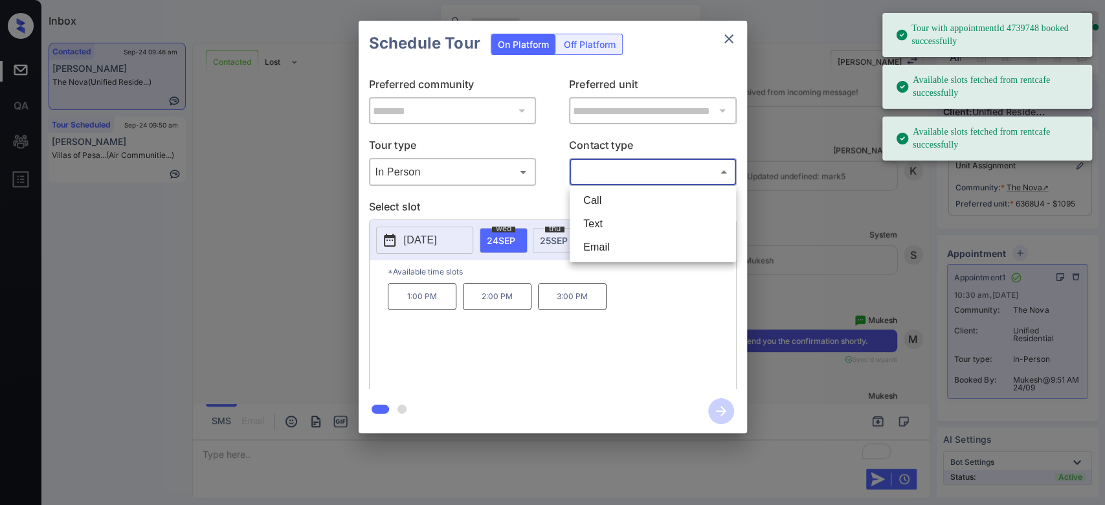
click at [730, 36] on div at bounding box center [552, 252] width 1105 height 505
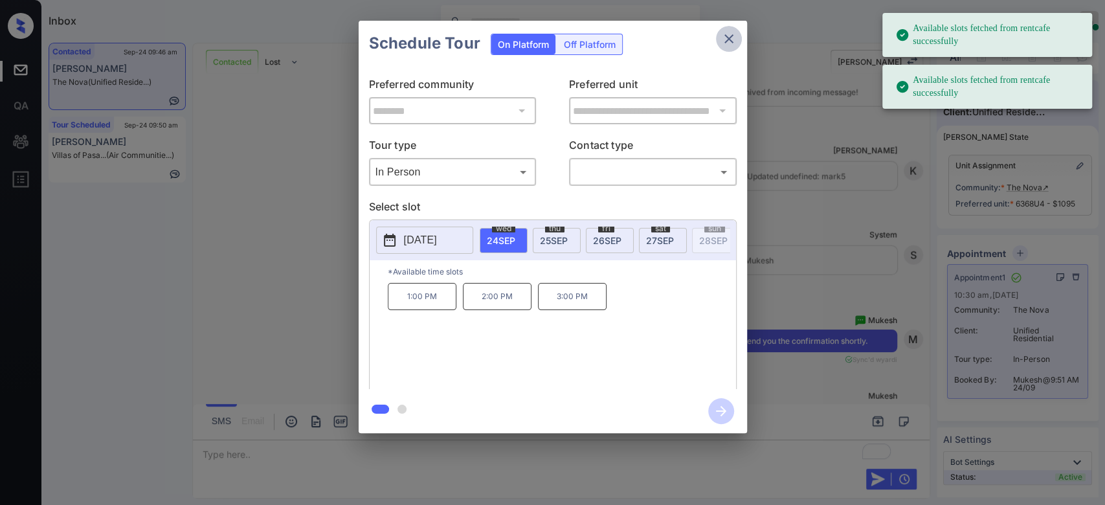
click at [730, 36] on icon "close" at bounding box center [729, 39] width 16 height 16
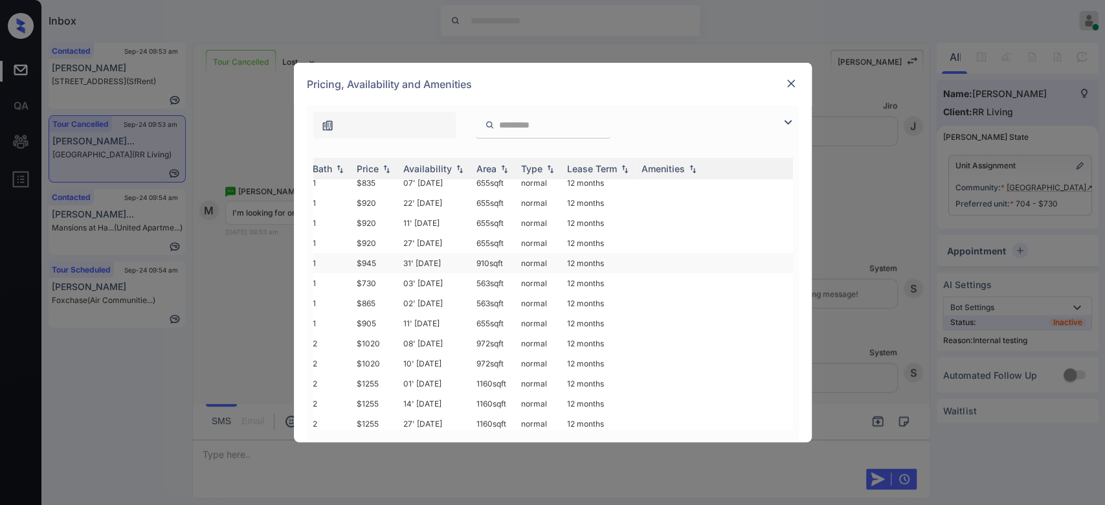
scroll to position [6, 0]
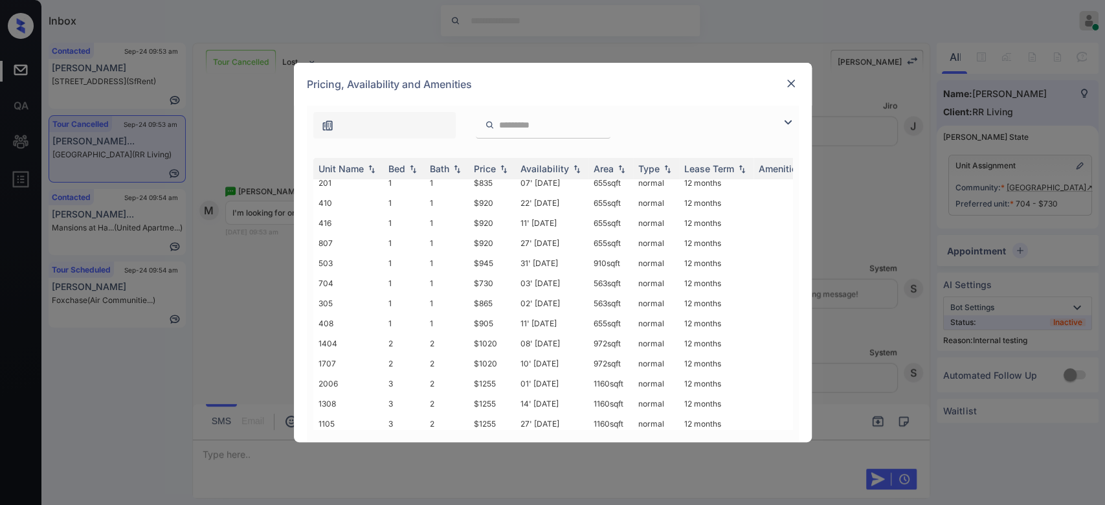
click at [790, 79] on img at bounding box center [791, 83] width 13 height 13
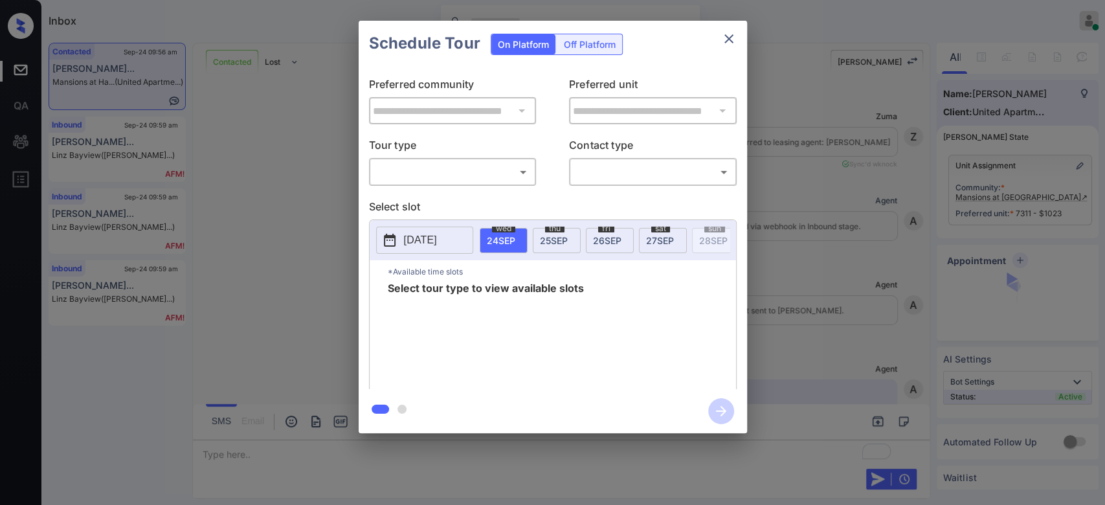
scroll to position [1771, 0]
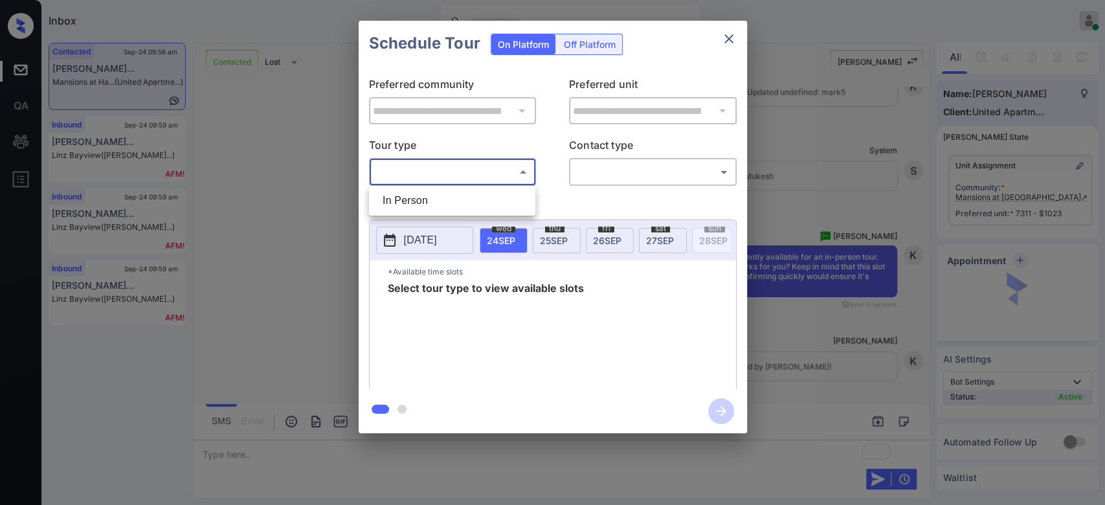
click at [478, 175] on body "Inbox Mukesh Online Set yourself offline Set yourself on break Profile Switch t…" at bounding box center [552, 252] width 1105 height 505
click at [421, 211] on li "In Person" at bounding box center [452, 200] width 160 height 23
type input "********"
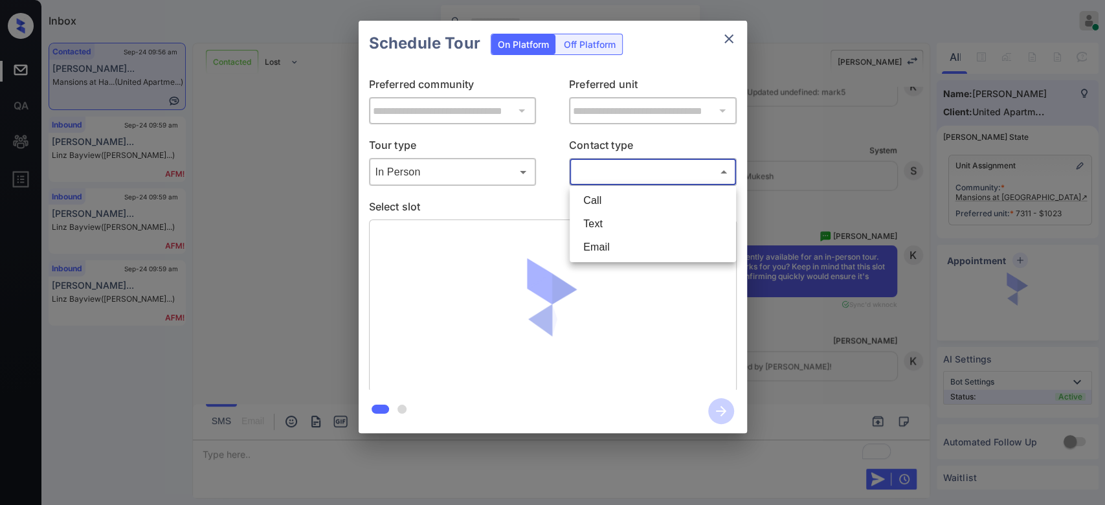
click at [648, 174] on body "Inbox Mukesh Online Set yourself offline Set yourself on break Profile Switch t…" at bounding box center [552, 252] width 1105 height 505
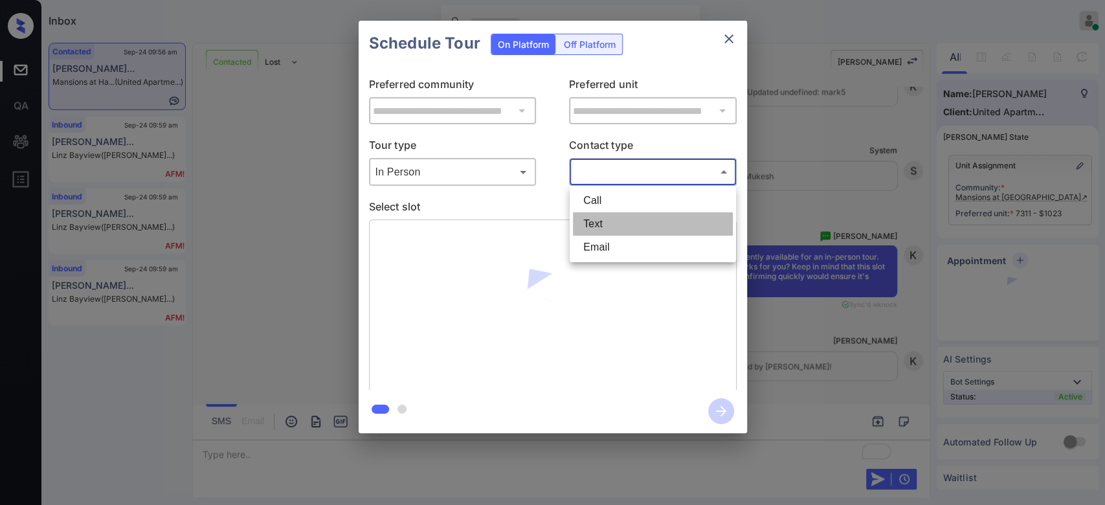
click at [603, 215] on li "Text" at bounding box center [653, 223] width 160 height 23
type input "****"
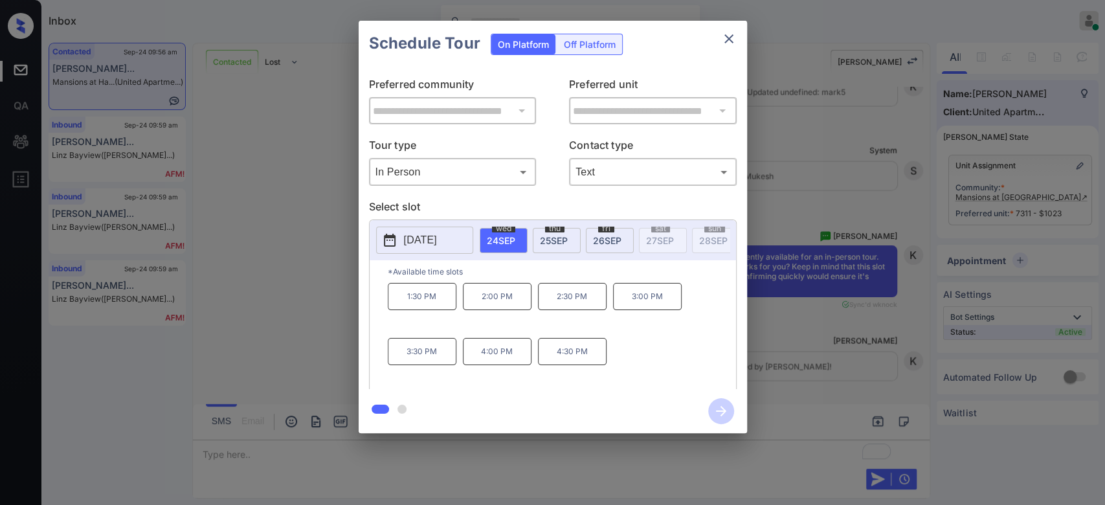
click at [598, 243] on span "[DATE]" at bounding box center [607, 240] width 28 height 11
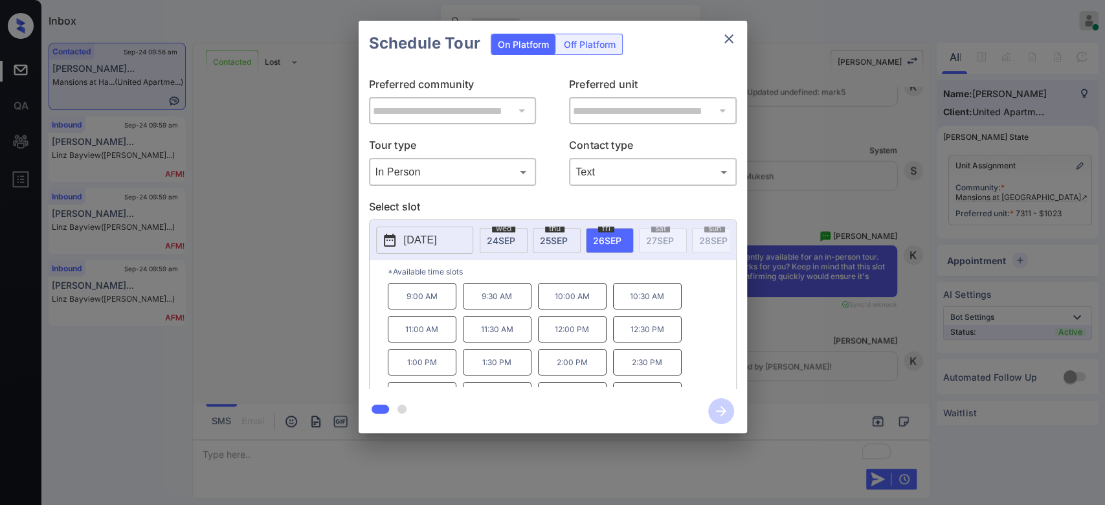
click at [801, 331] on div "**********" at bounding box center [552, 227] width 1105 height 454
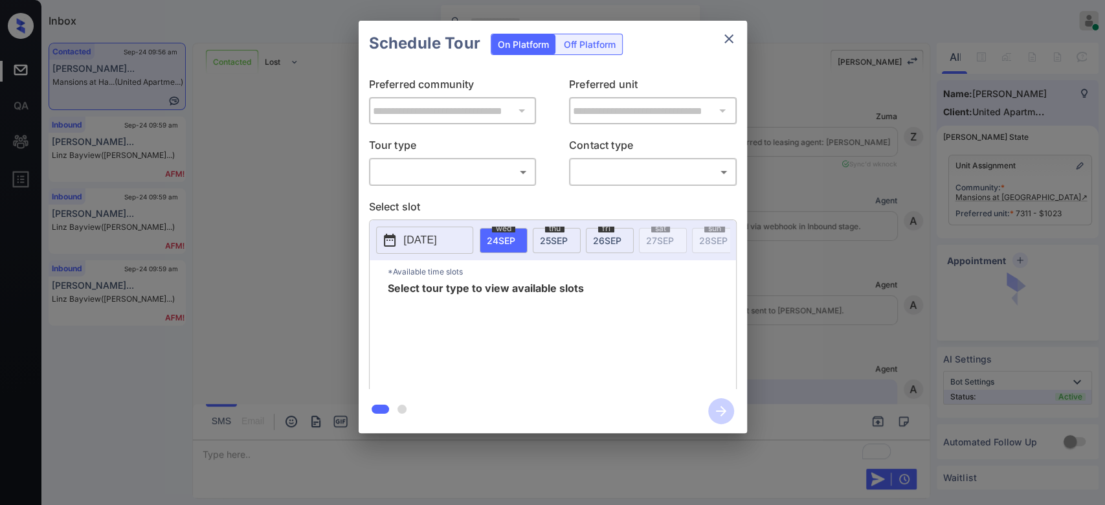
scroll to position [1771, 0]
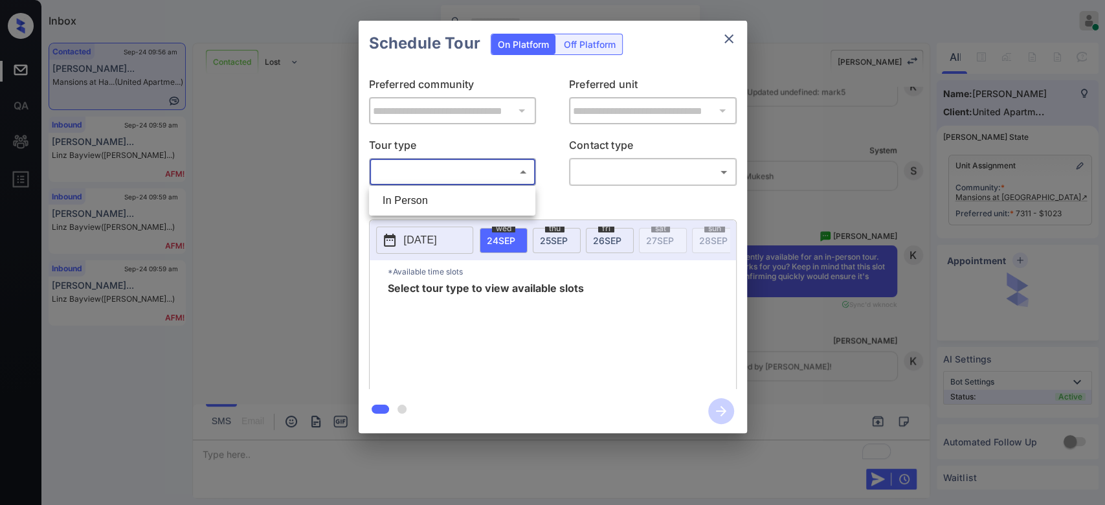
click at [506, 166] on body "Inbox Mukesh Online Set yourself offline Set yourself on break Profile Switch t…" at bounding box center [552, 252] width 1105 height 505
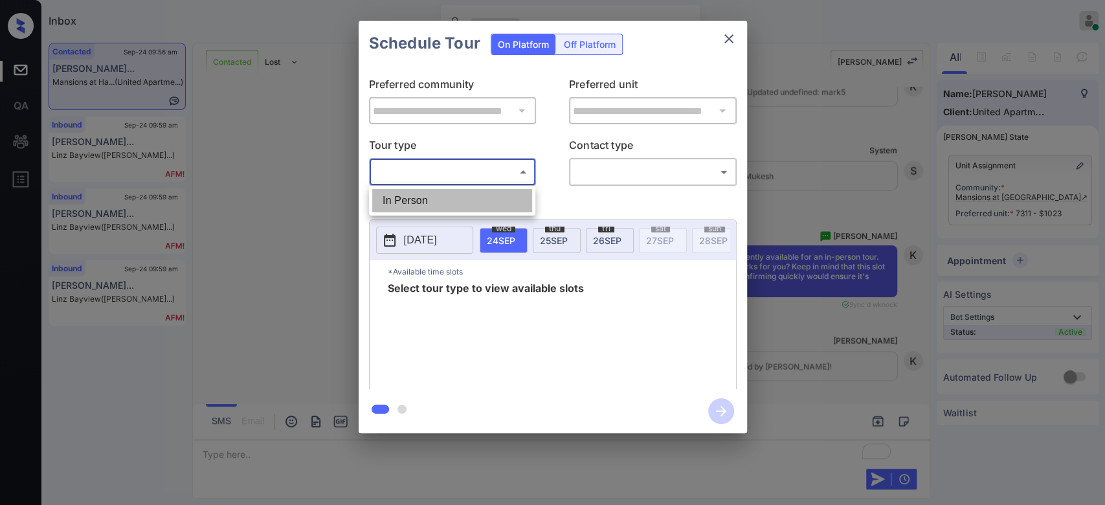
click at [421, 189] on li "In Person" at bounding box center [452, 200] width 160 height 23
type input "********"
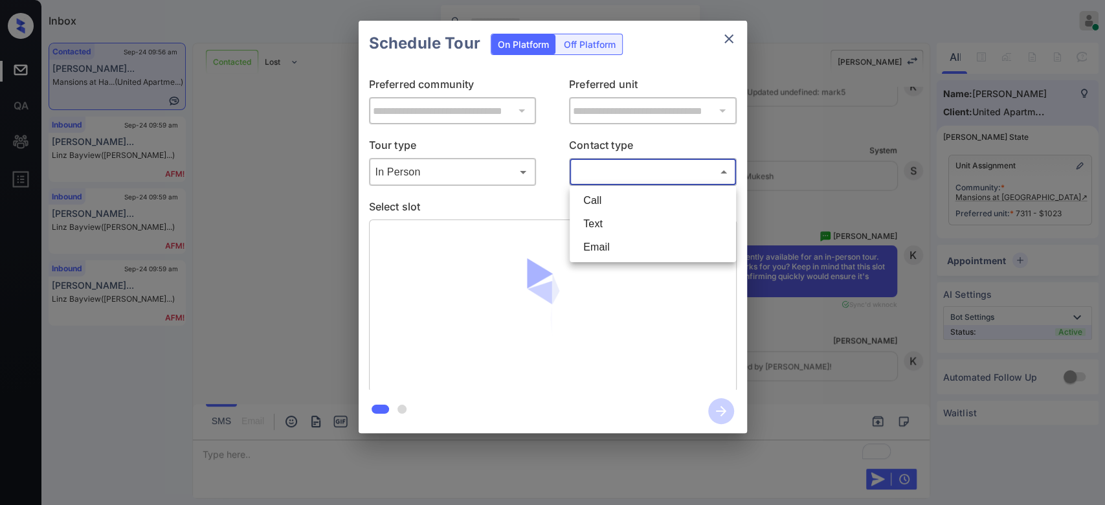
click at [581, 174] on body "Inbox Mukesh Online Set yourself offline Set yourself on break Profile Switch t…" at bounding box center [552, 252] width 1105 height 505
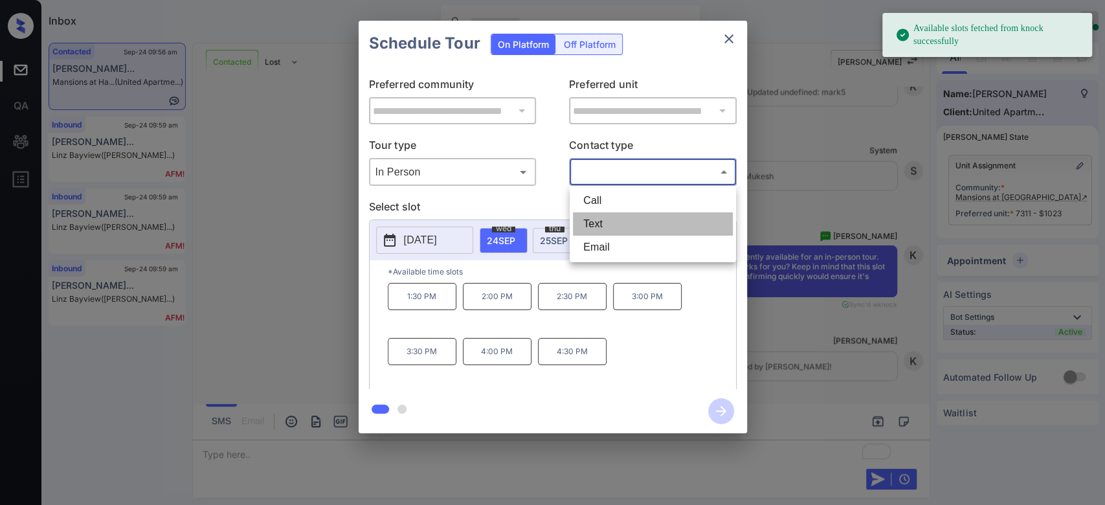
click at [589, 219] on li "Text" at bounding box center [653, 223] width 160 height 23
type input "****"
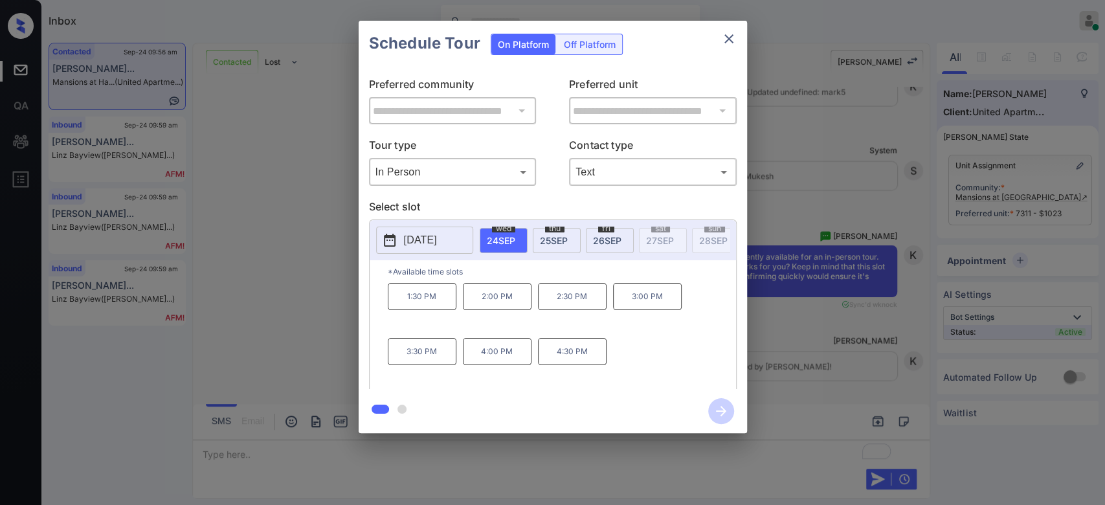
click at [601, 246] on div "[DATE]" at bounding box center [610, 240] width 48 height 25
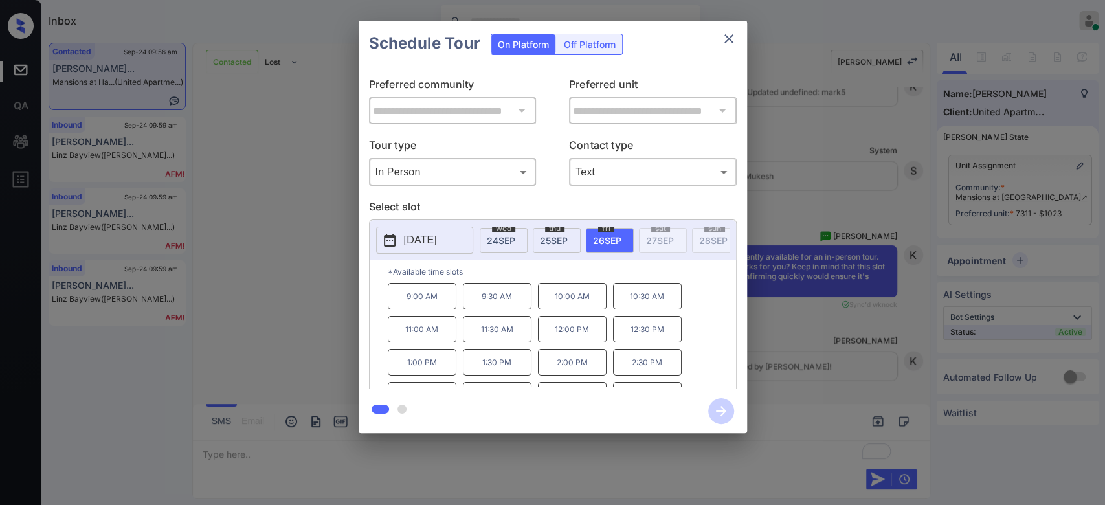
click at [423, 335] on p "11:00 AM" at bounding box center [422, 329] width 69 height 27
click at [724, 412] on icon "button" at bounding box center [721, 411] width 10 height 10
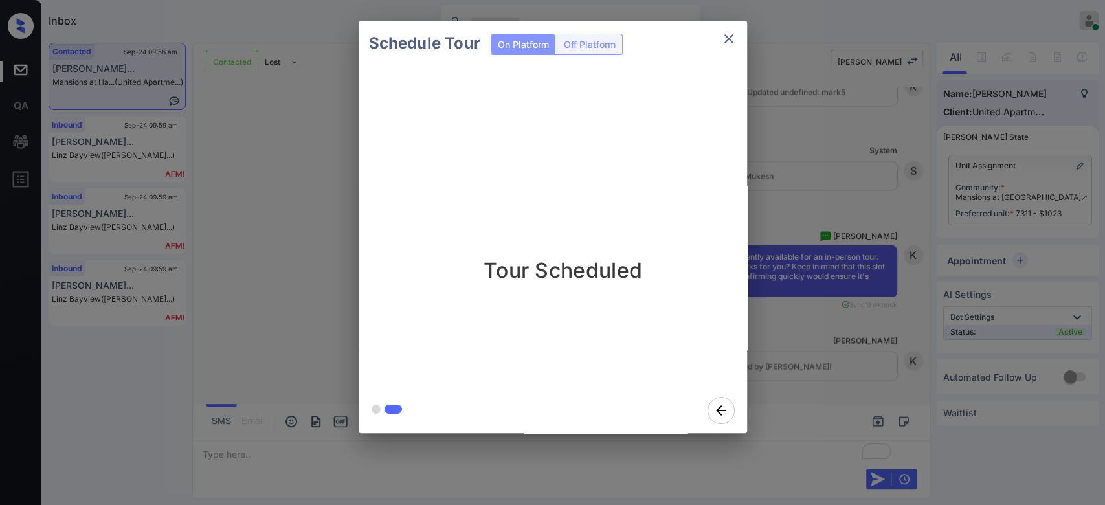
click at [792, 229] on div "Schedule Tour On Platform Off Platform Tour Scheduled" at bounding box center [552, 227] width 1105 height 454
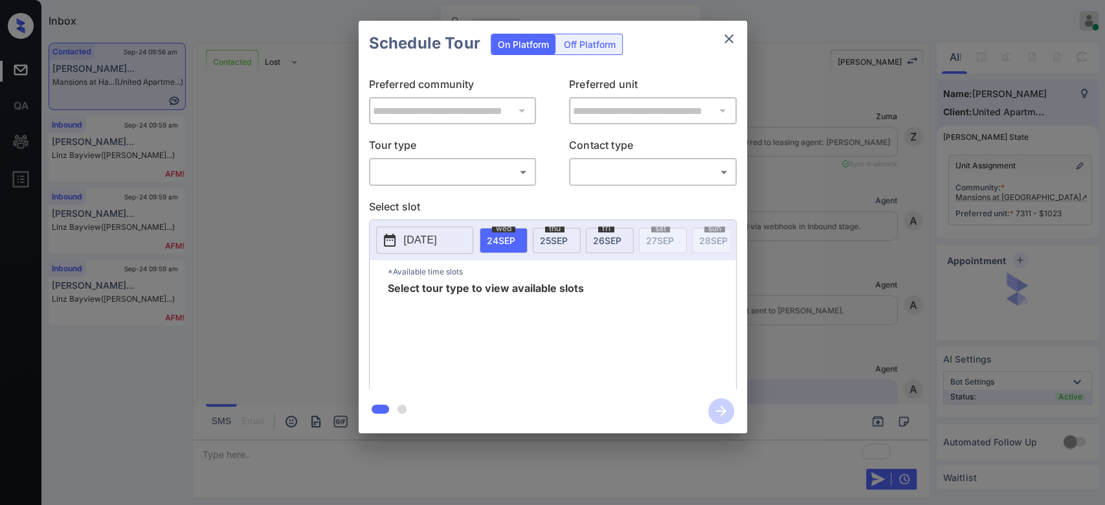
scroll to position [2415, 0]
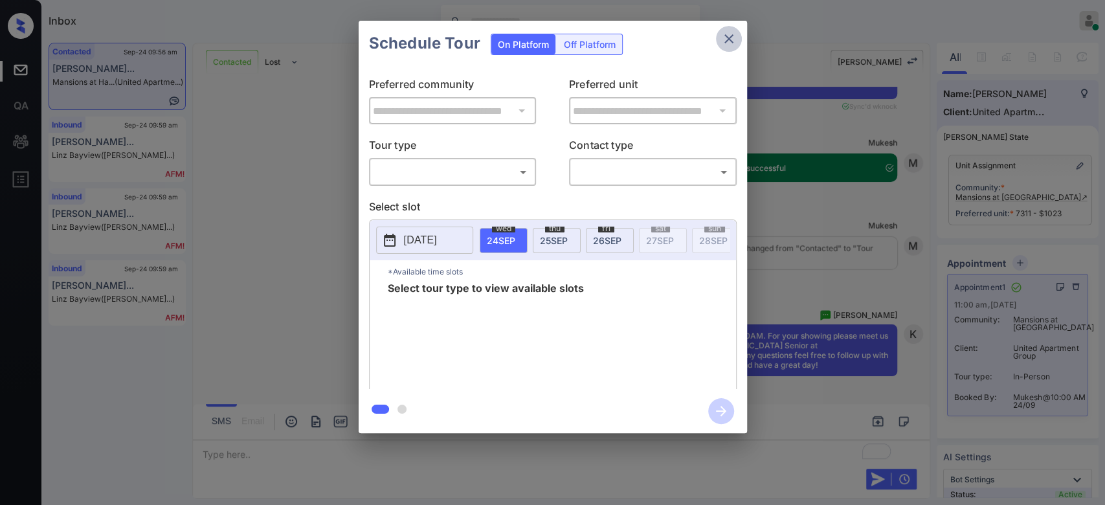
click at [726, 43] on icon "close" at bounding box center [729, 39] width 16 height 16
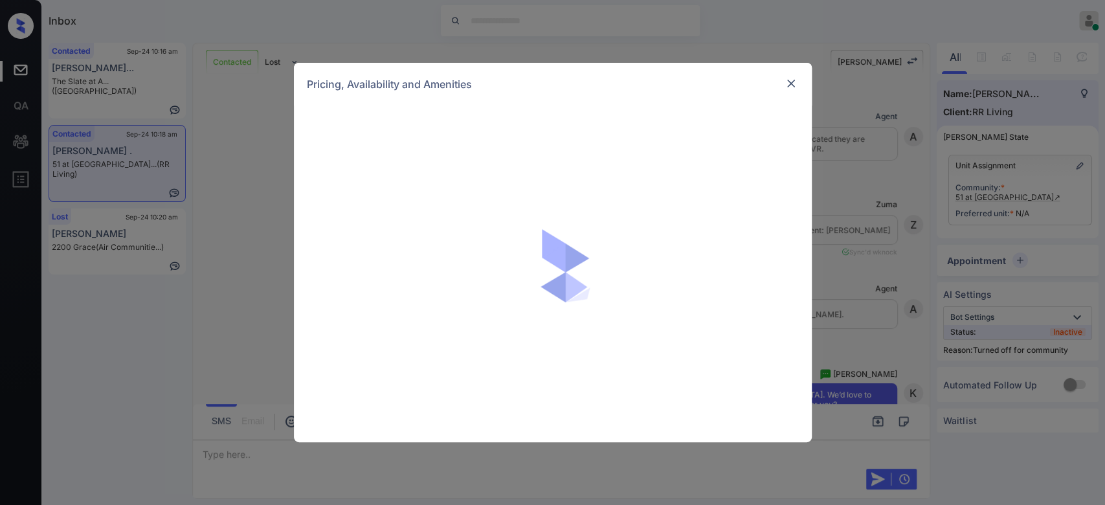
scroll to position [1251, 0]
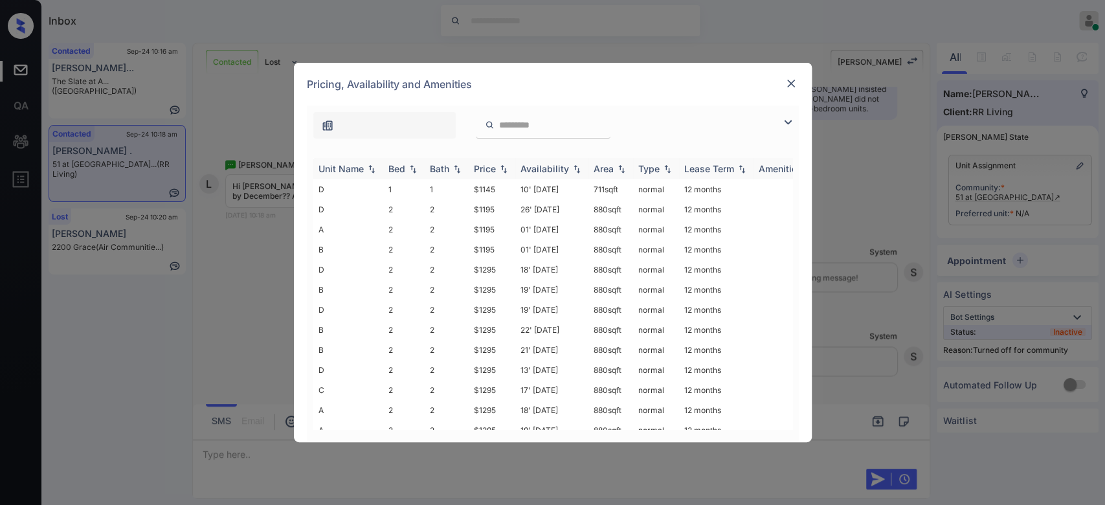
click at [486, 163] on div "Price" at bounding box center [485, 168] width 22 height 11
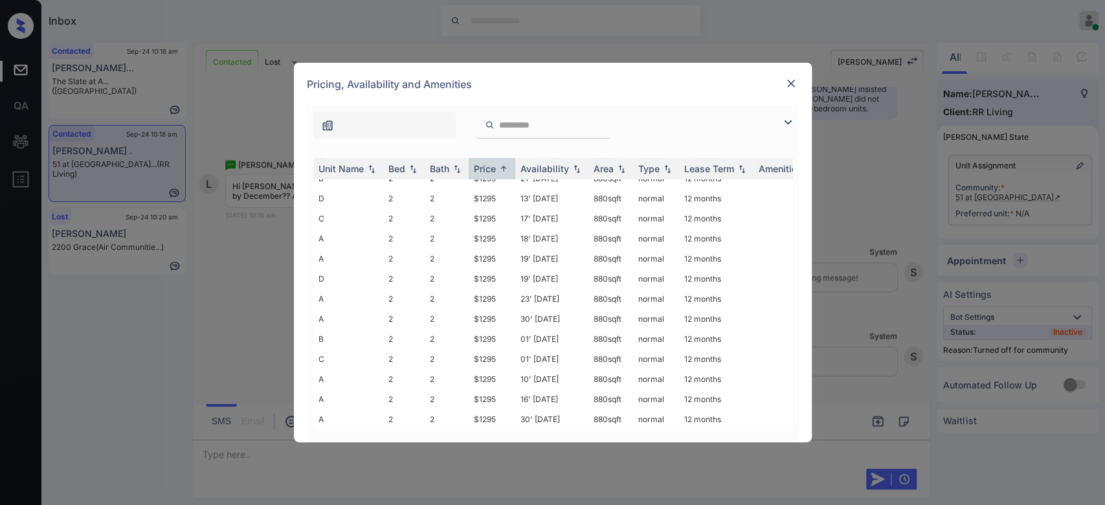
scroll to position [0, 0]
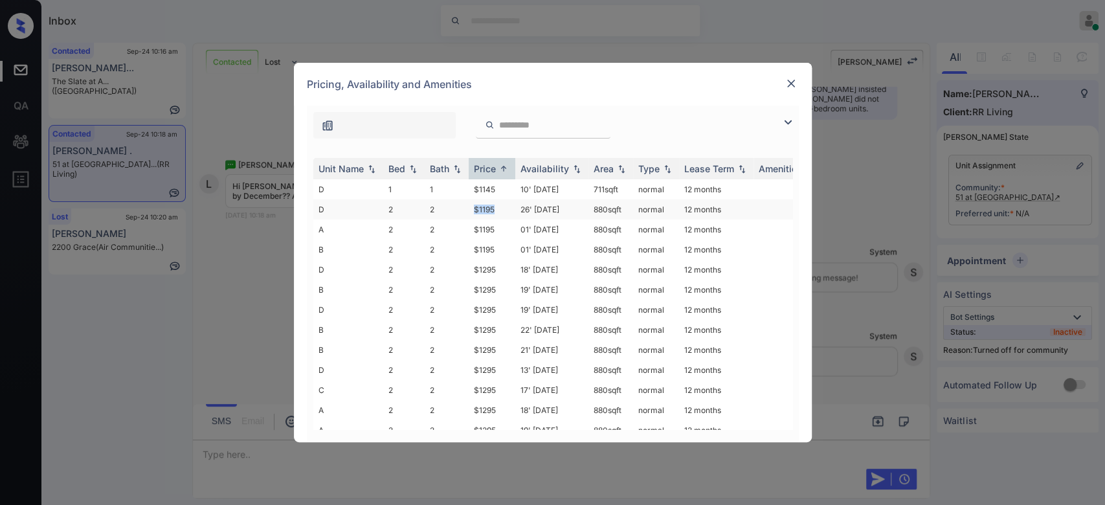
drag, startPoint x: 497, startPoint y: 206, endPoint x: 474, endPoint y: 208, distance: 22.7
click at [474, 208] on td "$1195" at bounding box center [492, 209] width 47 height 20
copy td "$1195"
click at [787, 89] on img at bounding box center [791, 83] width 13 height 13
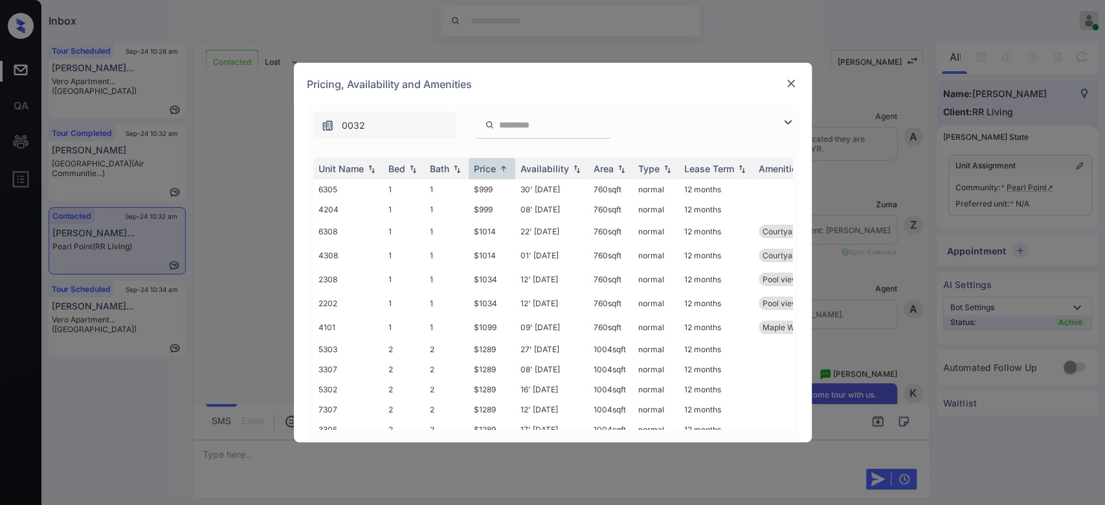
scroll to position [38, 0]
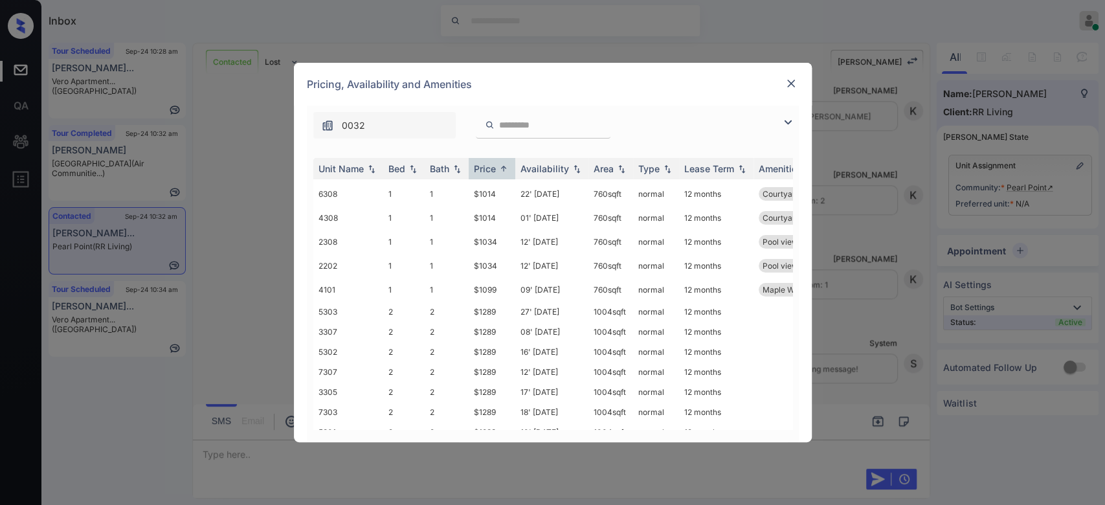
click at [489, 312] on td "$1289" at bounding box center [492, 312] width 47 height 20
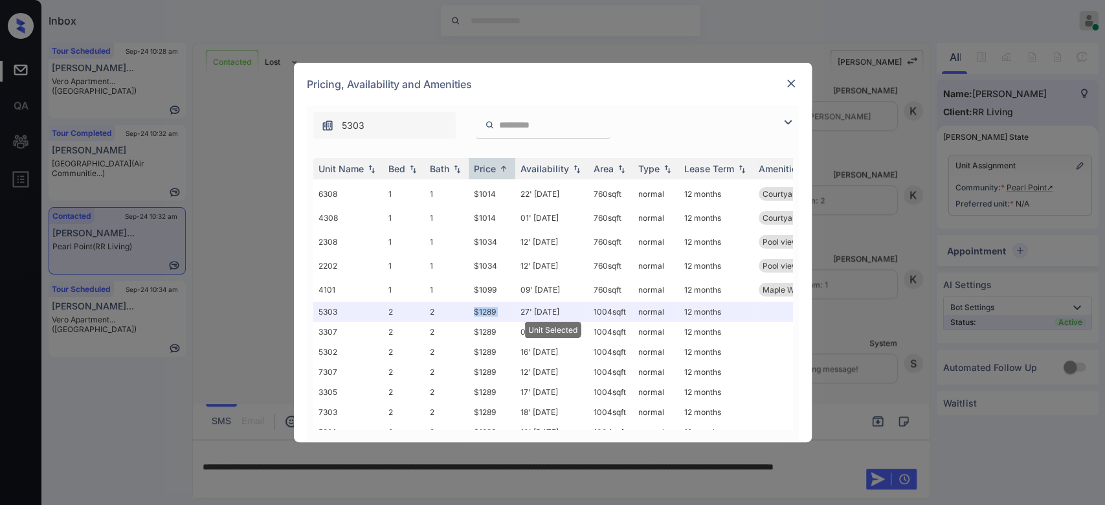
click at [489, 312] on td "$1289" at bounding box center [492, 312] width 47 height 20
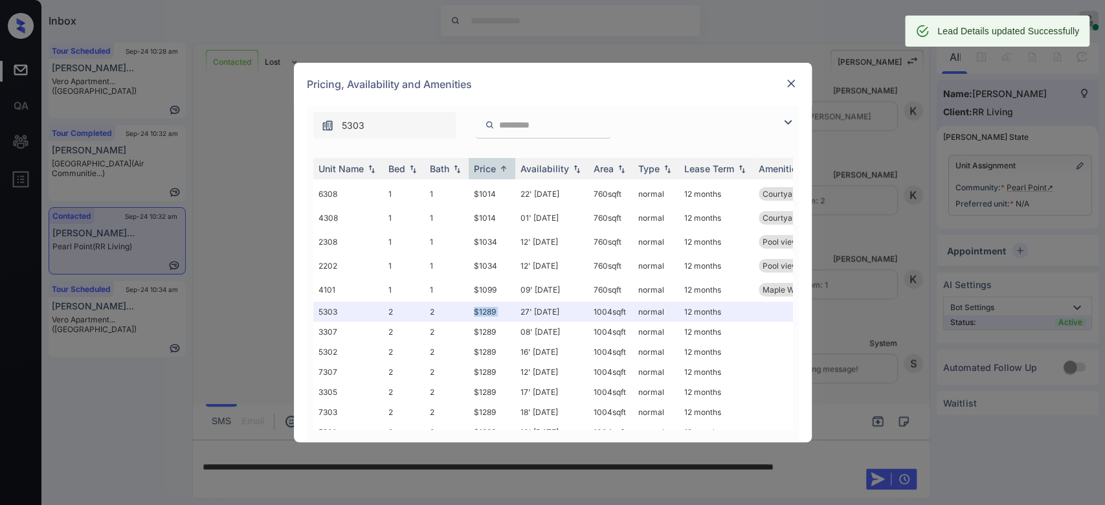
click at [795, 81] on img at bounding box center [791, 83] width 13 height 13
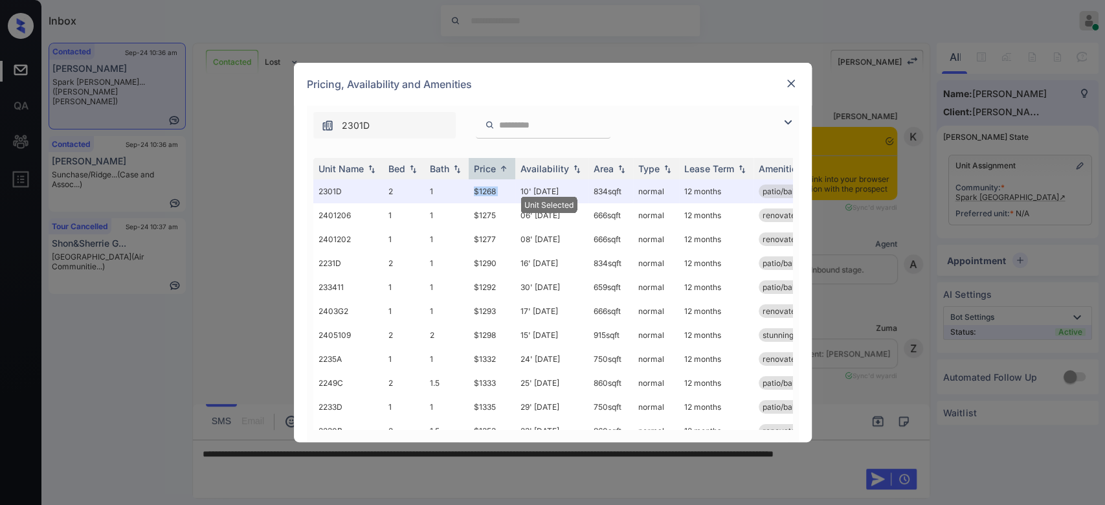
scroll to position [1329, 0]
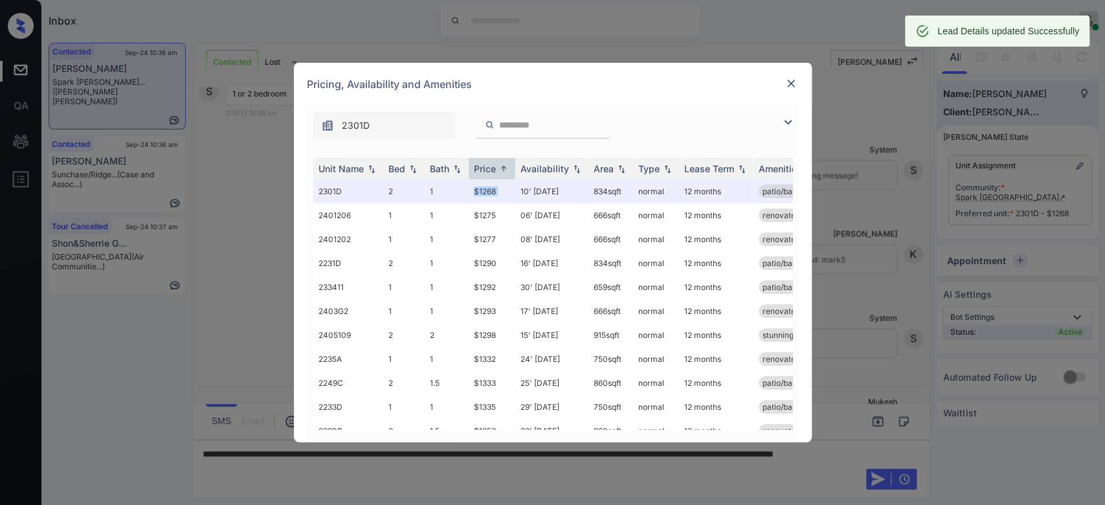
click at [789, 90] on img at bounding box center [791, 83] width 13 height 13
